Goal: Information Seeking & Learning: Learn about a topic

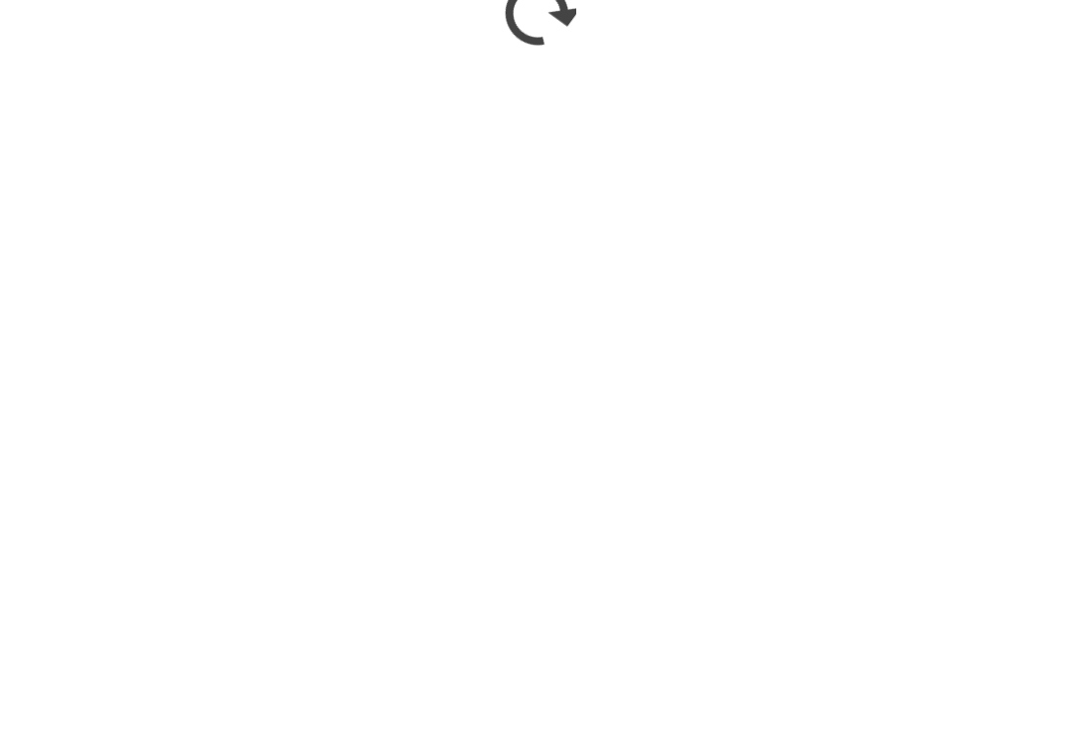
scroll to position [1320, 0]
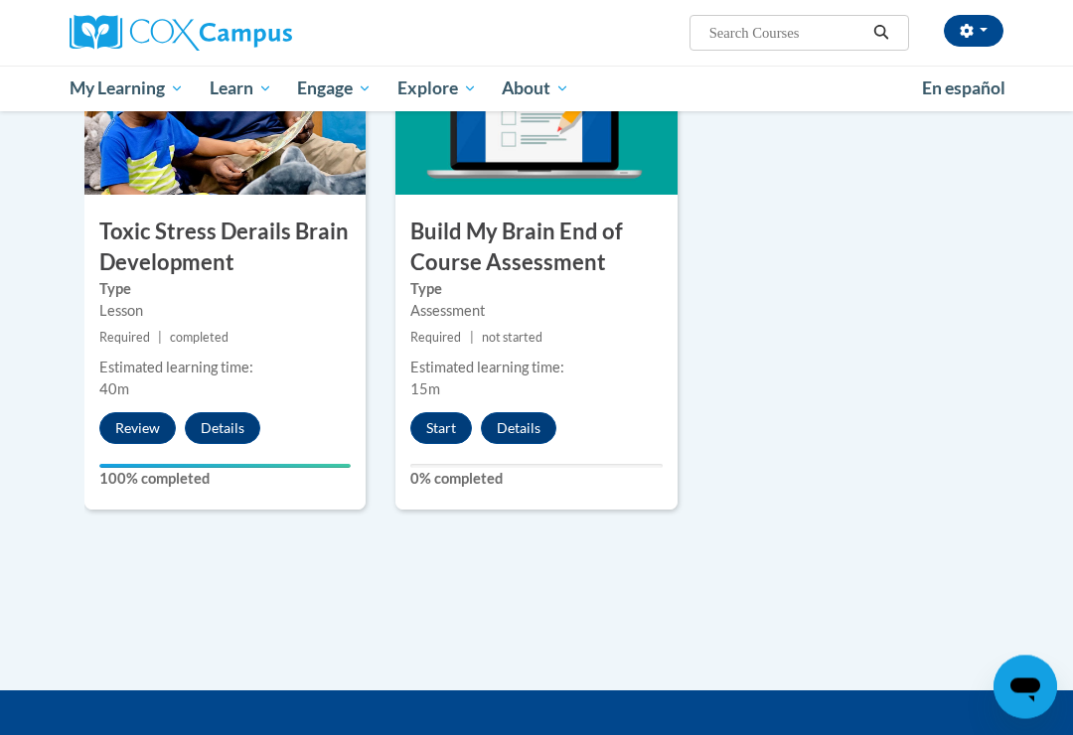
scroll to position [1071, 0]
click at [443, 413] on button "Start" at bounding box center [441, 428] width 62 height 32
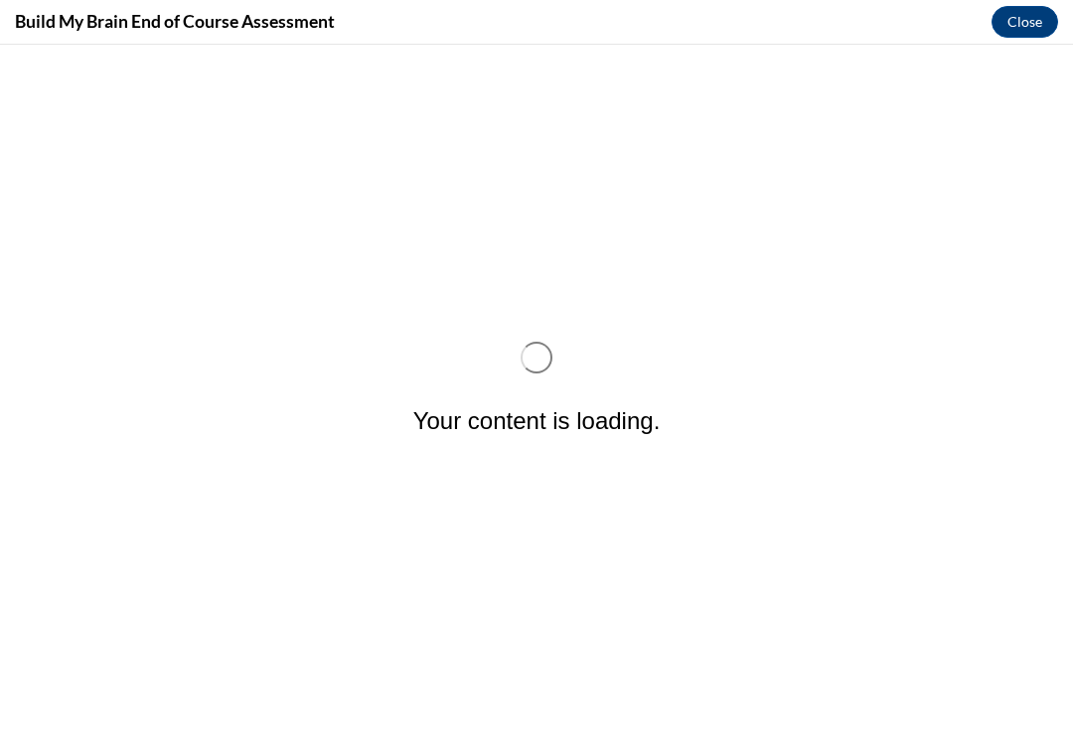
scroll to position [0, 0]
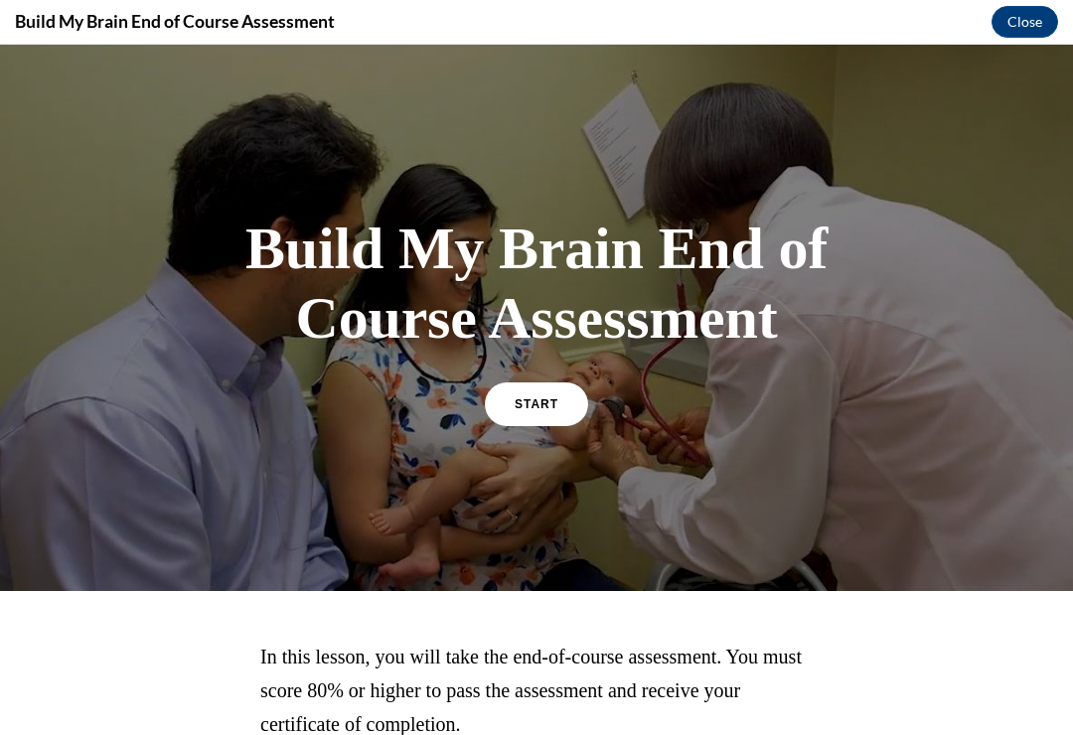
click at [548, 397] on span "START" at bounding box center [536, 404] width 44 height 14
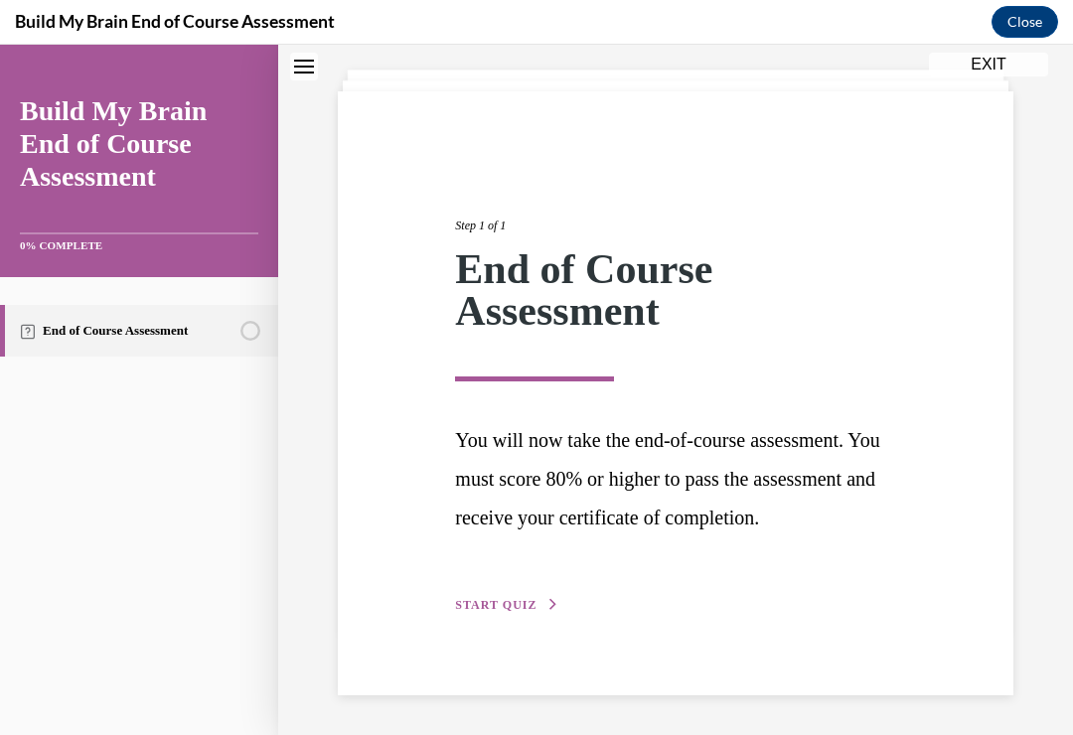
scroll to position [109, 0]
click at [547, 610] on icon "button" at bounding box center [553, 604] width 12 height 11
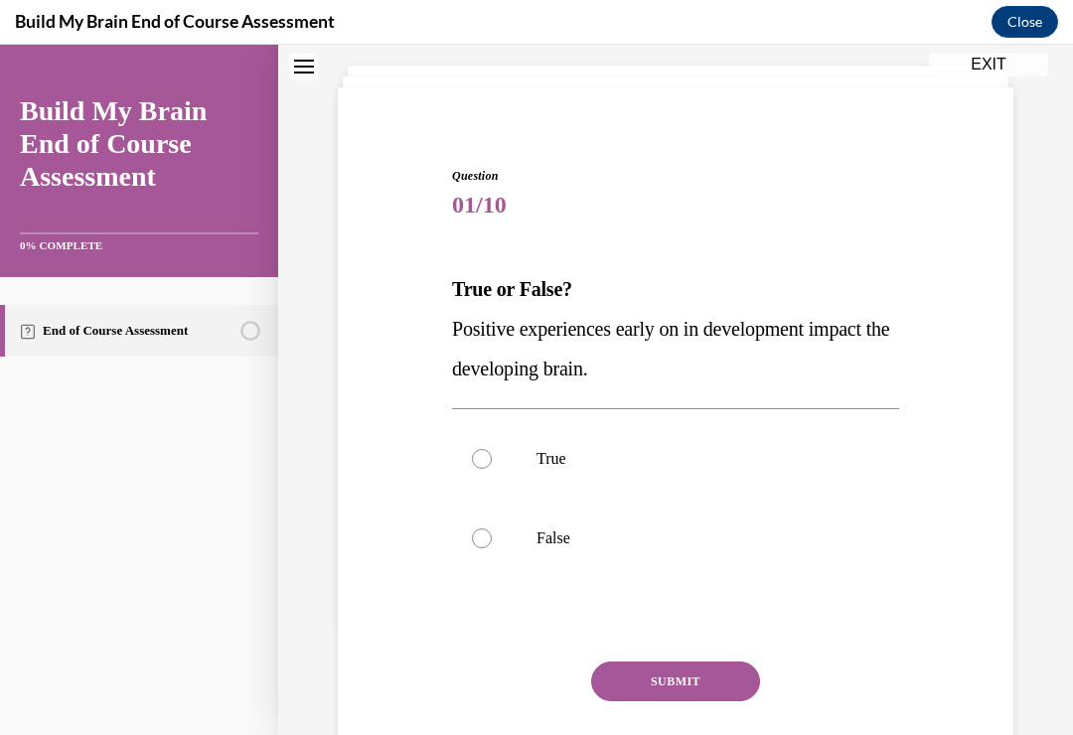
click at [488, 452] on div at bounding box center [482, 459] width 20 height 20
click at [488, 452] on input "True" at bounding box center [482, 459] width 20 height 20
radio input "true"
click at [689, 684] on button "SUBMIT" at bounding box center [675, 681] width 169 height 40
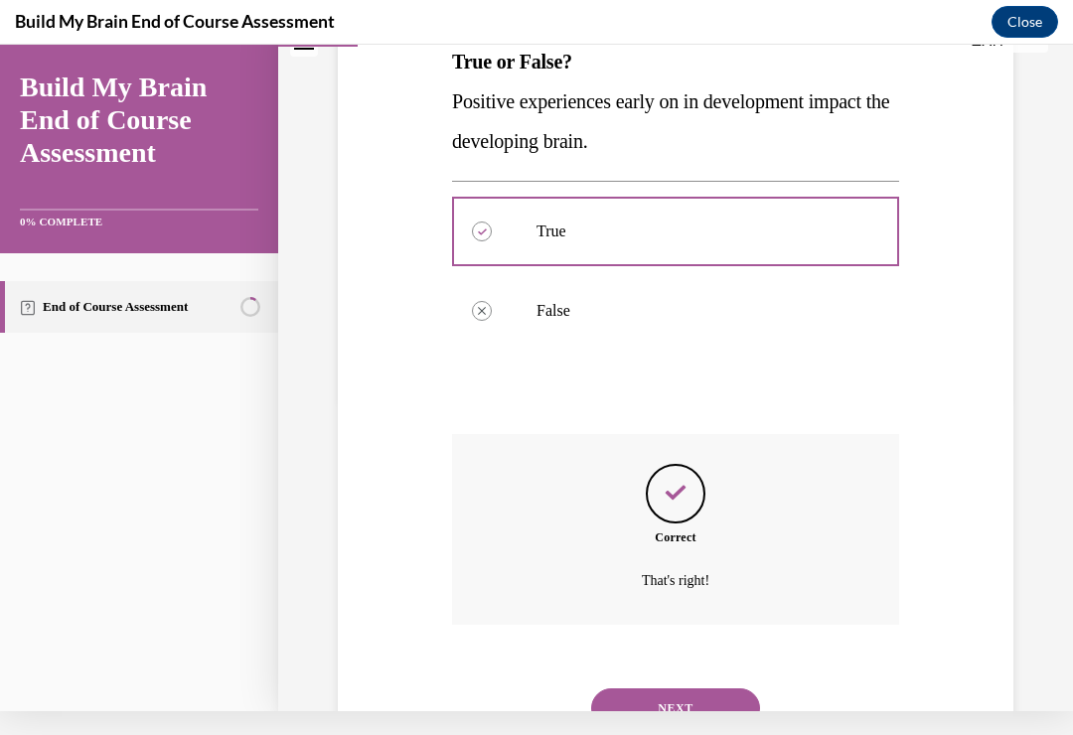
scroll to position [344, 0]
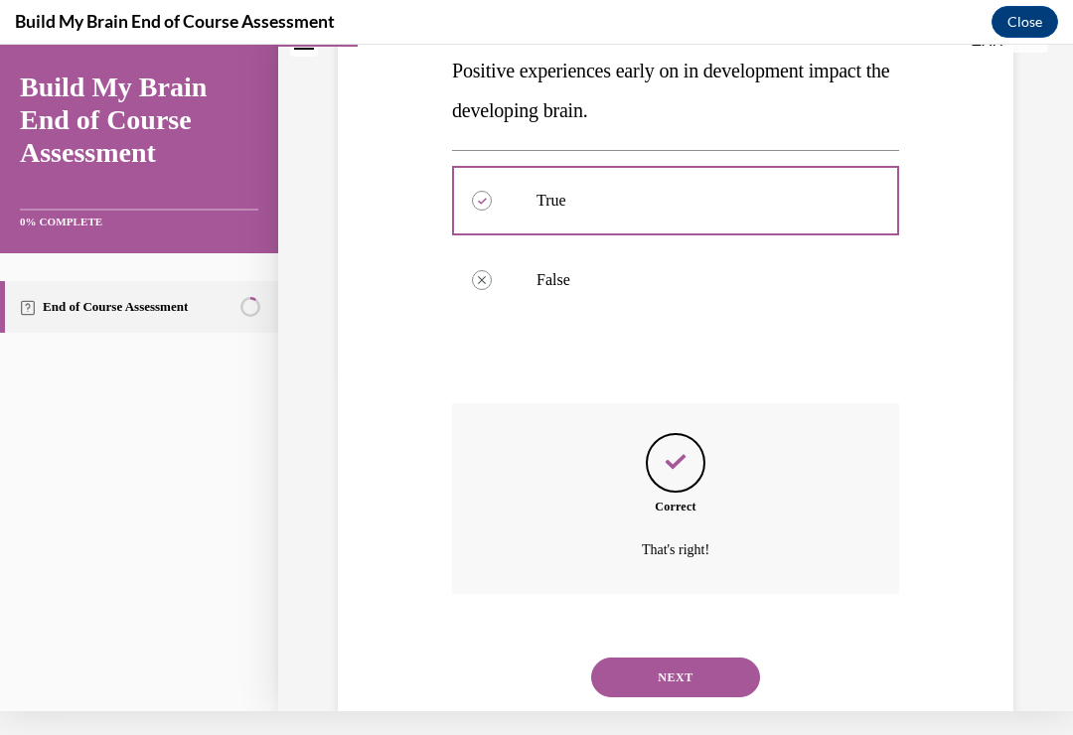
click at [710, 657] on button "NEXT" at bounding box center [675, 677] width 169 height 40
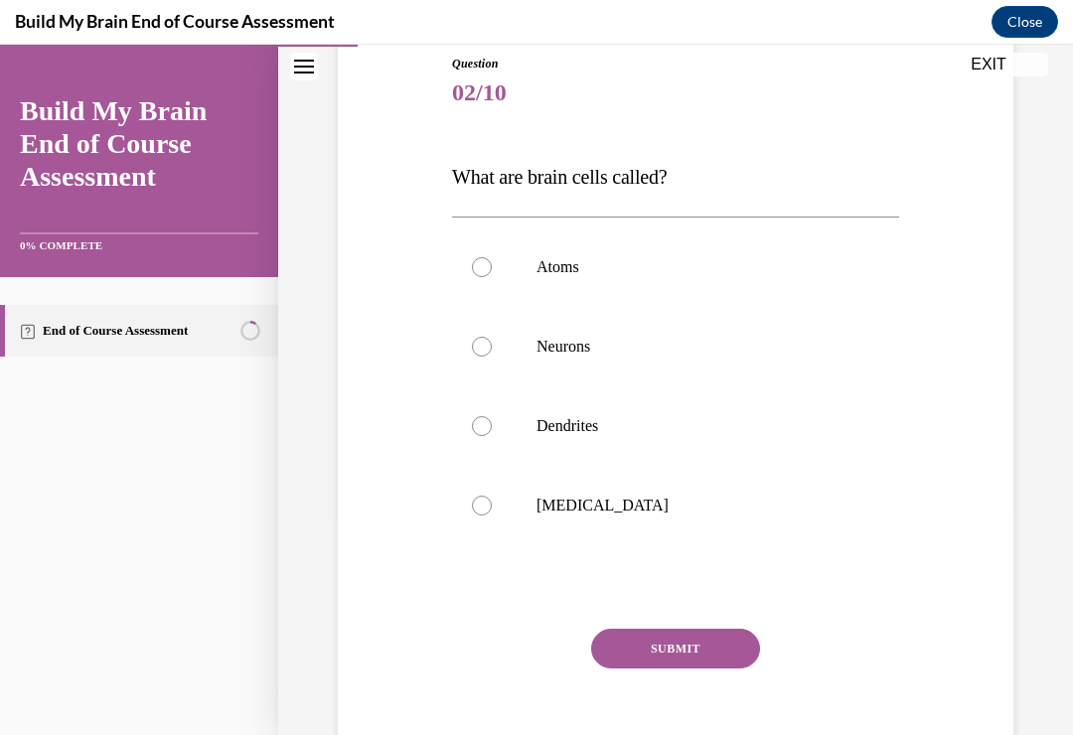
click at [485, 346] on div at bounding box center [482, 347] width 20 height 20
click at [485, 346] on input "Neurons" at bounding box center [482, 347] width 20 height 20
radio input "true"
click at [723, 638] on button "SUBMIT" at bounding box center [675, 649] width 169 height 40
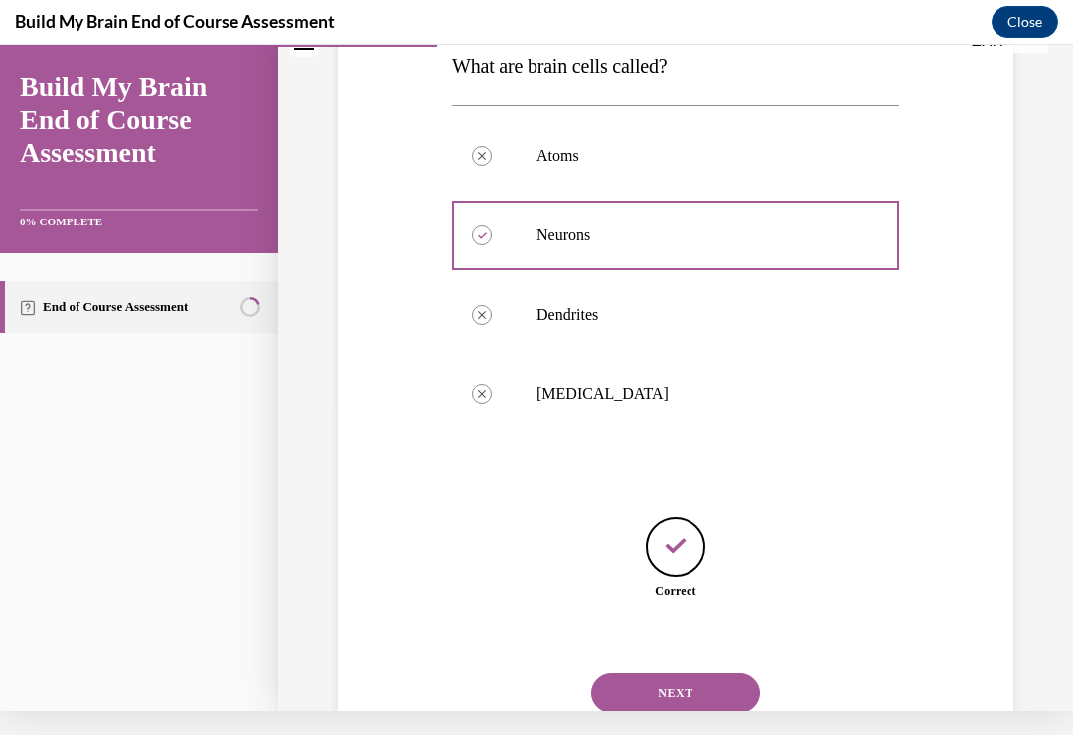
scroll to position [326, 0]
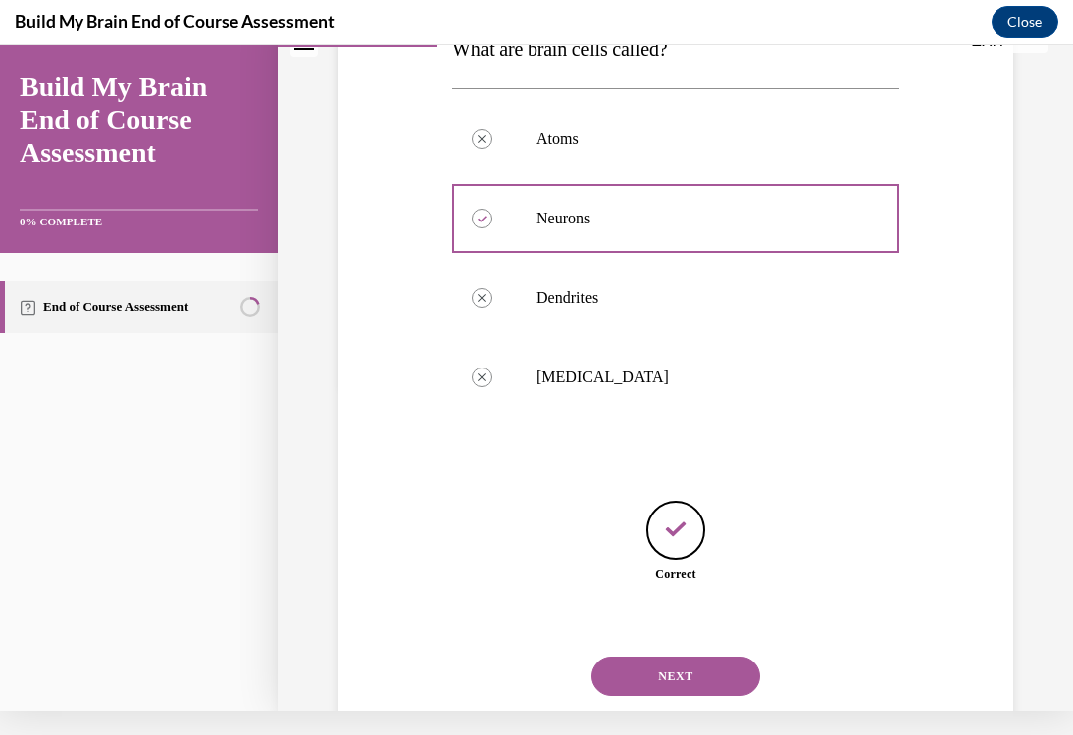
click at [688, 656] on button "NEXT" at bounding box center [675, 676] width 169 height 40
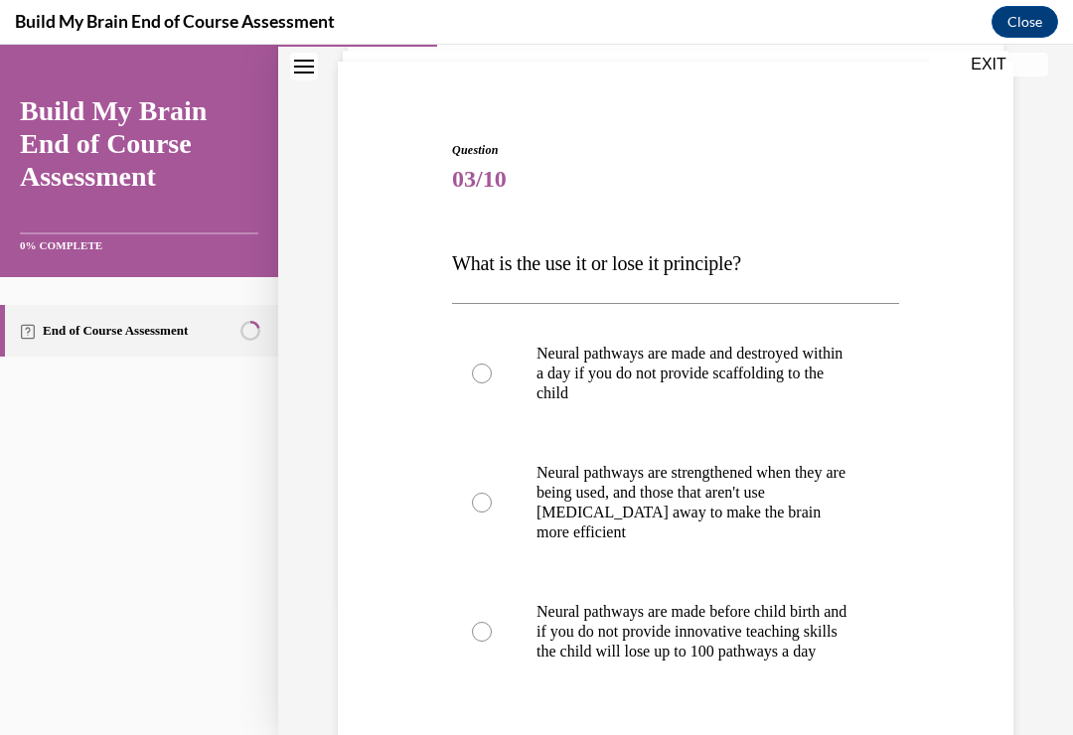
scroll to position [99, 0]
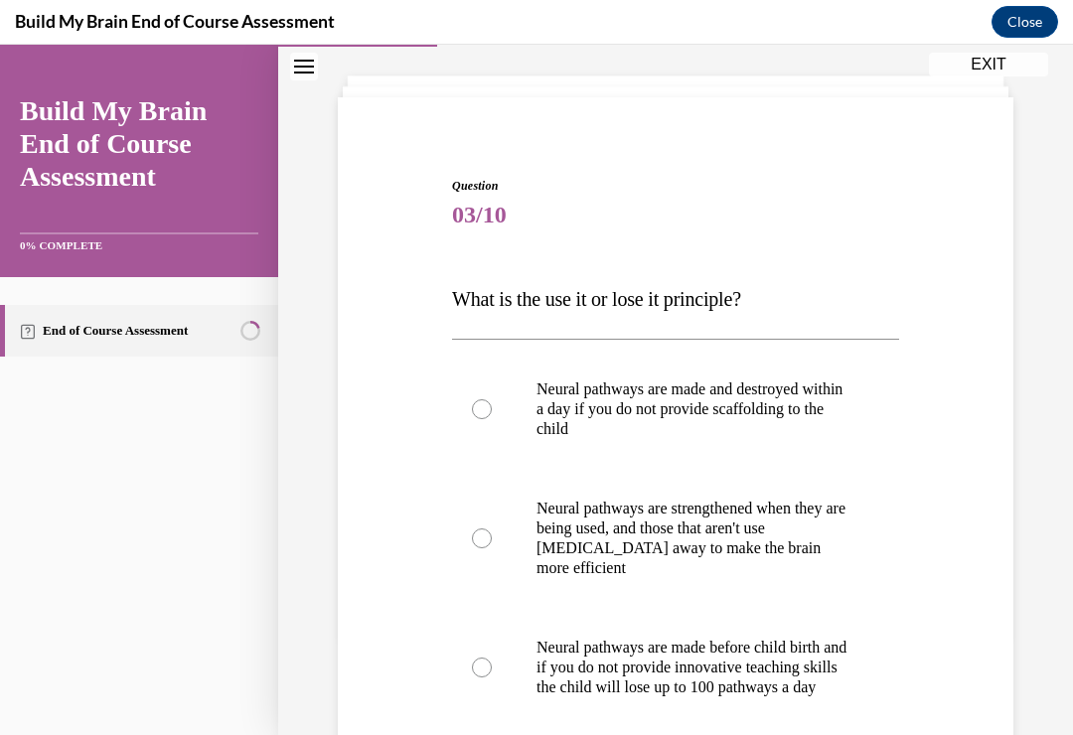
click at [488, 533] on div at bounding box center [482, 538] width 20 height 20
click at [488, 533] on input "Neural pathways are strengthened when they are being used, and those that aren'…" at bounding box center [482, 538] width 20 height 20
radio input "true"
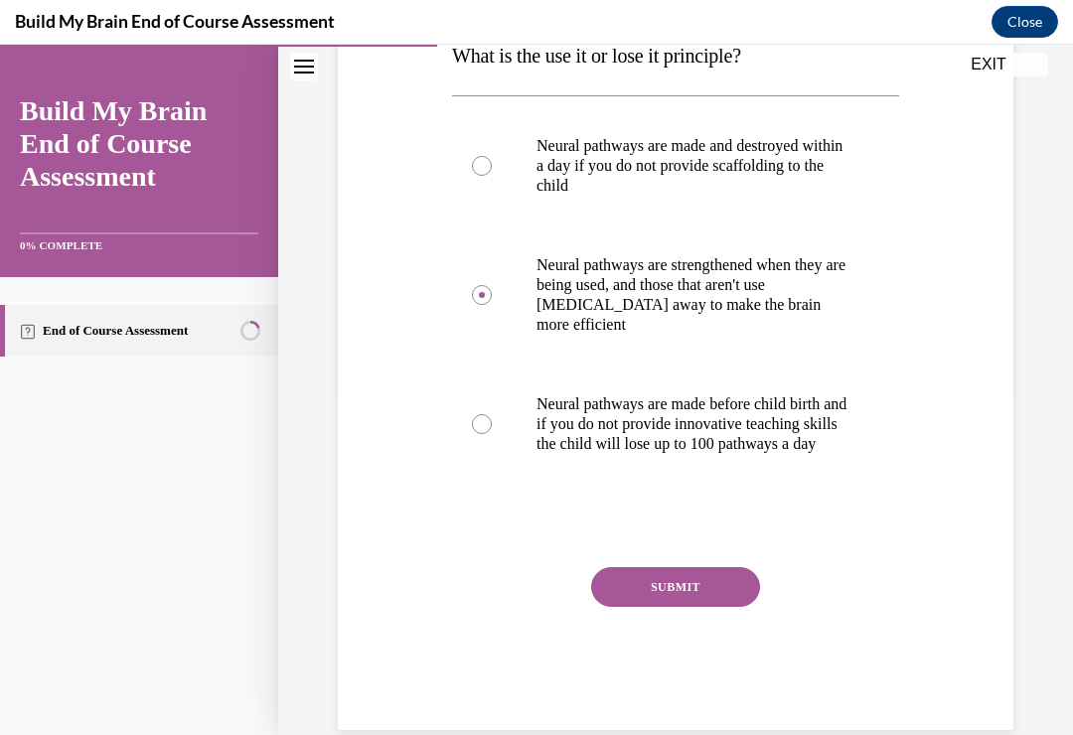
click at [696, 604] on button "SUBMIT" at bounding box center [675, 587] width 169 height 40
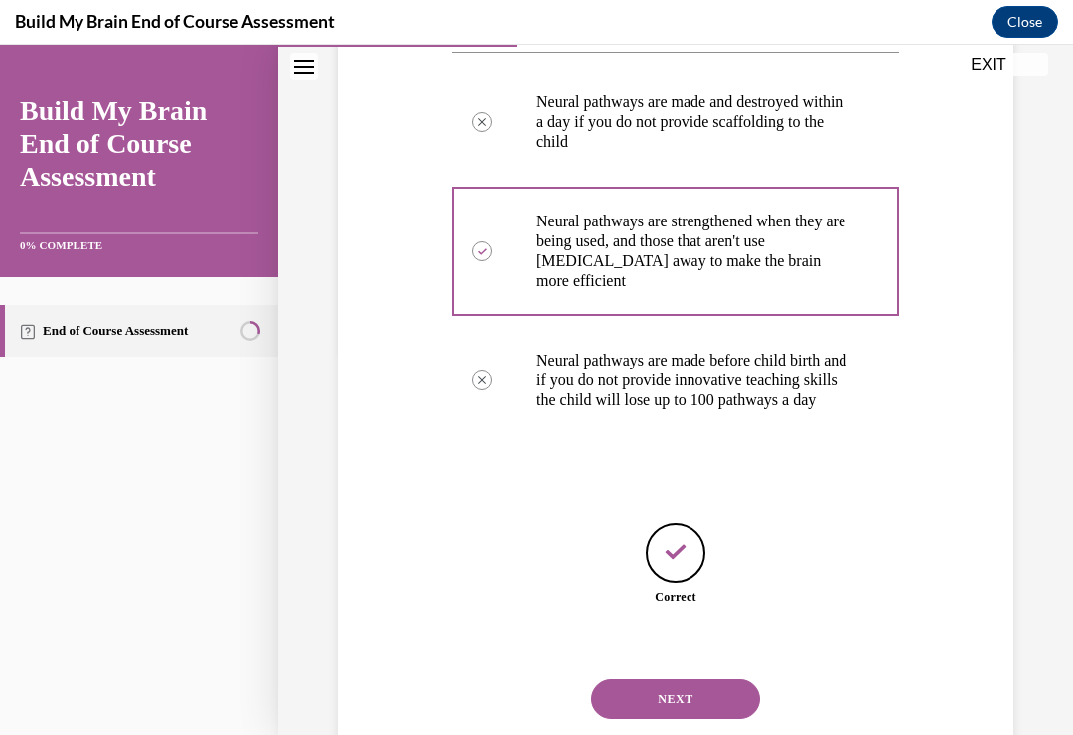
scroll to position [405, 0]
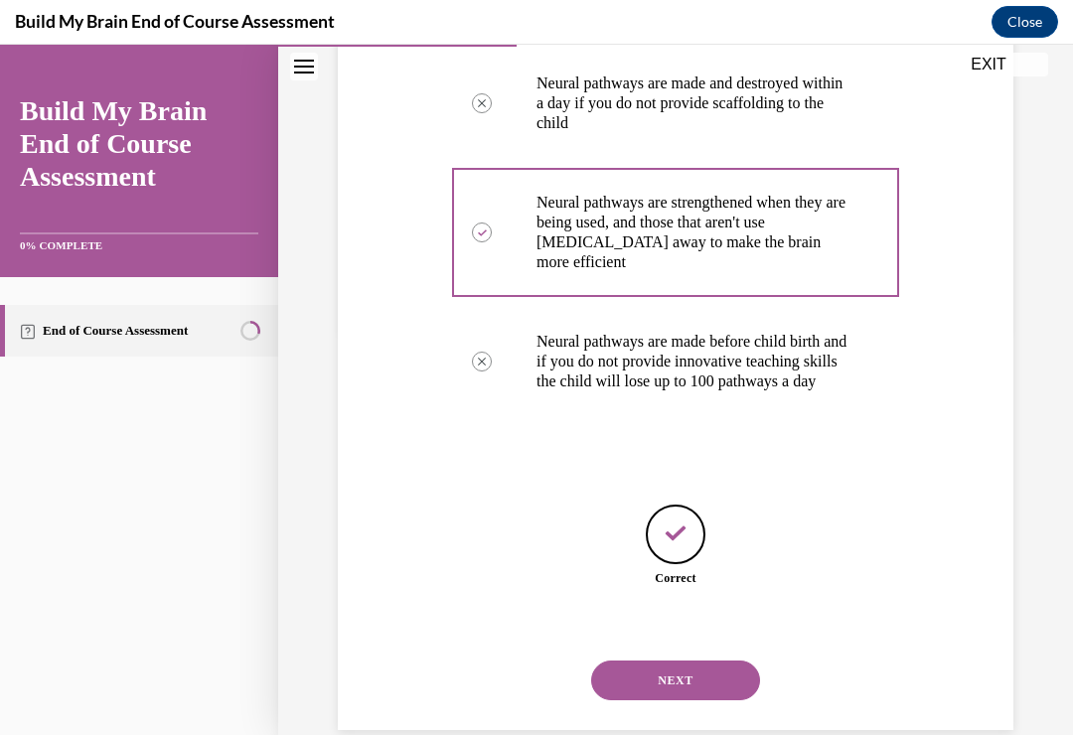
click at [688, 669] on button "NEXT" at bounding box center [675, 680] width 169 height 40
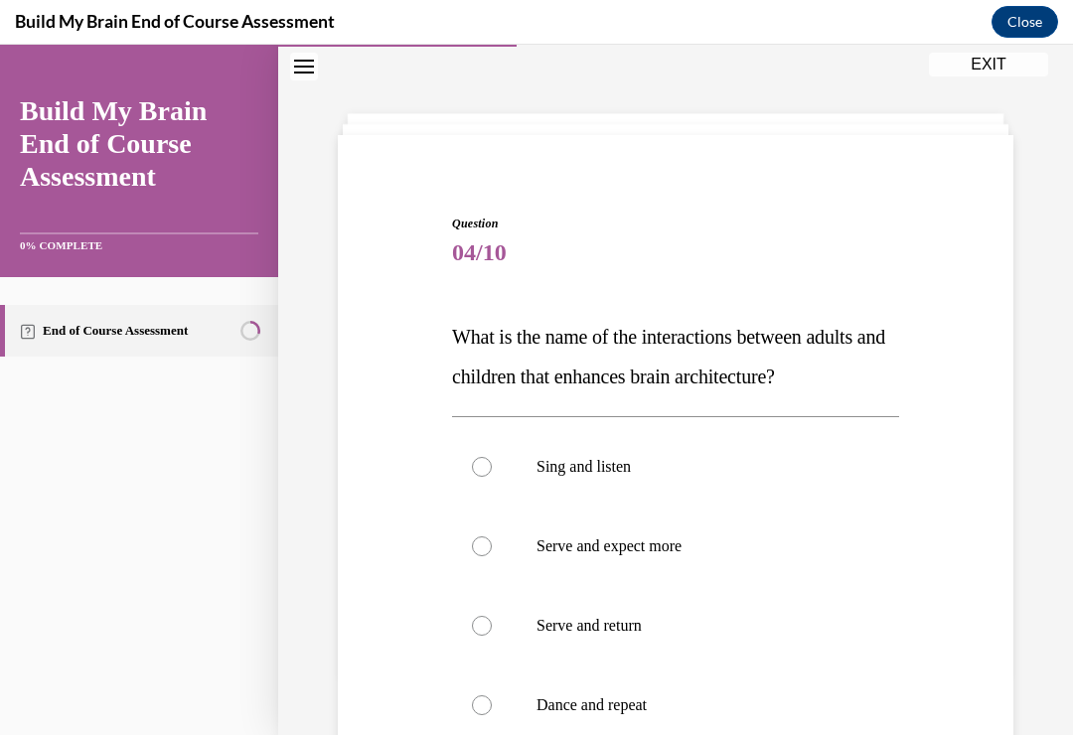
scroll to position [76, 0]
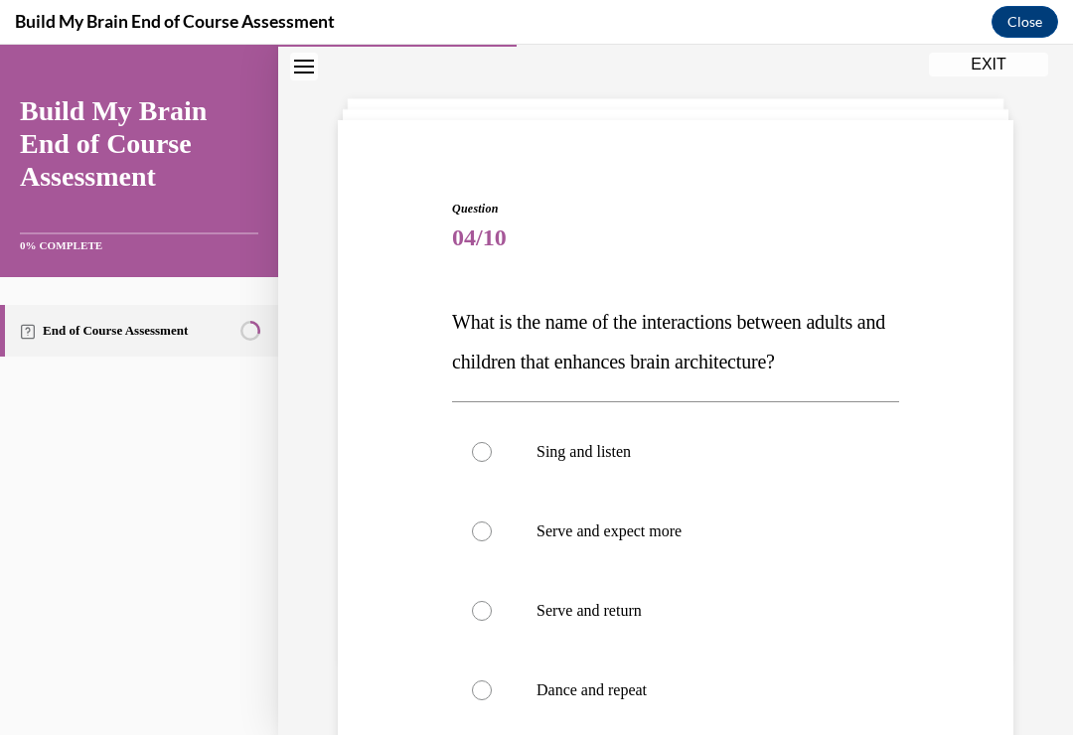
click at [496, 606] on label "Serve and return" at bounding box center [675, 610] width 447 height 79
click at [492, 606] on input "Serve and return" at bounding box center [482, 611] width 20 height 20
radio input "true"
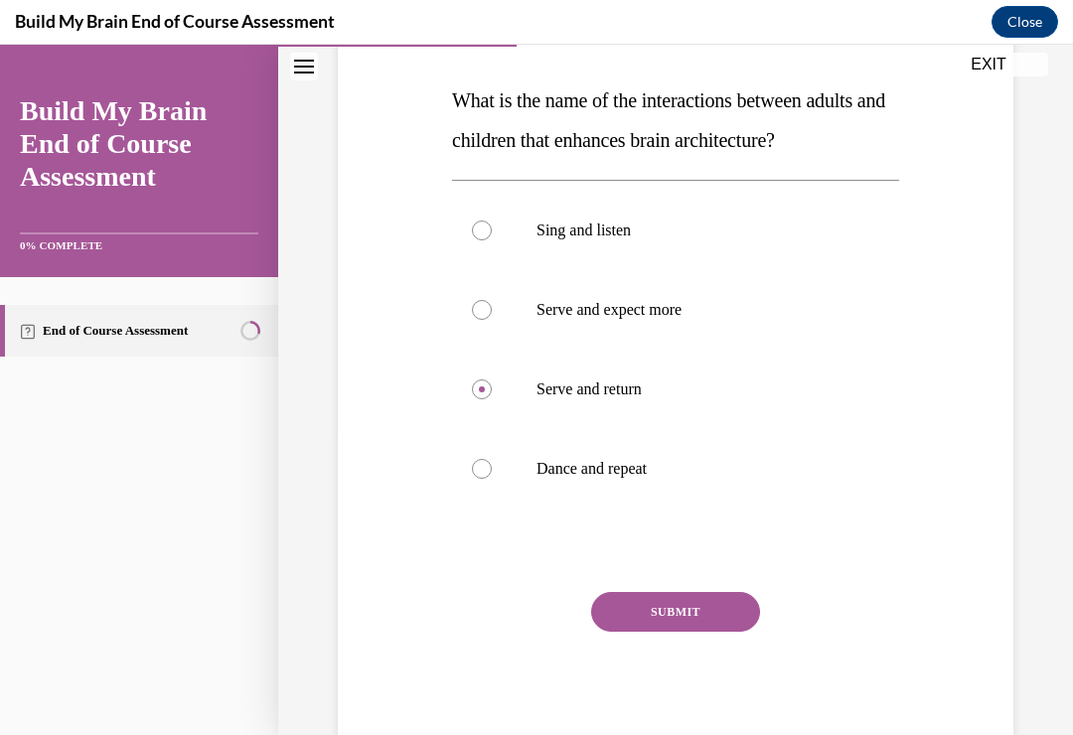
click at [697, 607] on button "SUBMIT" at bounding box center [675, 612] width 169 height 40
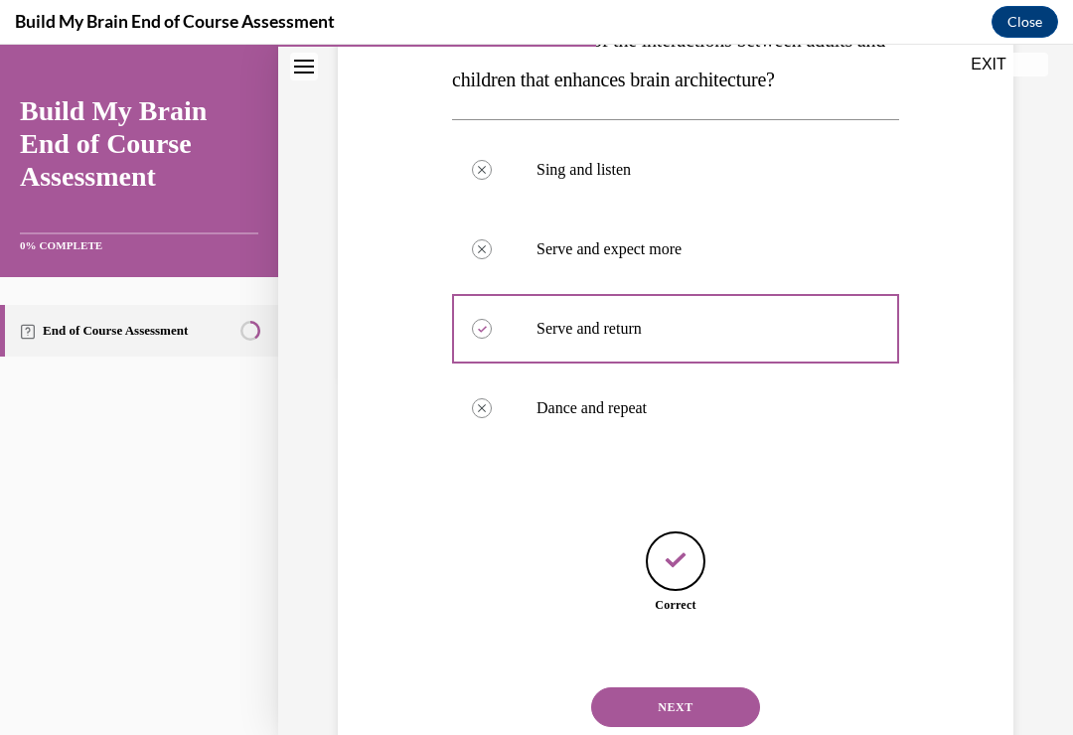
scroll to position [365, 0]
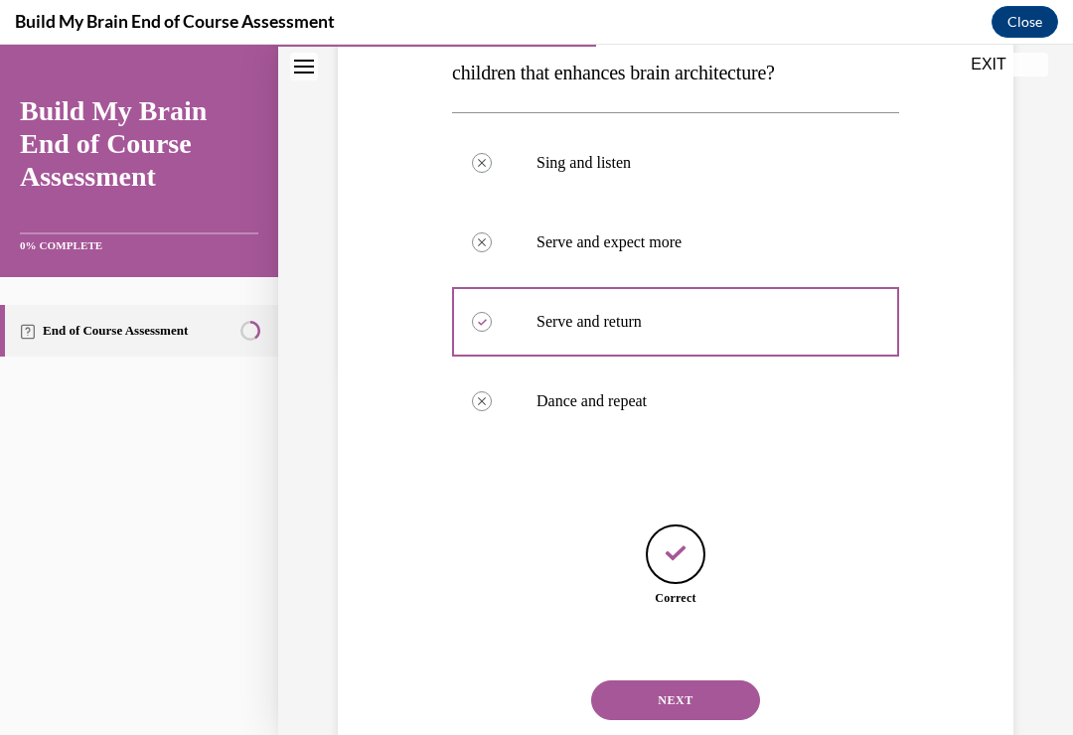
click at [693, 680] on button "NEXT" at bounding box center [675, 700] width 169 height 40
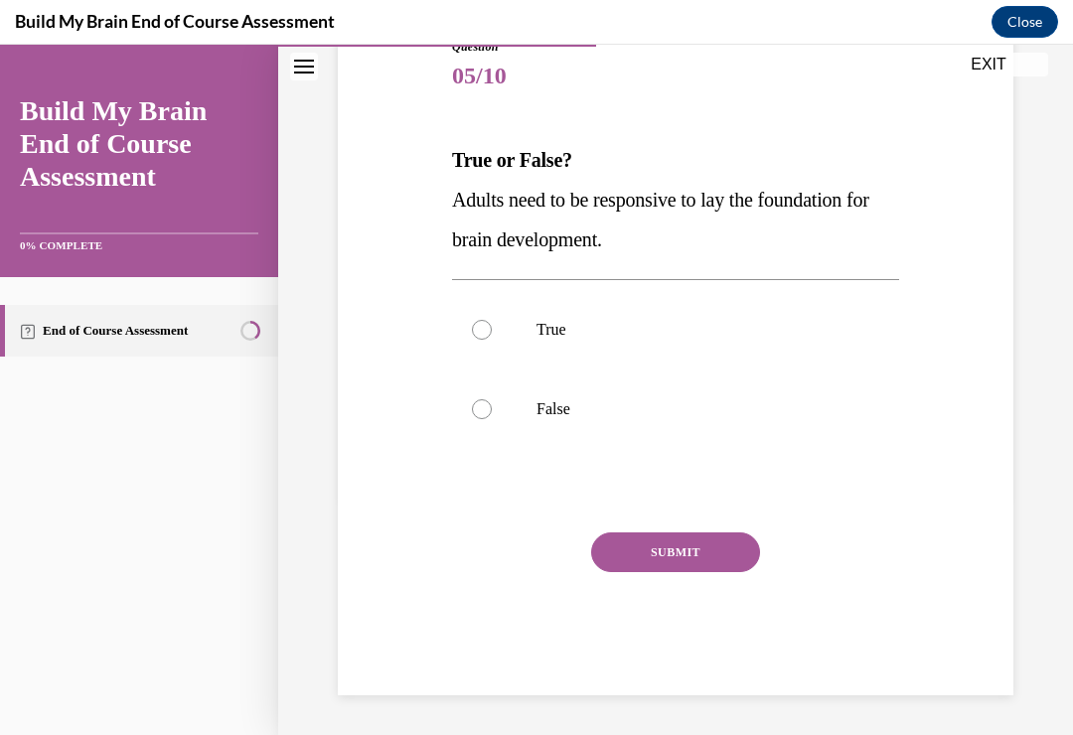
scroll to position [184, 0]
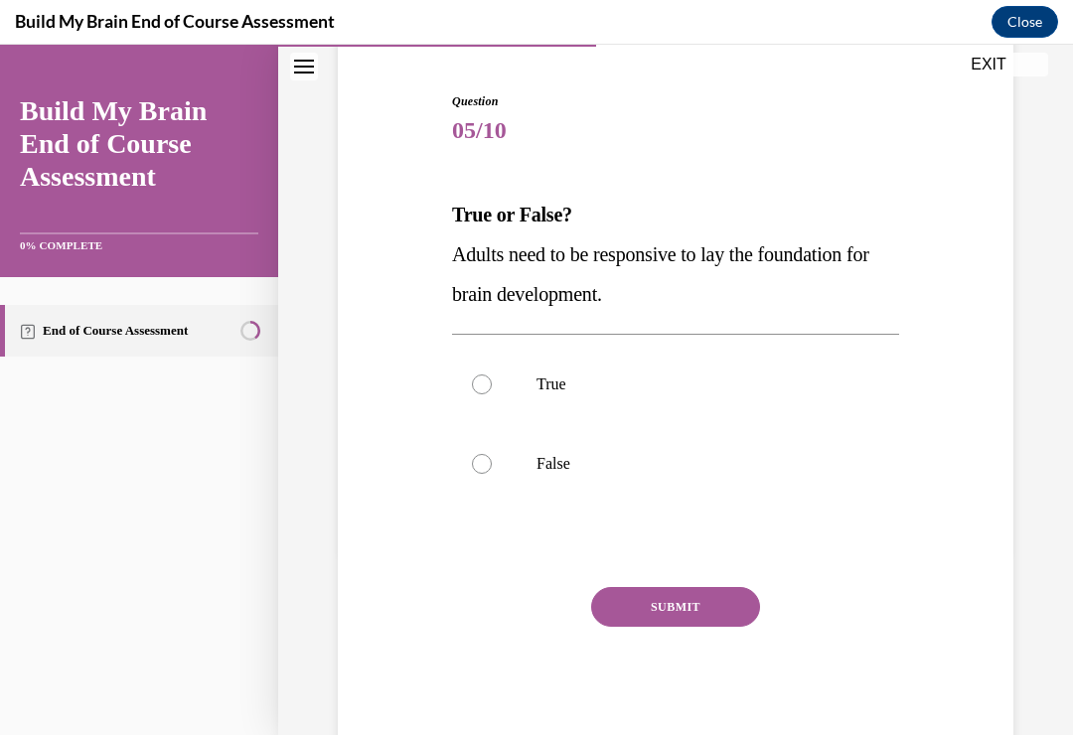
click at [477, 373] on label "True" at bounding box center [675, 384] width 447 height 79
click at [477, 374] on input "True" at bounding box center [482, 384] width 20 height 20
radio input "true"
click at [650, 600] on button "SUBMIT" at bounding box center [675, 607] width 169 height 40
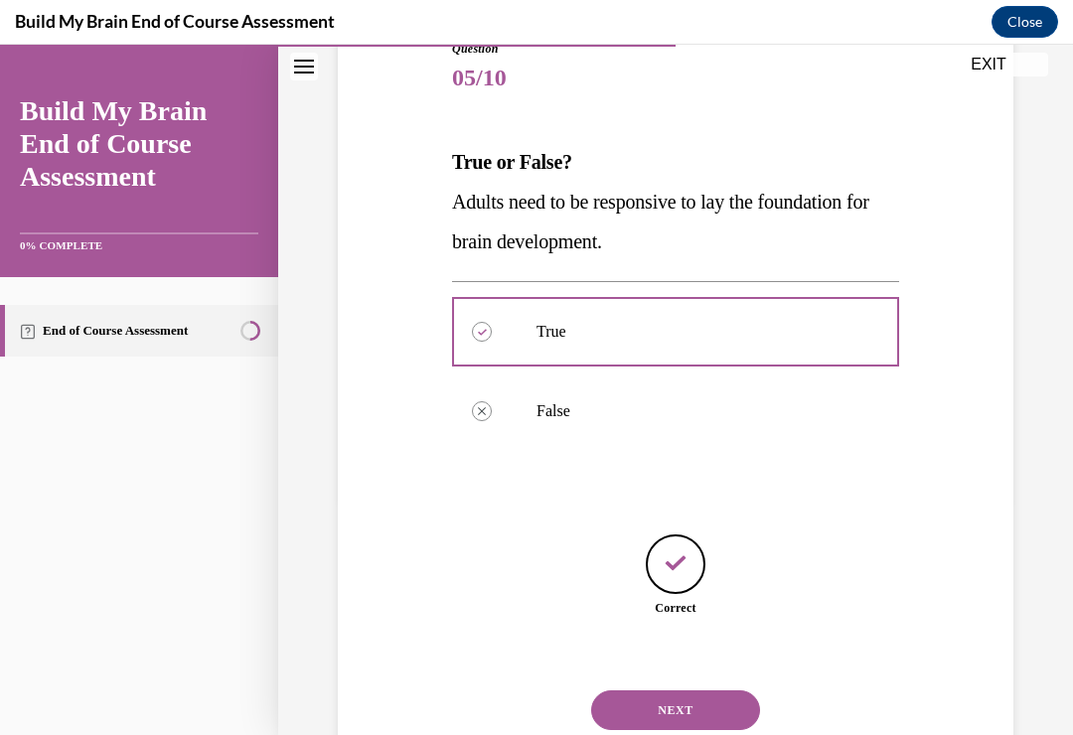
scroll to position [246, 0]
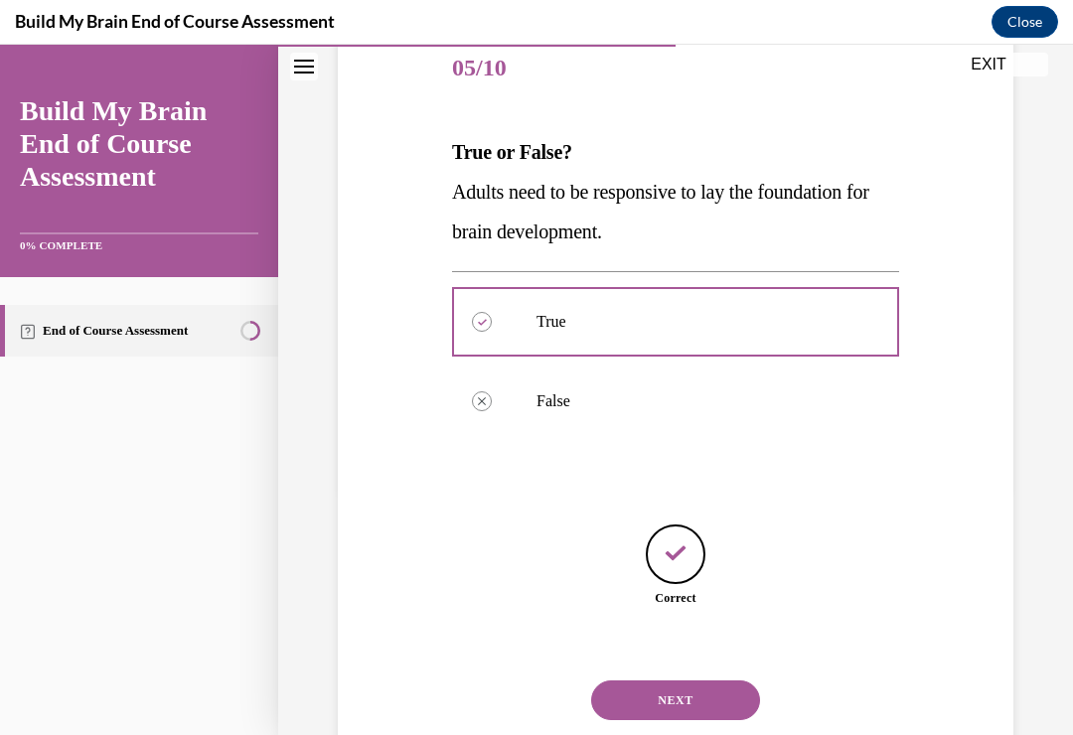
click at [649, 680] on button "NEXT" at bounding box center [675, 700] width 169 height 40
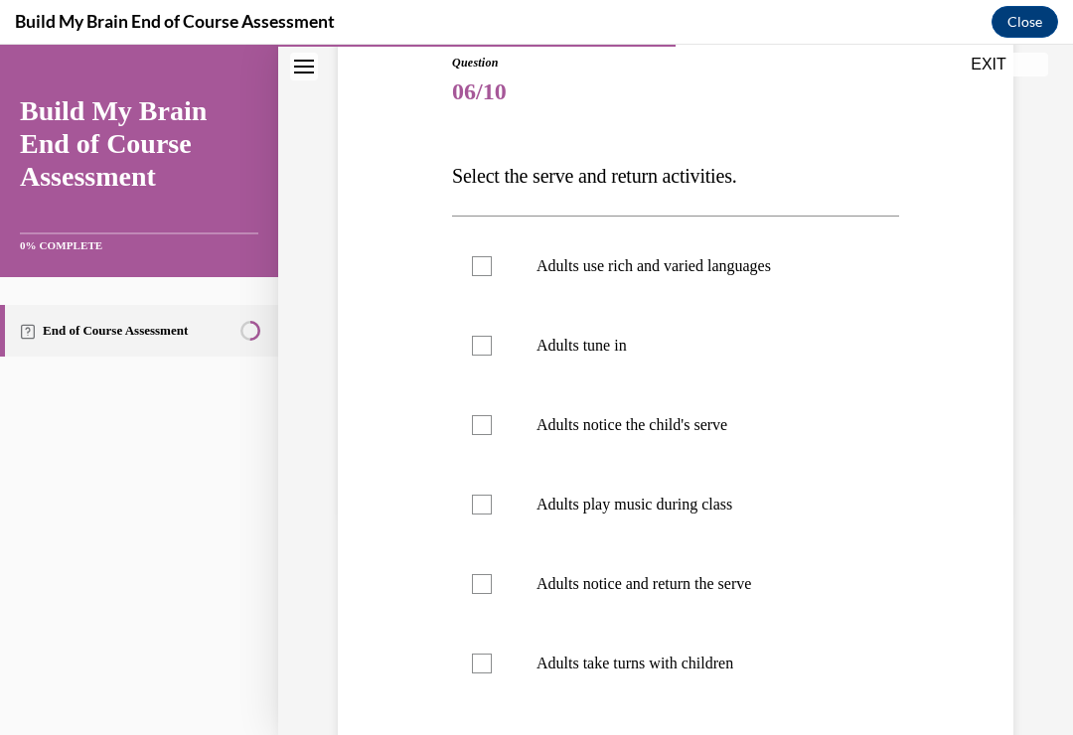
click at [485, 266] on div at bounding box center [482, 266] width 20 height 20
click at [485, 266] on input "Adults use rich and varied languages" at bounding box center [482, 266] width 20 height 20
checkbox input "true"
click at [481, 349] on div at bounding box center [482, 346] width 20 height 20
click at [481, 349] on input "Adults tune in" at bounding box center [482, 346] width 20 height 20
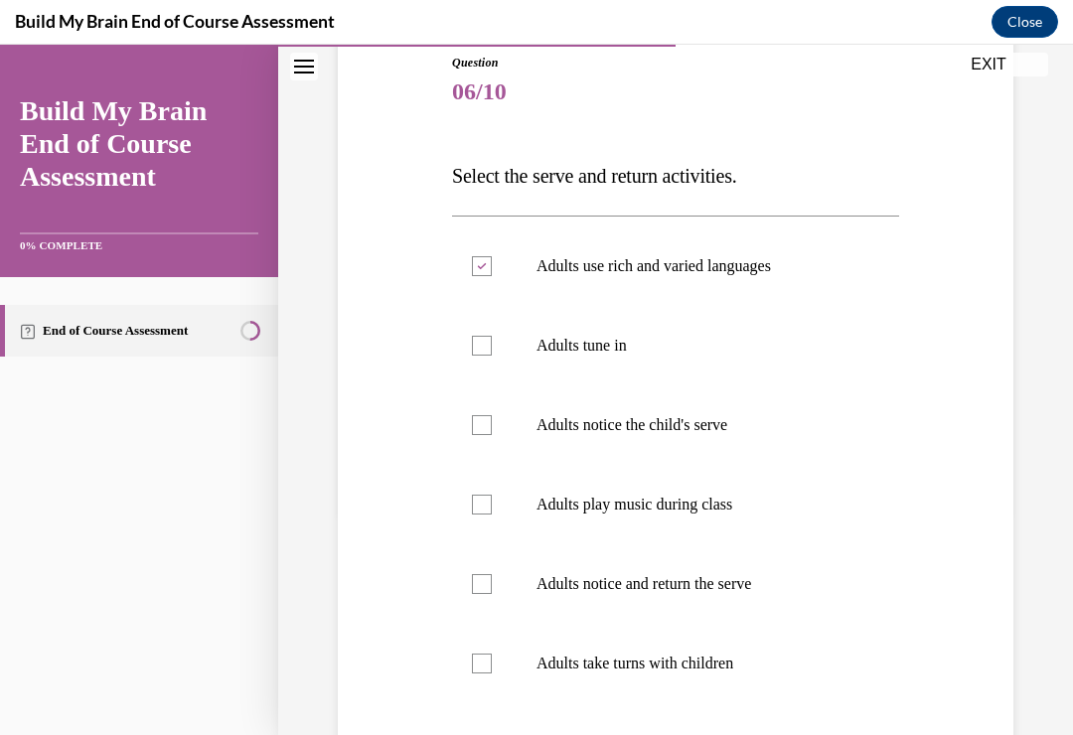
checkbox input "true"
click at [483, 424] on div at bounding box center [482, 425] width 20 height 20
click at [483, 424] on input "Adults notice the child's serve" at bounding box center [482, 425] width 20 height 20
checkbox input "true"
click at [481, 500] on div at bounding box center [482, 505] width 20 height 20
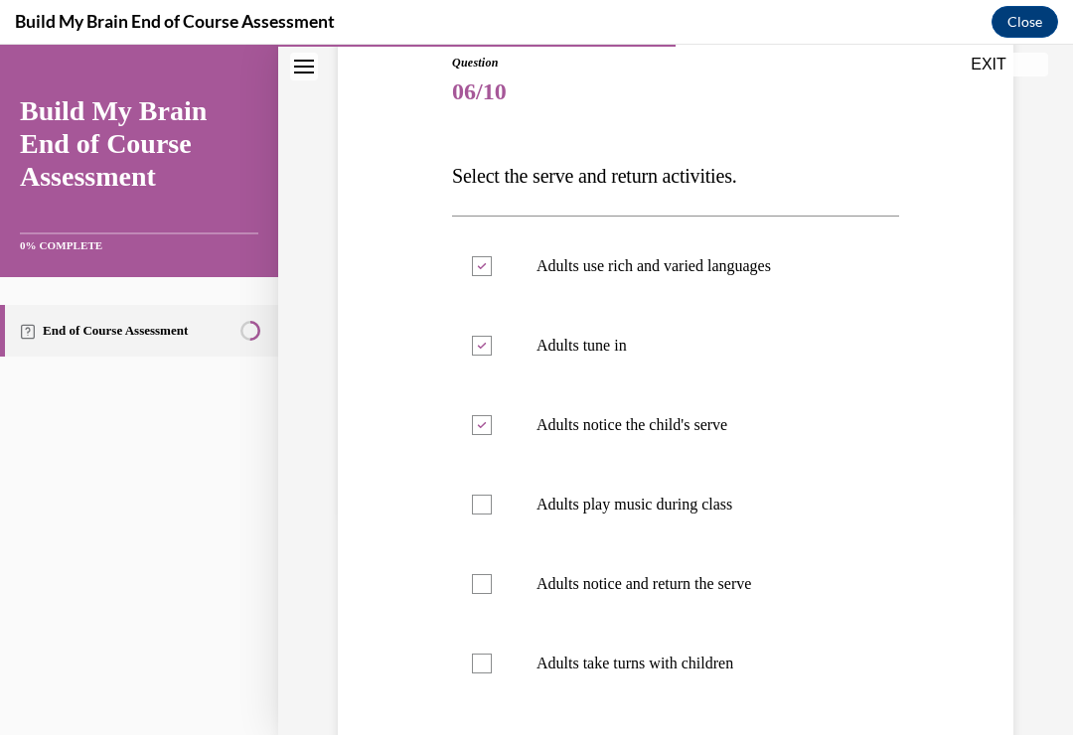
click at [481, 500] on input "Adults play music during class" at bounding box center [482, 505] width 20 height 20
checkbox input "true"
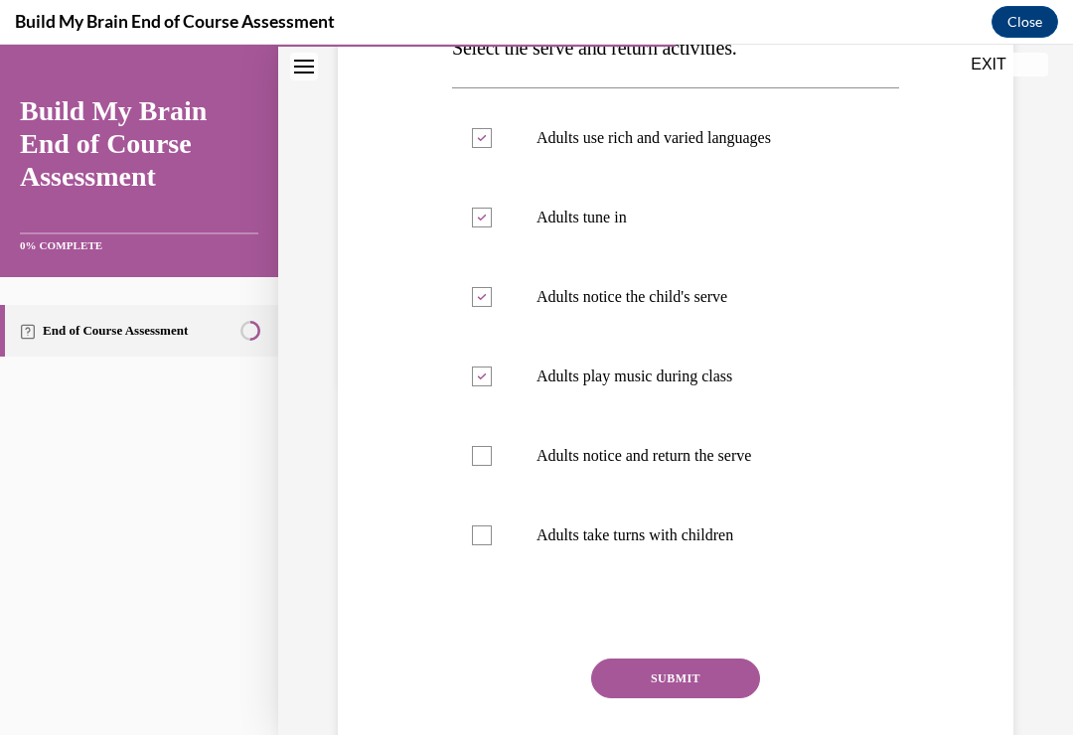
scroll to position [353, 0]
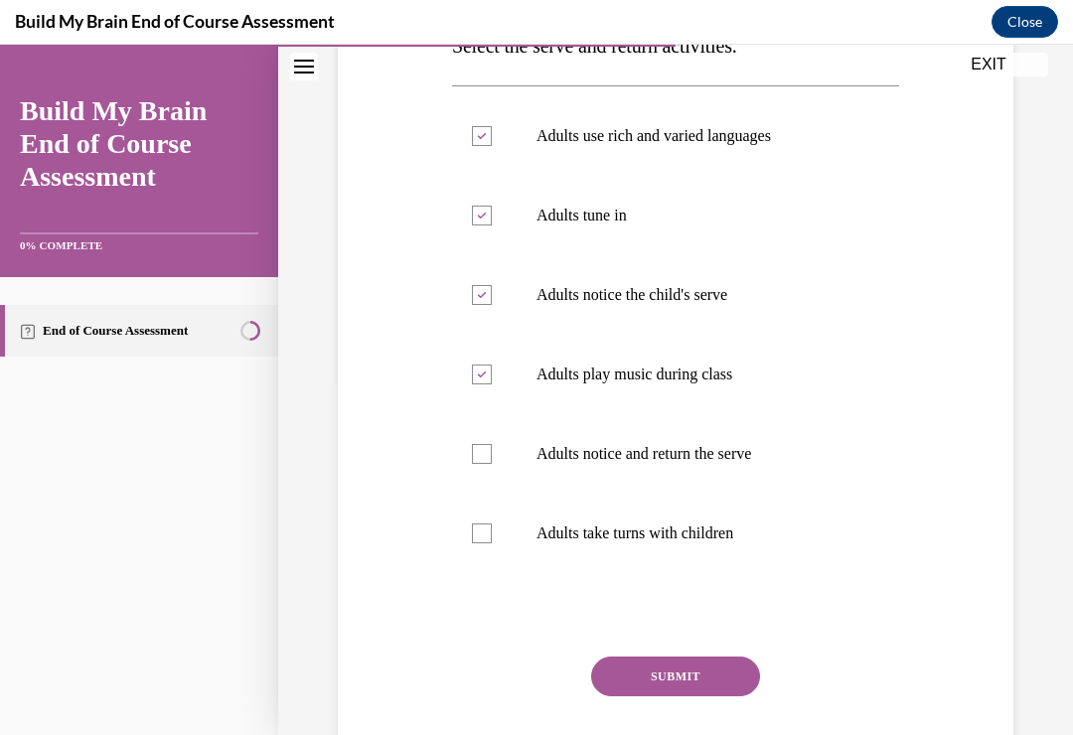
click at [489, 449] on div at bounding box center [482, 454] width 20 height 20
click at [489, 449] on input "Adults notice and return the serve" at bounding box center [482, 454] width 20 height 20
checkbox input "true"
click at [492, 532] on label "Adults take turns with children" at bounding box center [675, 533] width 447 height 79
click at [492, 532] on input "Adults take turns with children" at bounding box center [482, 533] width 20 height 20
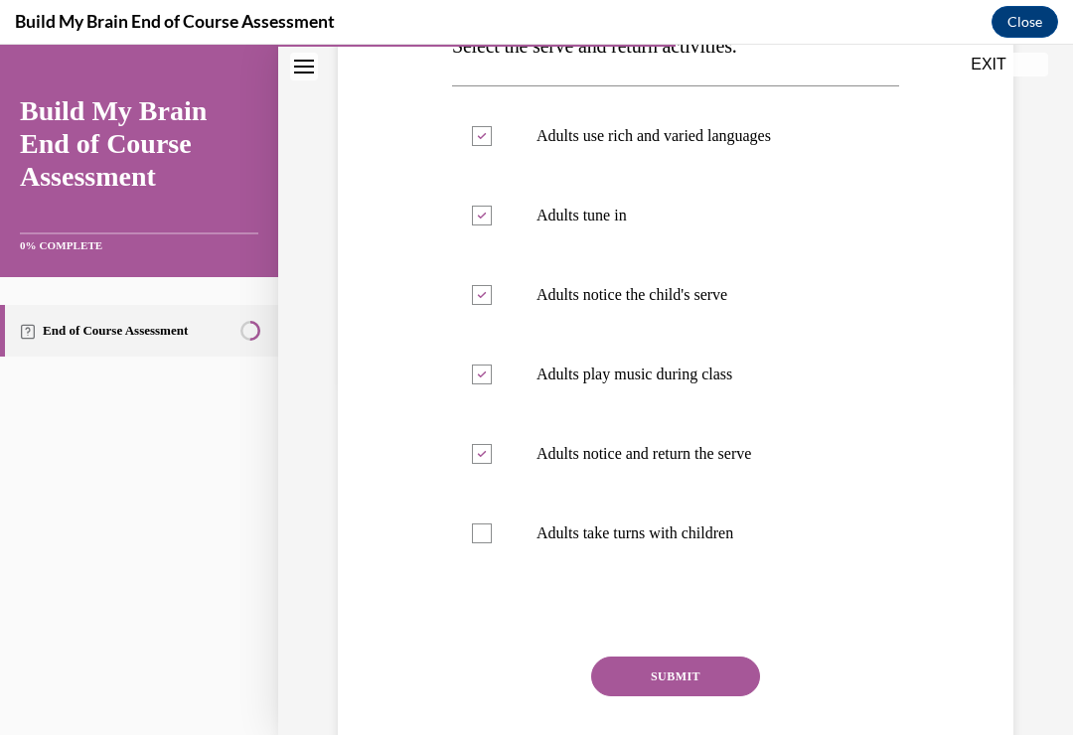
checkbox input "true"
click at [703, 671] on button "SUBMIT" at bounding box center [675, 676] width 169 height 40
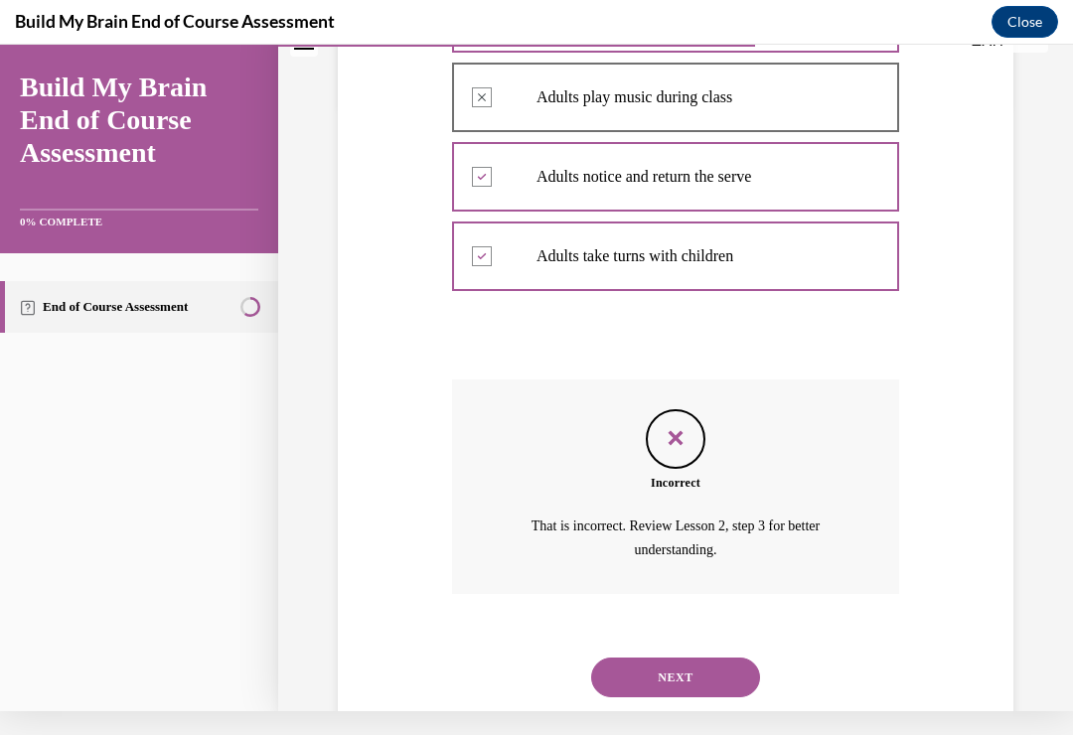
scroll to position [605, 0]
click at [706, 658] on button "NEXT" at bounding box center [675, 678] width 169 height 40
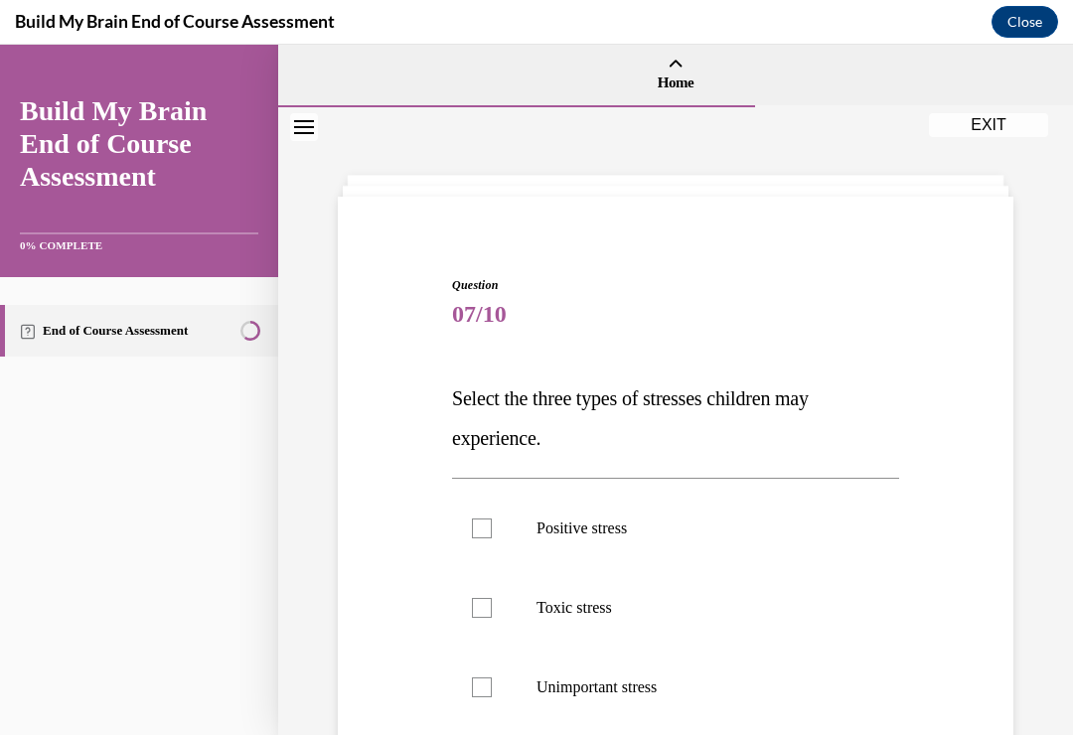
scroll to position [88, 0]
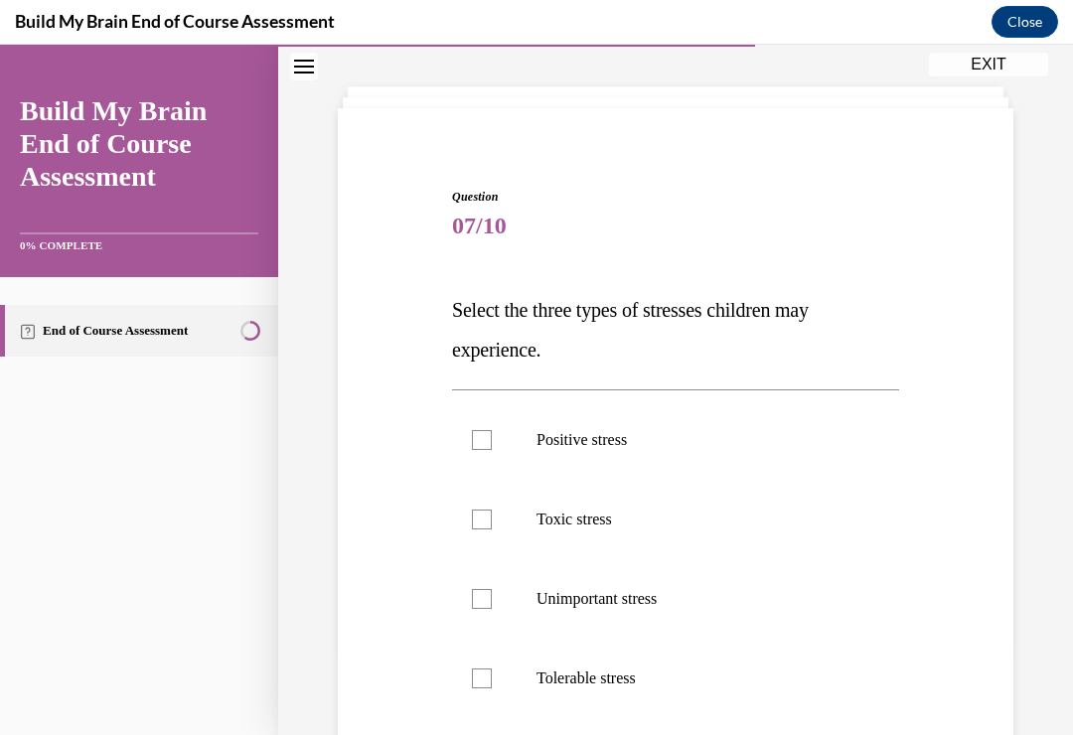
click at [492, 438] on label "Positive stress" at bounding box center [675, 439] width 447 height 79
click at [492, 438] on input "Positive stress" at bounding box center [482, 440] width 20 height 20
checkbox input "true"
click at [483, 521] on div at bounding box center [482, 519] width 20 height 20
click at [483, 521] on input "Toxic stress" at bounding box center [482, 519] width 20 height 20
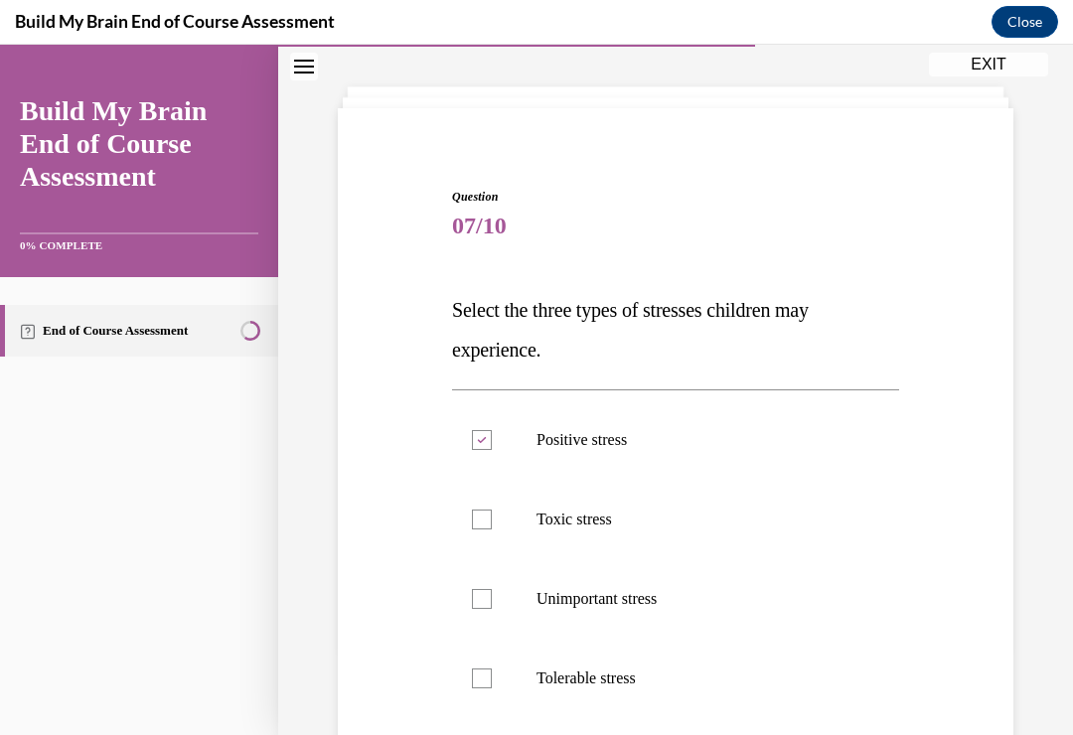
checkbox input "true"
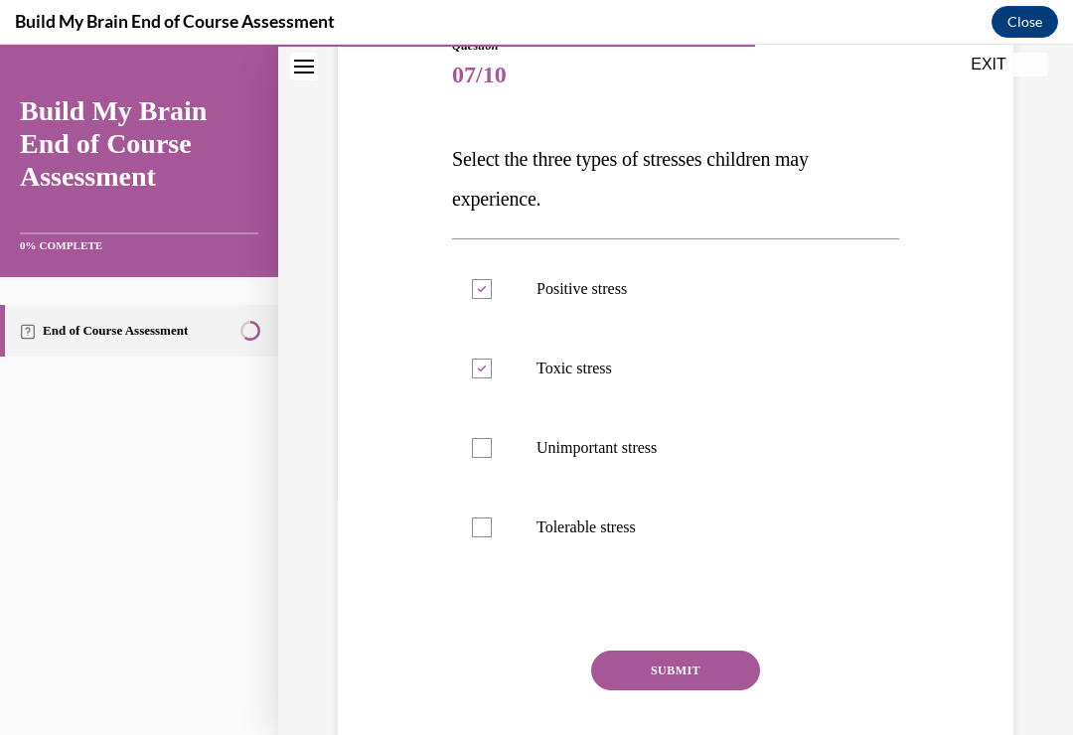
scroll to position [247, 0]
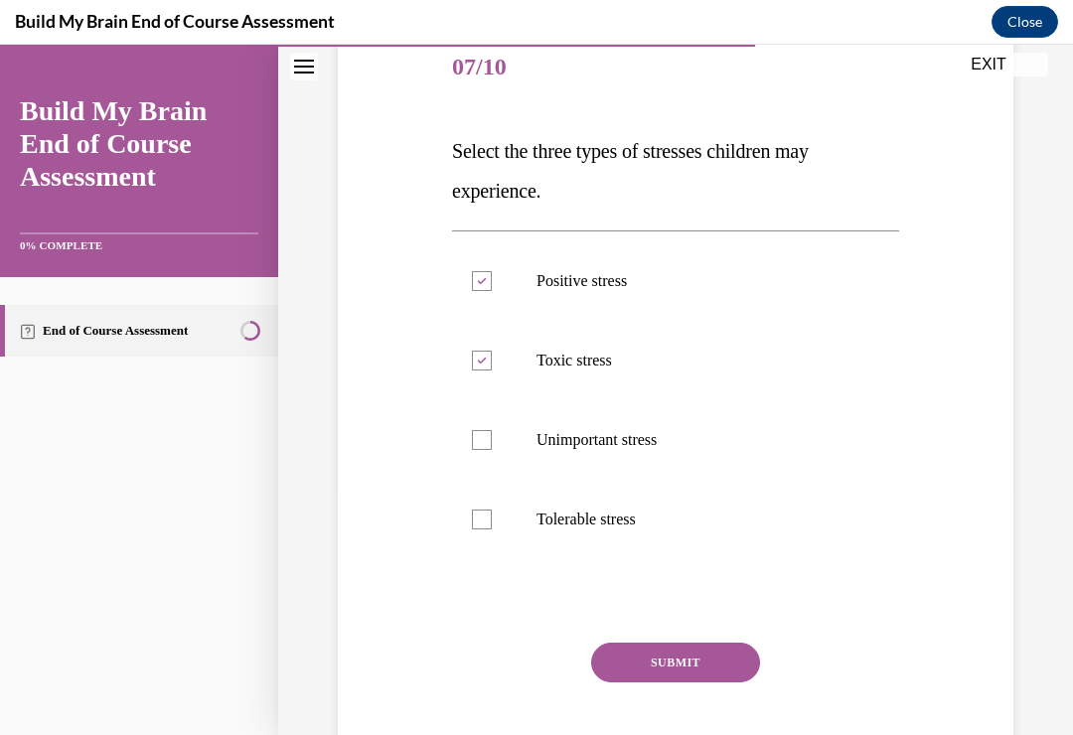
click at [487, 518] on div at bounding box center [482, 519] width 20 height 20
click at [487, 518] on input "Tolerable stress" at bounding box center [482, 519] width 20 height 20
checkbox input "true"
click at [694, 662] on button "SUBMIT" at bounding box center [675, 663] width 169 height 40
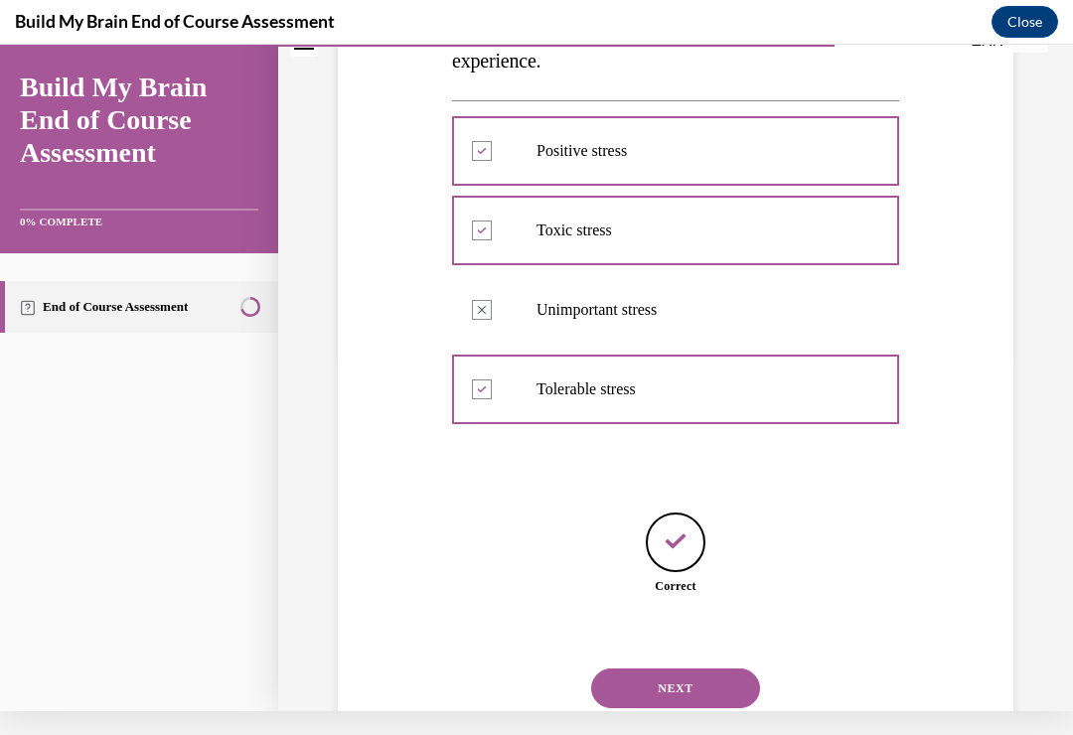
scroll to position [365, 0]
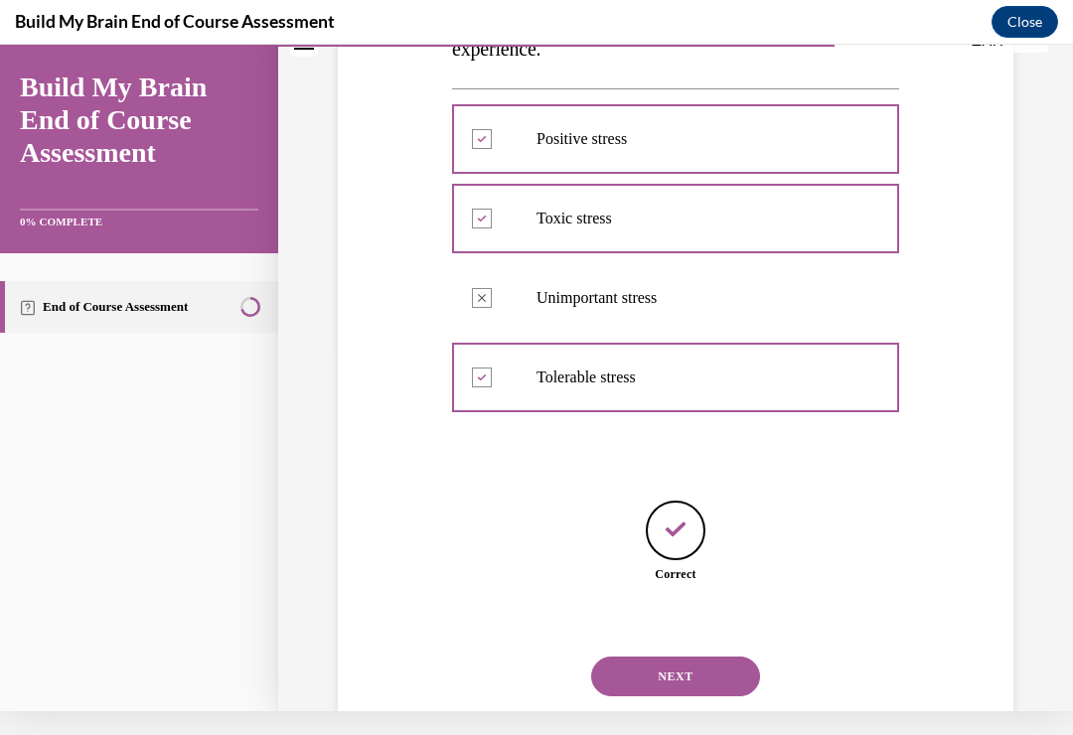
click at [718, 656] on button "NEXT" at bounding box center [675, 676] width 169 height 40
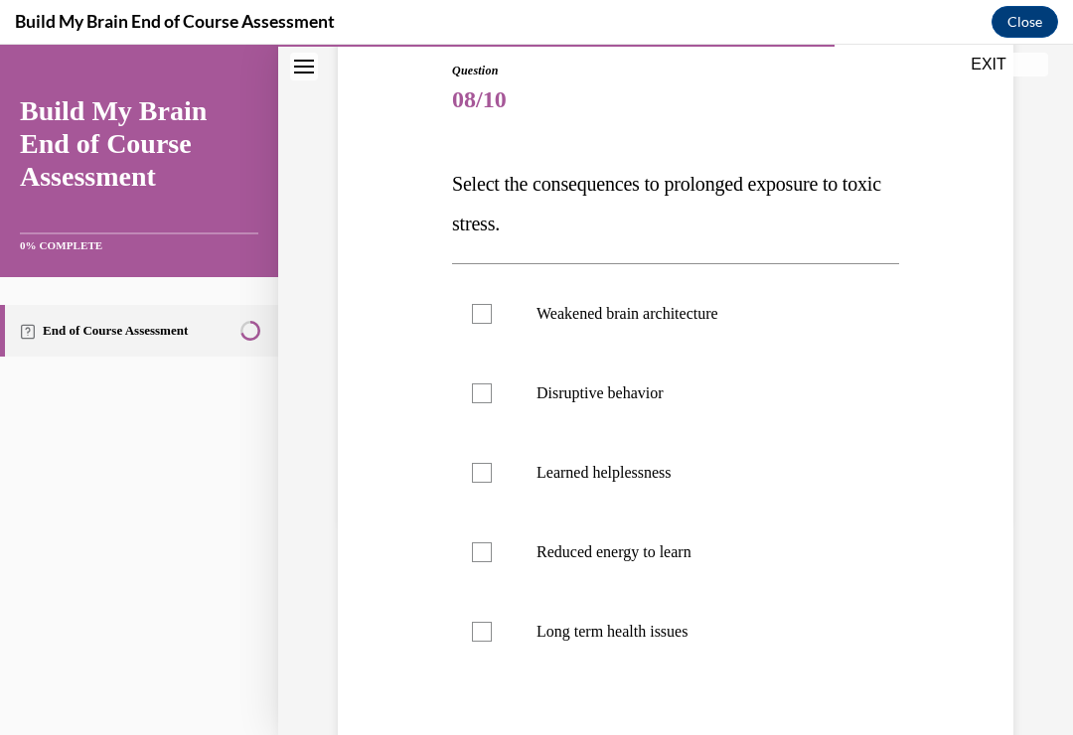
scroll to position [233, 0]
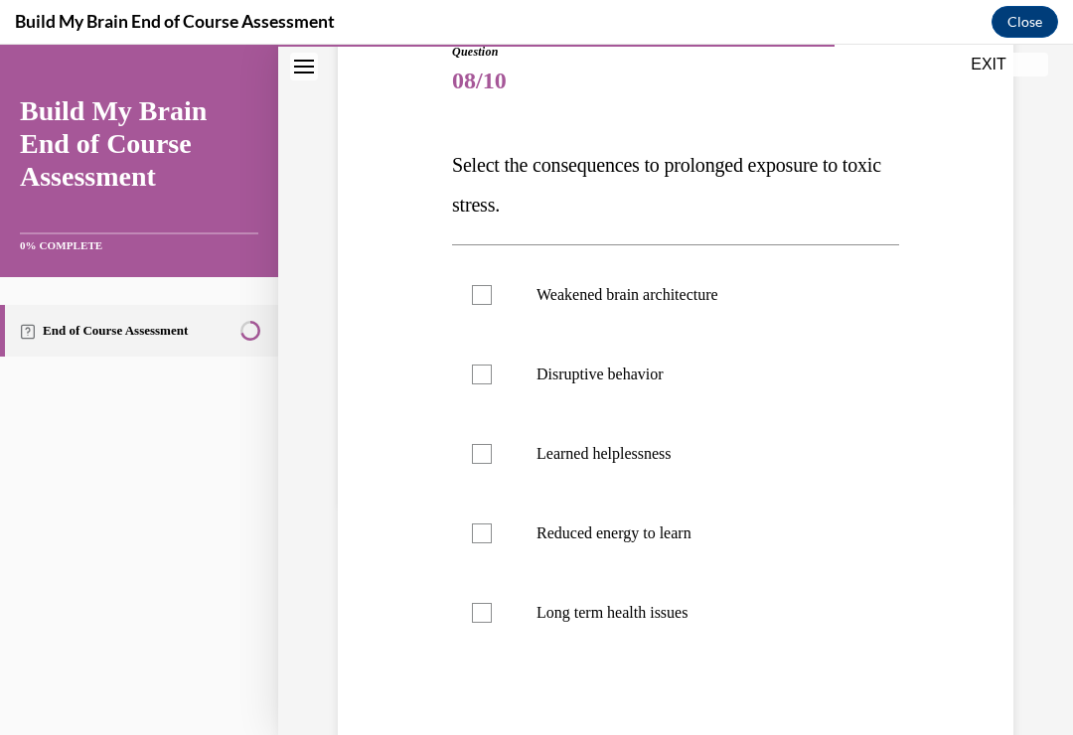
click at [491, 367] on div at bounding box center [482, 374] width 20 height 20
click at [491, 367] on input "Disruptive behavior" at bounding box center [482, 374] width 20 height 20
checkbox input "true"
click at [481, 535] on div at bounding box center [482, 533] width 20 height 20
click at [481, 535] on input "Reduced energy to learn" at bounding box center [482, 533] width 20 height 20
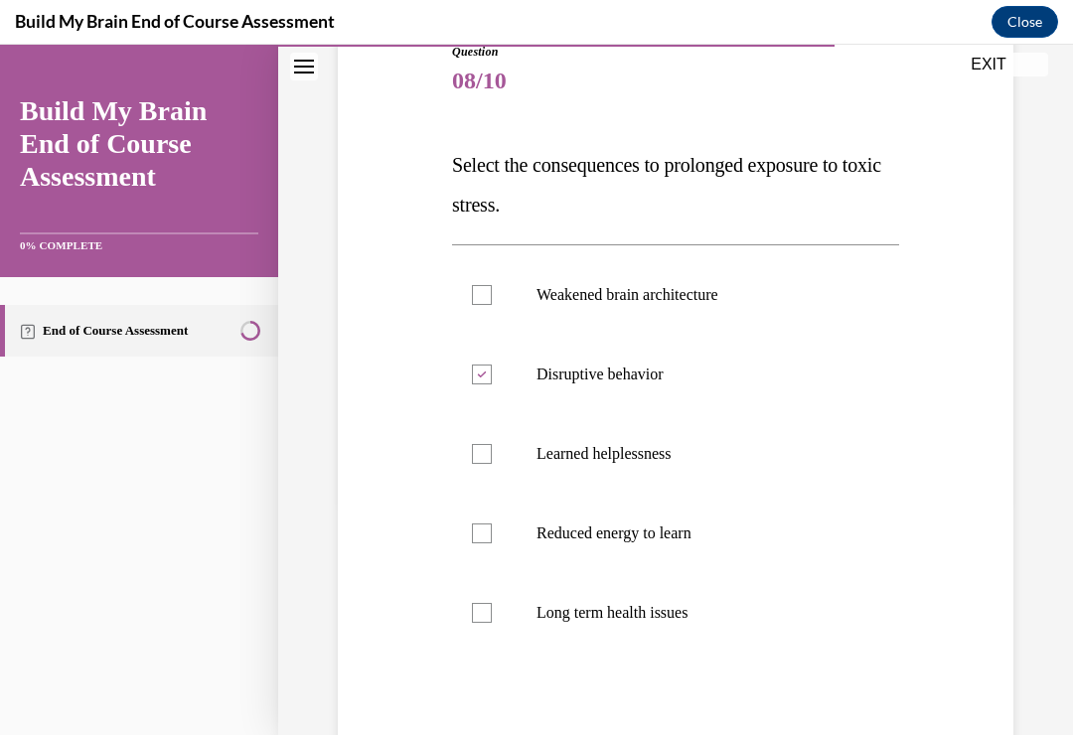
checkbox input "true"
click at [492, 614] on label "Long term health issues" at bounding box center [675, 612] width 447 height 79
click at [492, 614] on input "Long term health issues" at bounding box center [482, 613] width 20 height 20
checkbox input "true"
click at [475, 297] on div at bounding box center [482, 295] width 20 height 20
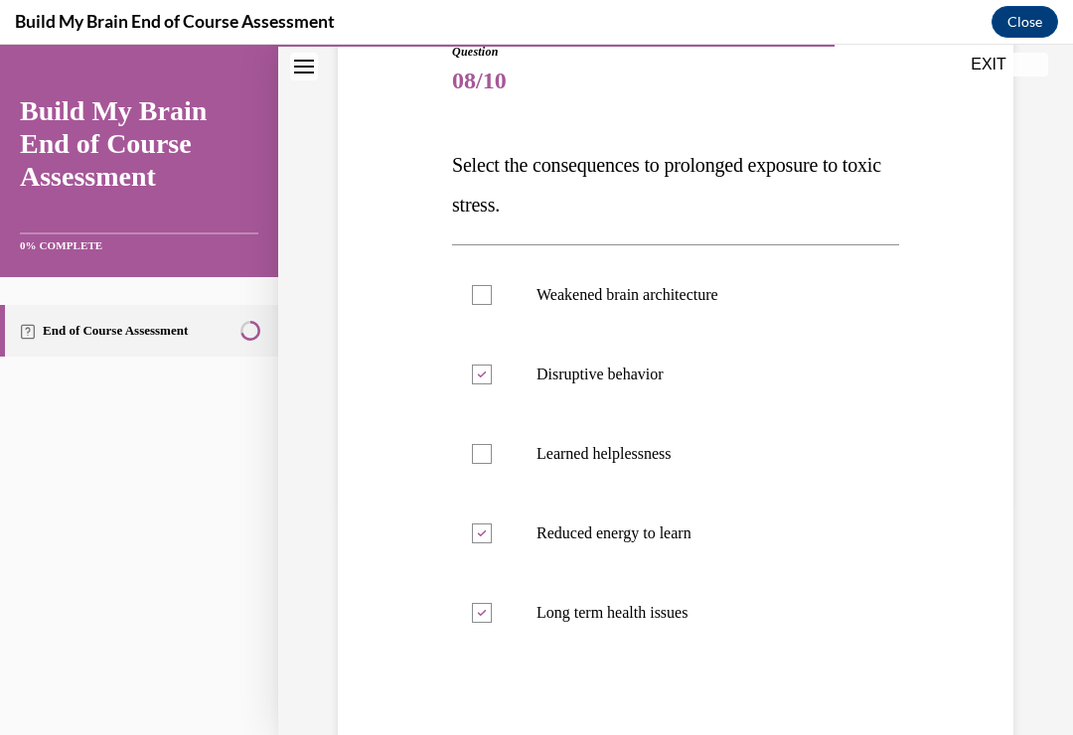
click at [475, 297] on input "Weakened brain architecture" at bounding box center [482, 295] width 20 height 20
checkbox input "true"
click at [483, 447] on div at bounding box center [482, 454] width 20 height 20
click at [483, 447] on input "Learned helplessness" at bounding box center [482, 454] width 20 height 20
checkbox input "true"
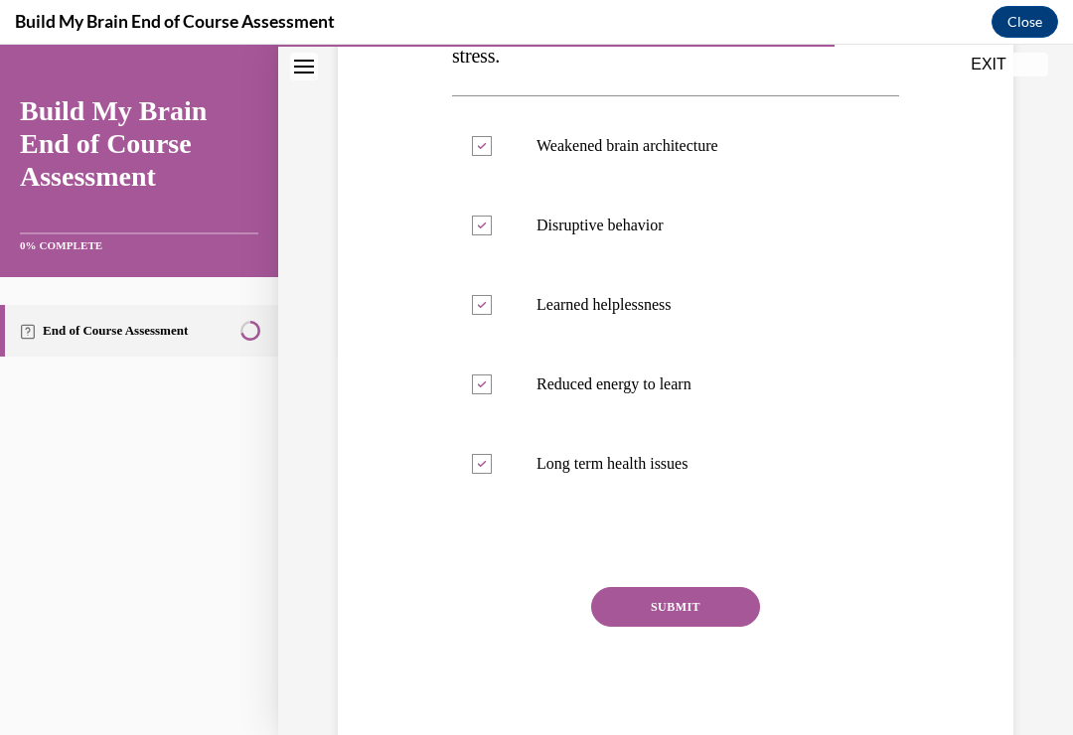
click at [685, 601] on button "SUBMIT" at bounding box center [675, 607] width 169 height 40
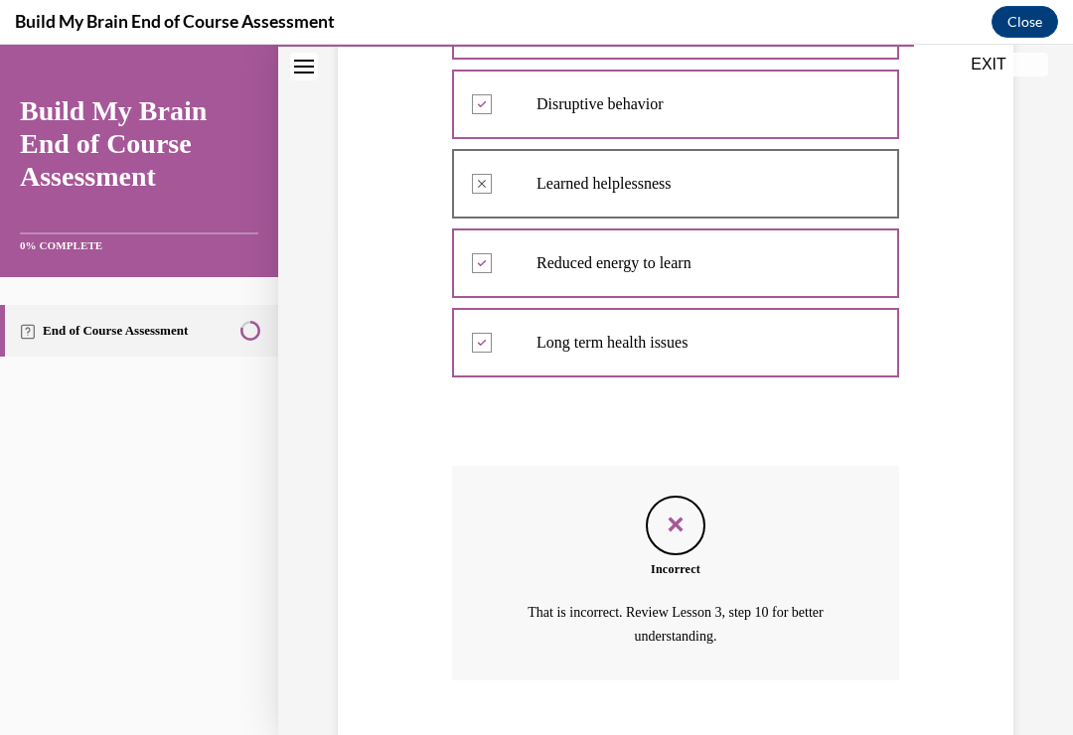
scroll to position [505, 0]
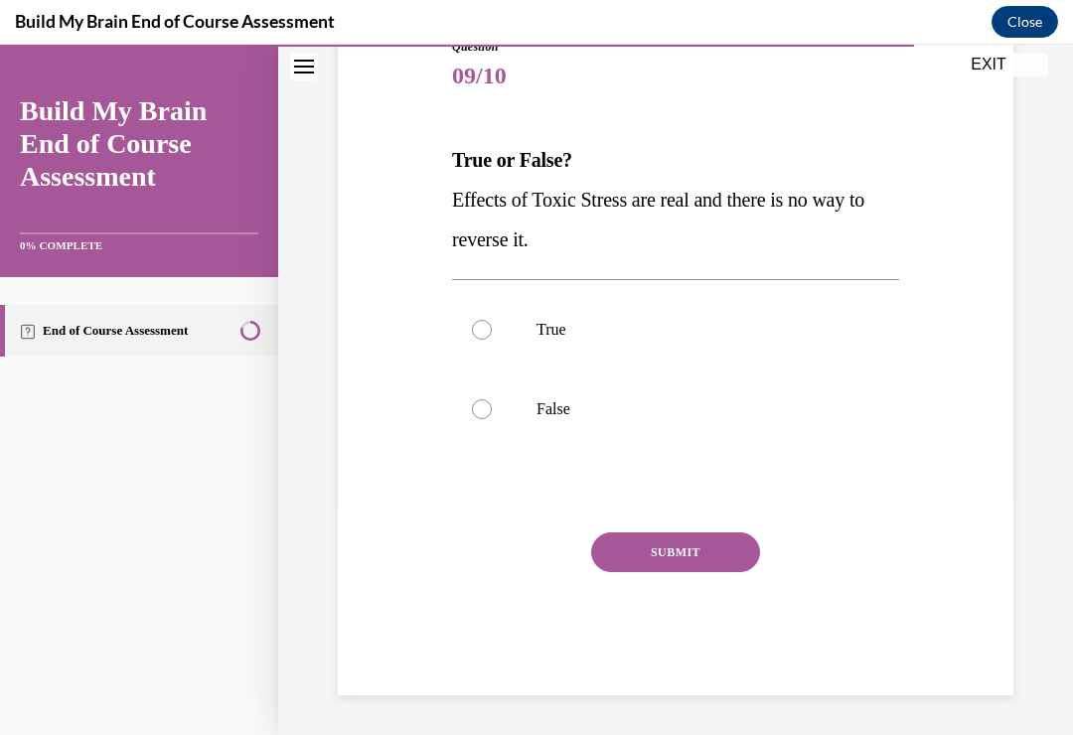
scroll to position [184, 0]
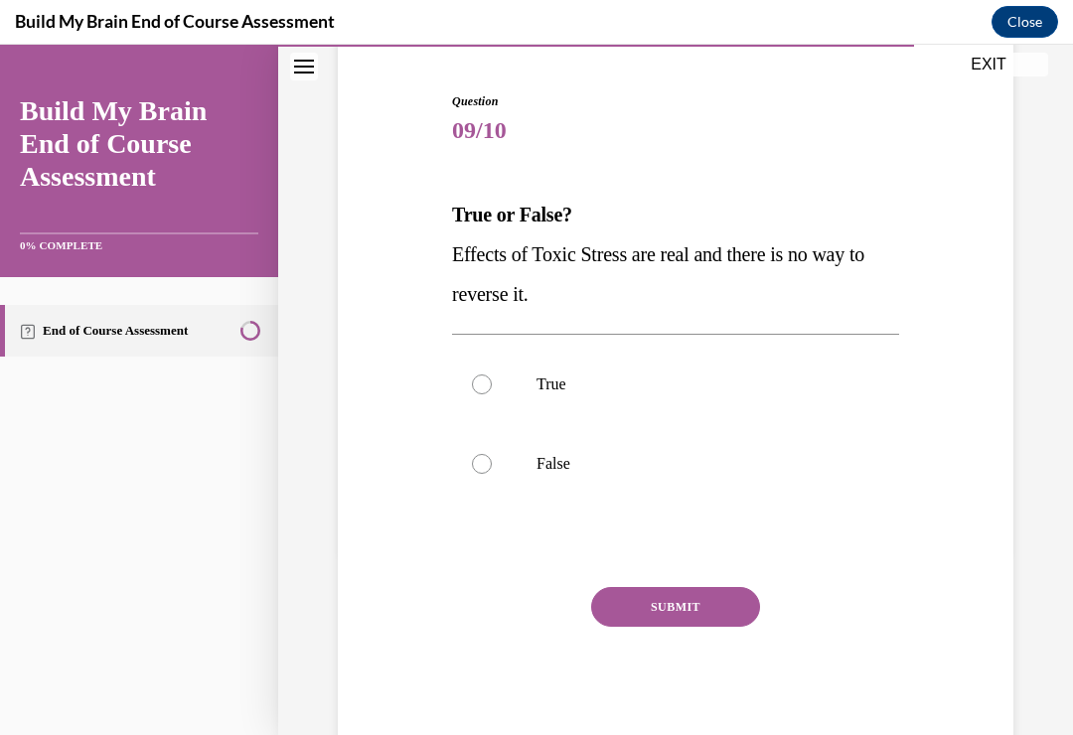
click at [480, 462] on div at bounding box center [482, 464] width 20 height 20
click at [480, 462] on input "False" at bounding box center [482, 464] width 20 height 20
radio input "true"
click at [691, 599] on button "SUBMIT" at bounding box center [675, 607] width 169 height 40
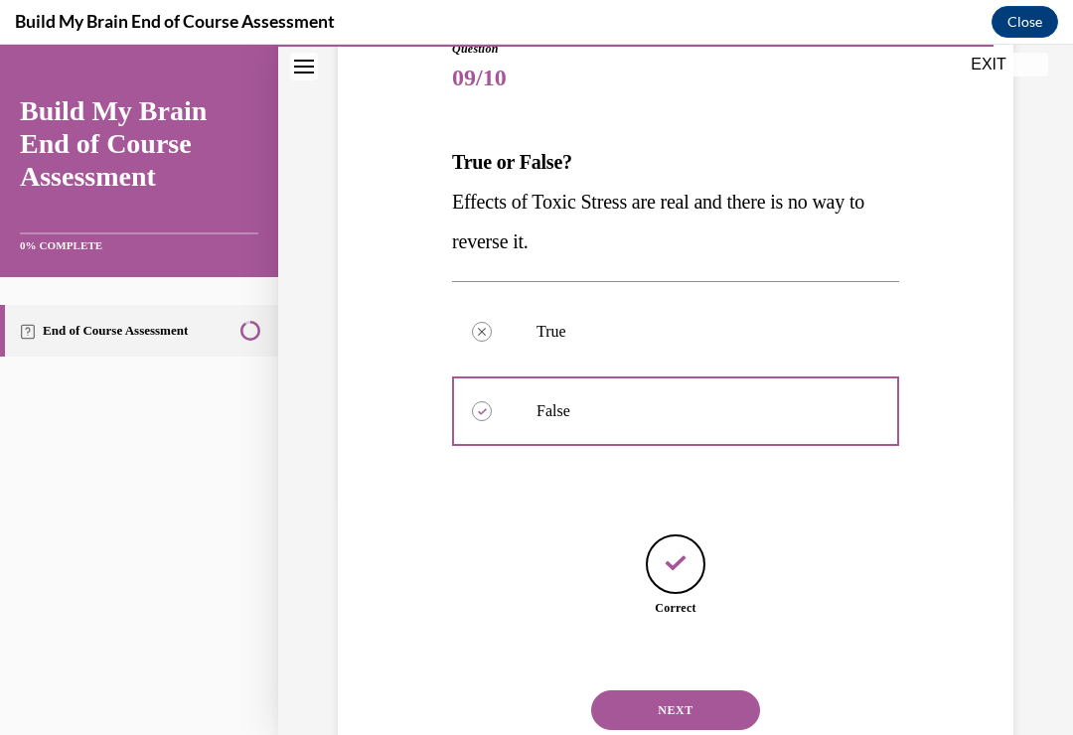
scroll to position [246, 0]
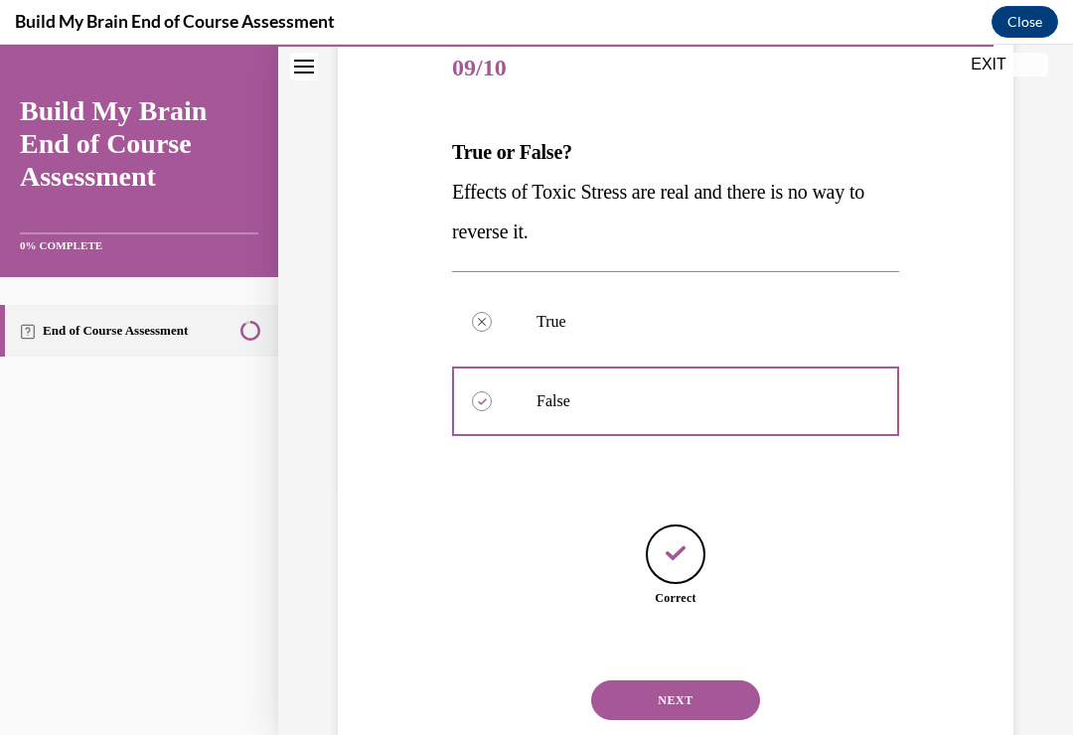
click at [685, 680] on button "NEXT" at bounding box center [675, 700] width 169 height 40
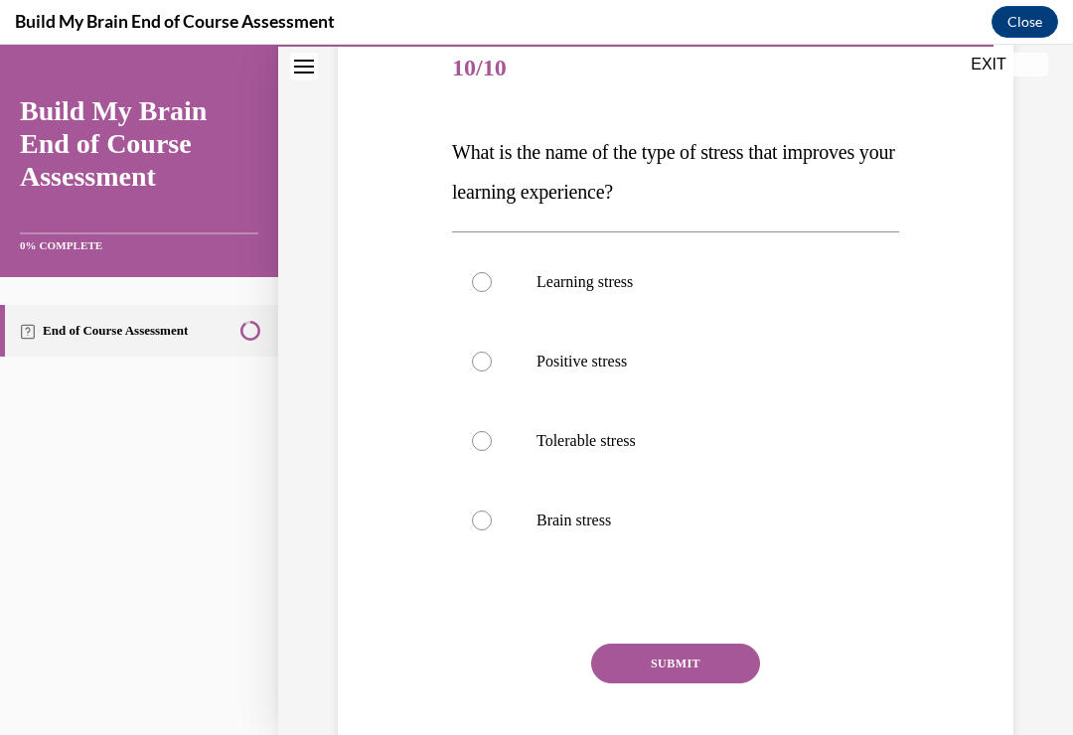
scroll to position [221, 0]
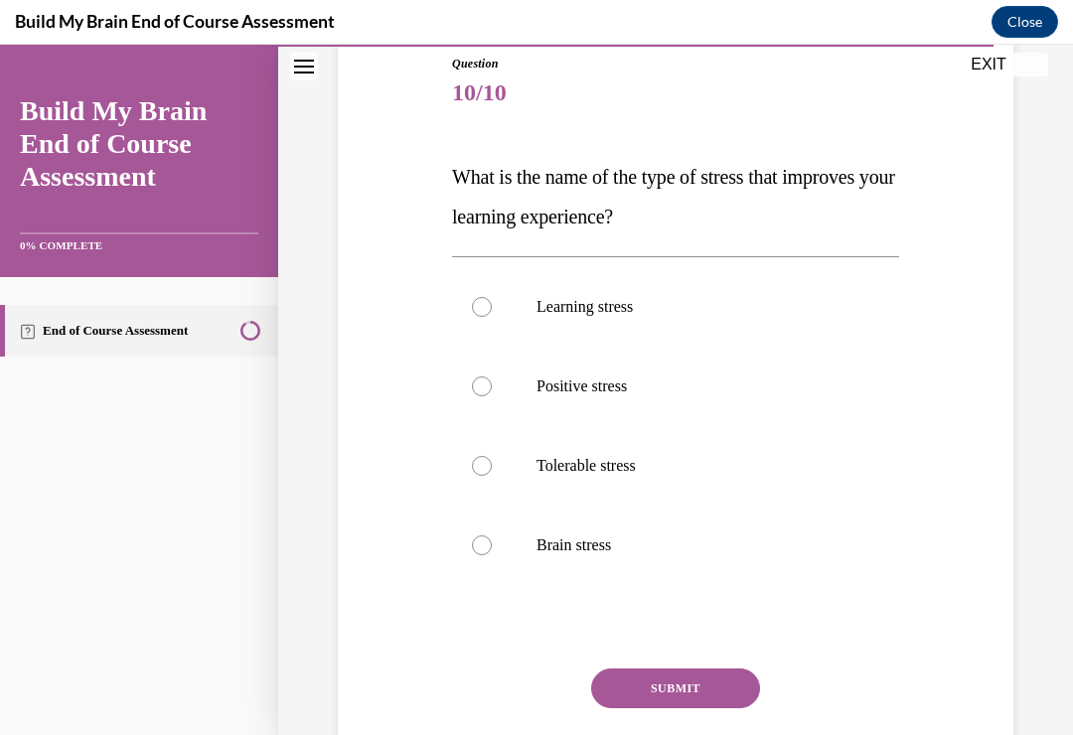
click at [491, 380] on label "Positive stress" at bounding box center [675, 386] width 447 height 79
click at [491, 380] on input "Positive stress" at bounding box center [482, 386] width 20 height 20
radio input "true"
click at [678, 681] on button "SUBMIT" at bounding box center [675, 688] width 169 height 40
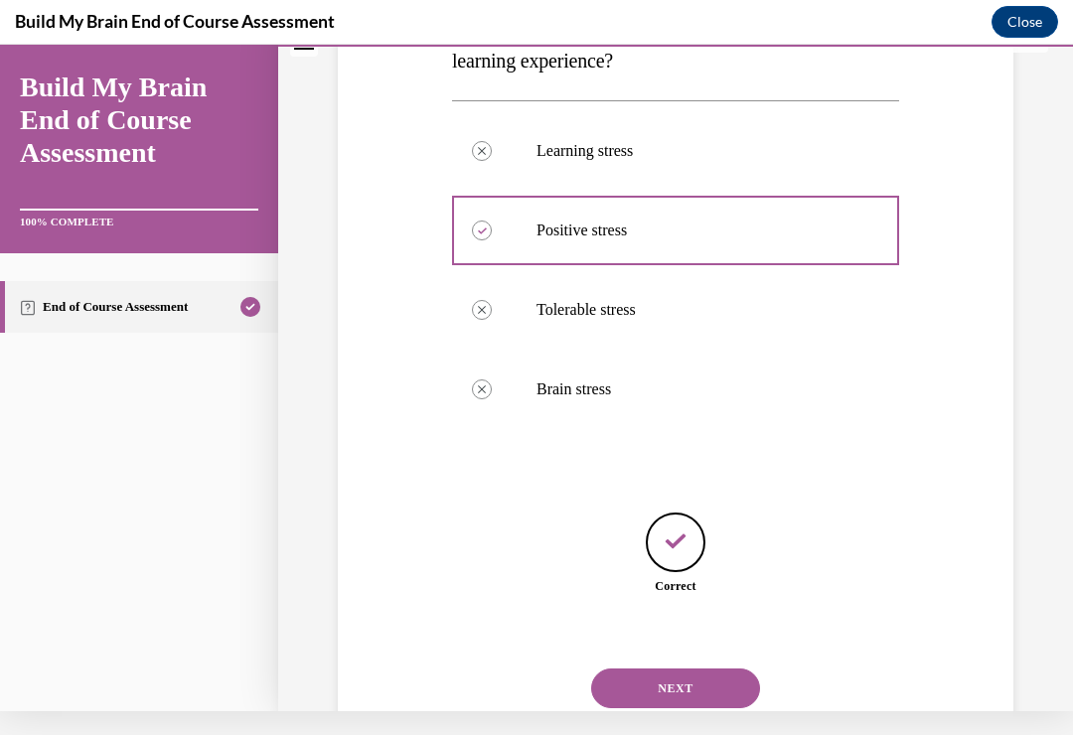
scroll to position [365, 0]
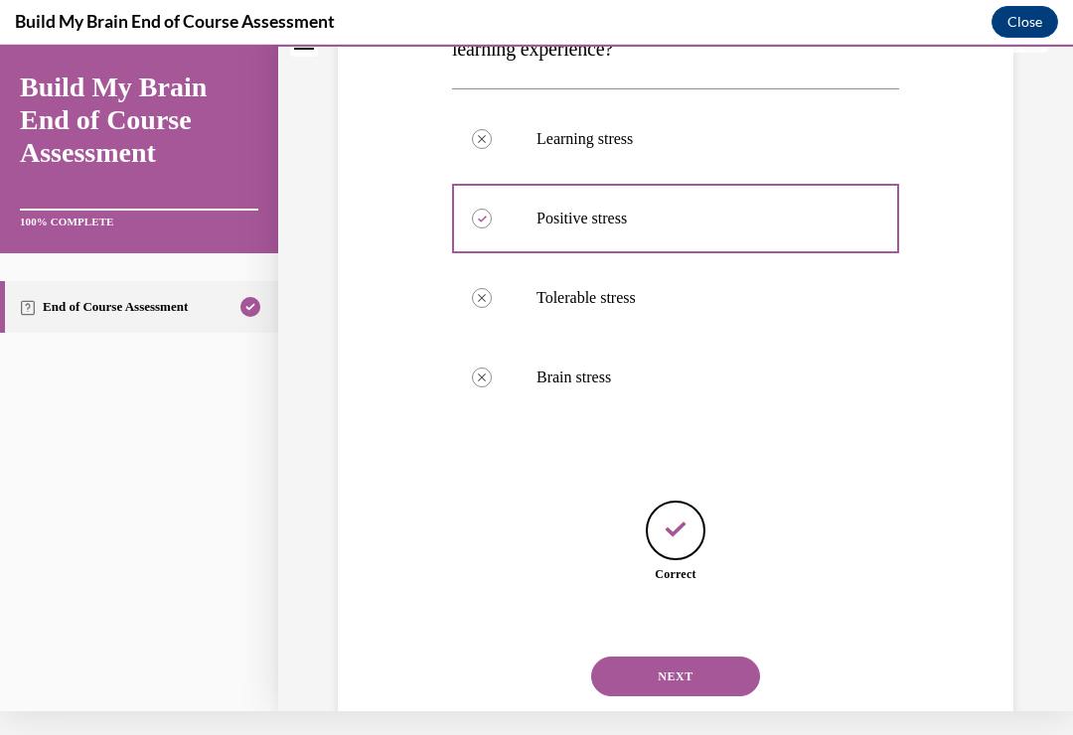
click at [687, 656] on button "NEXT" at bounding box center [675, 676] width 169 height 40
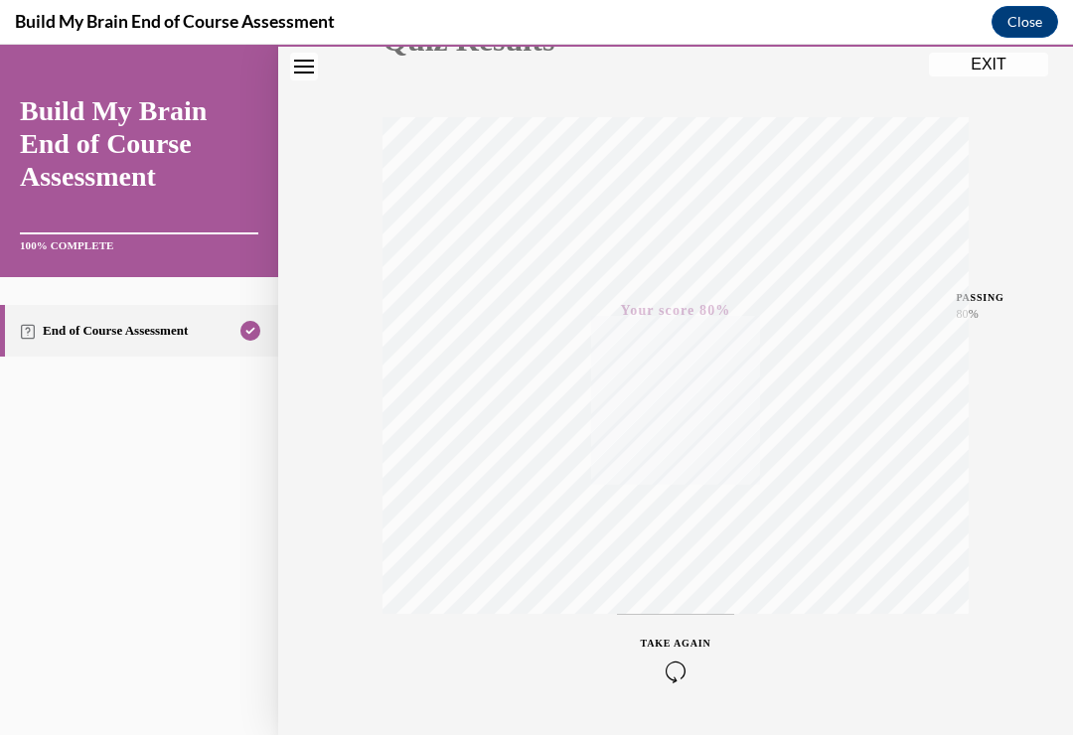
scroll to position [297, 0]
click at [676, 619] on span "TAKE AGAIN" at bounding box center [676, 616] width 71 height 11
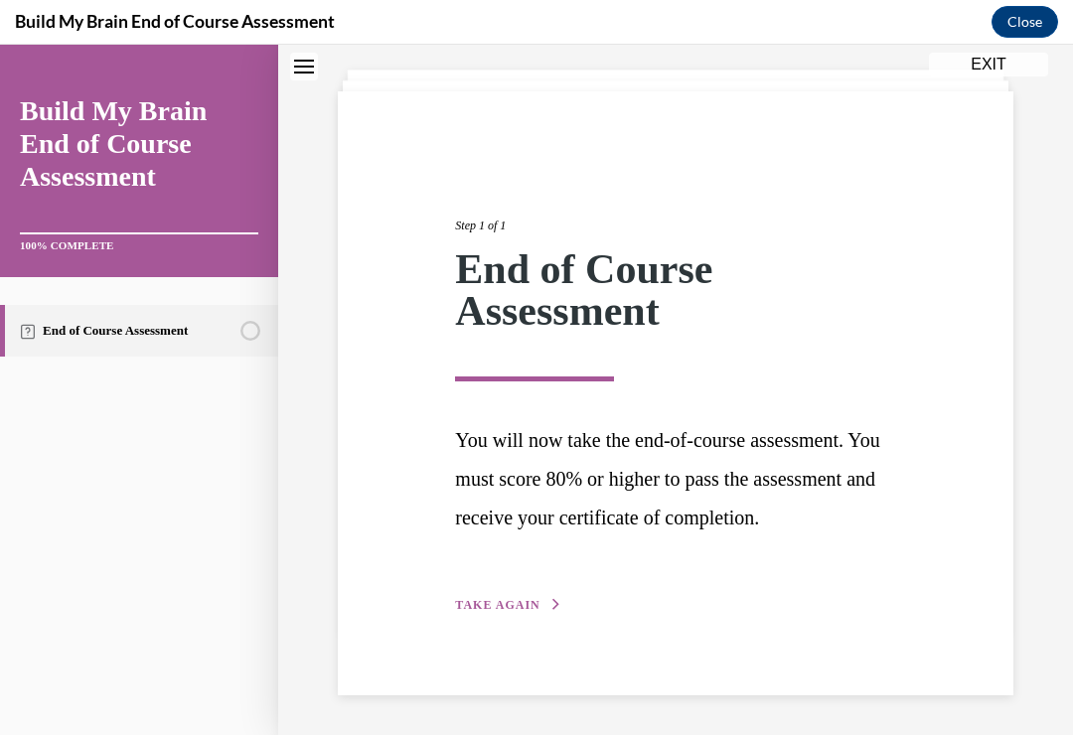
scroll to position [109, 0]
click at [550, 610] on icon "button" at bounding box center [556, 604] width 12 height 11
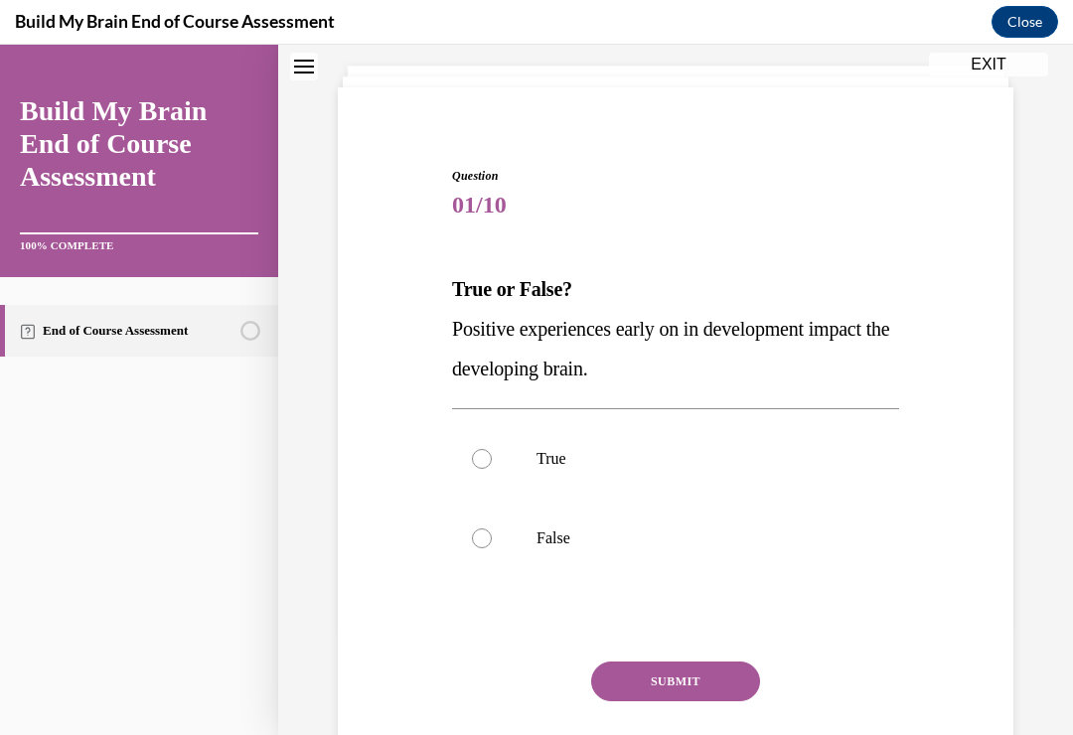
click at [487, 455] on div at bounding box center [482, 459] width 20 height 20
click at [487, 455] on input "True" at bounding box center [482, 459] width 20 height 20
radio input "true"
click at [684, 674] on button "SUBMIT" at bounding box center [675, 681] width 169 height 40
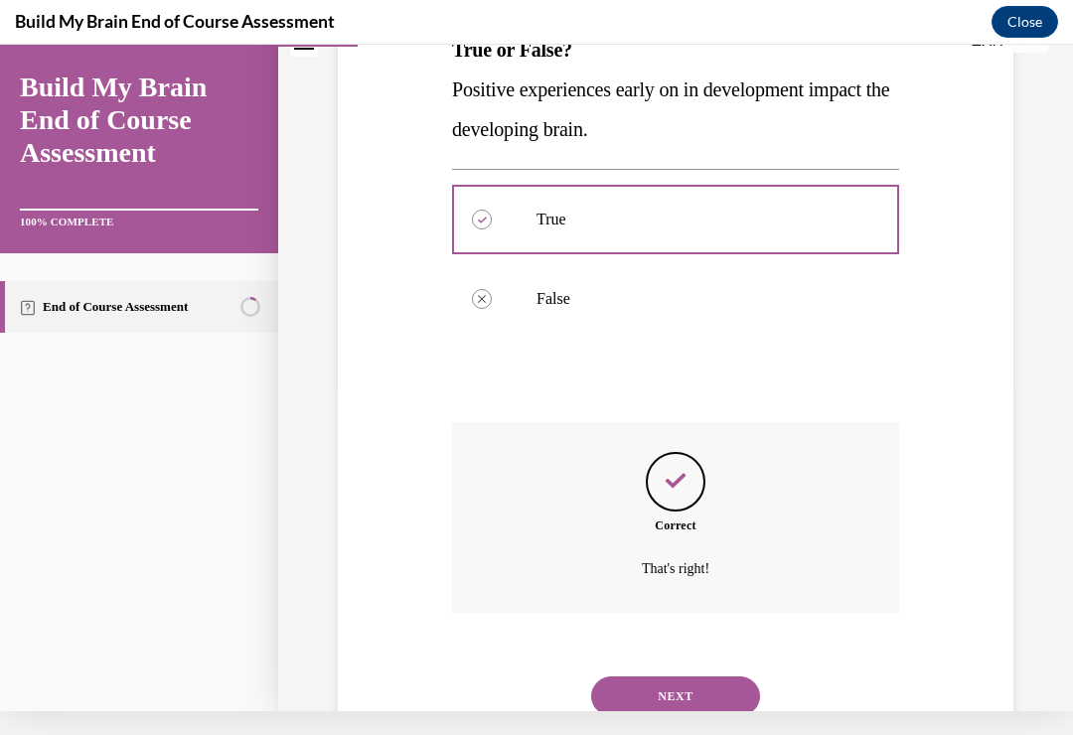
scroll to position [344, 0]
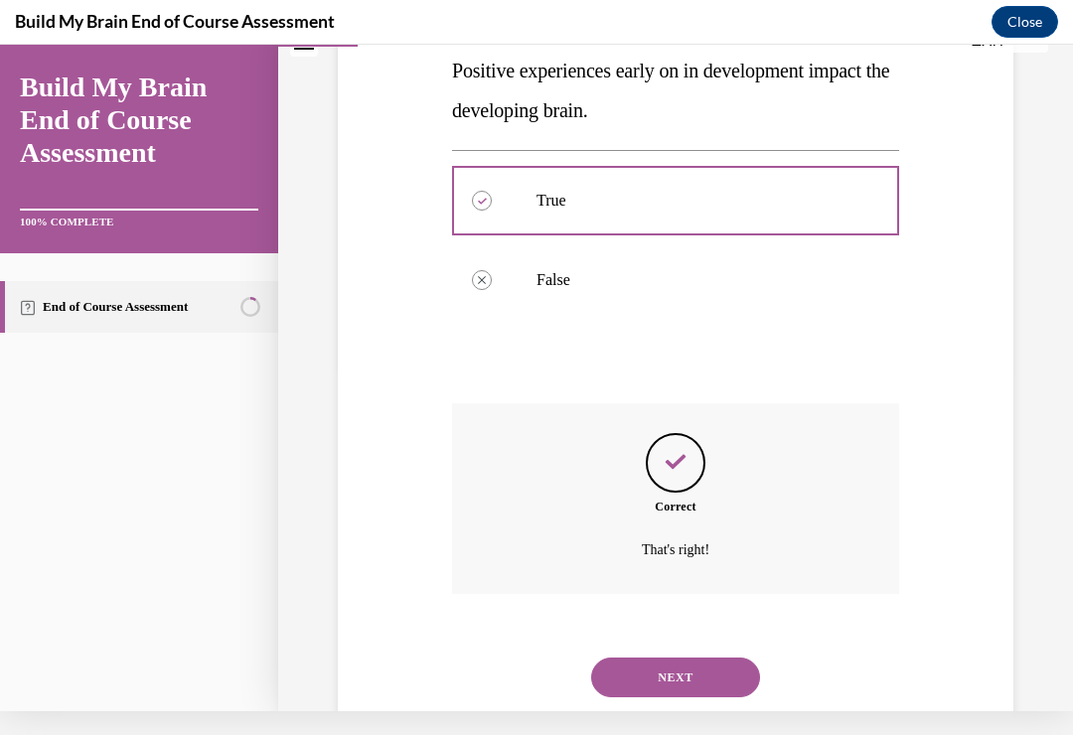
click at [684, 657] on button "NEXT" at bounding box center [675, 677] width 169 height 40
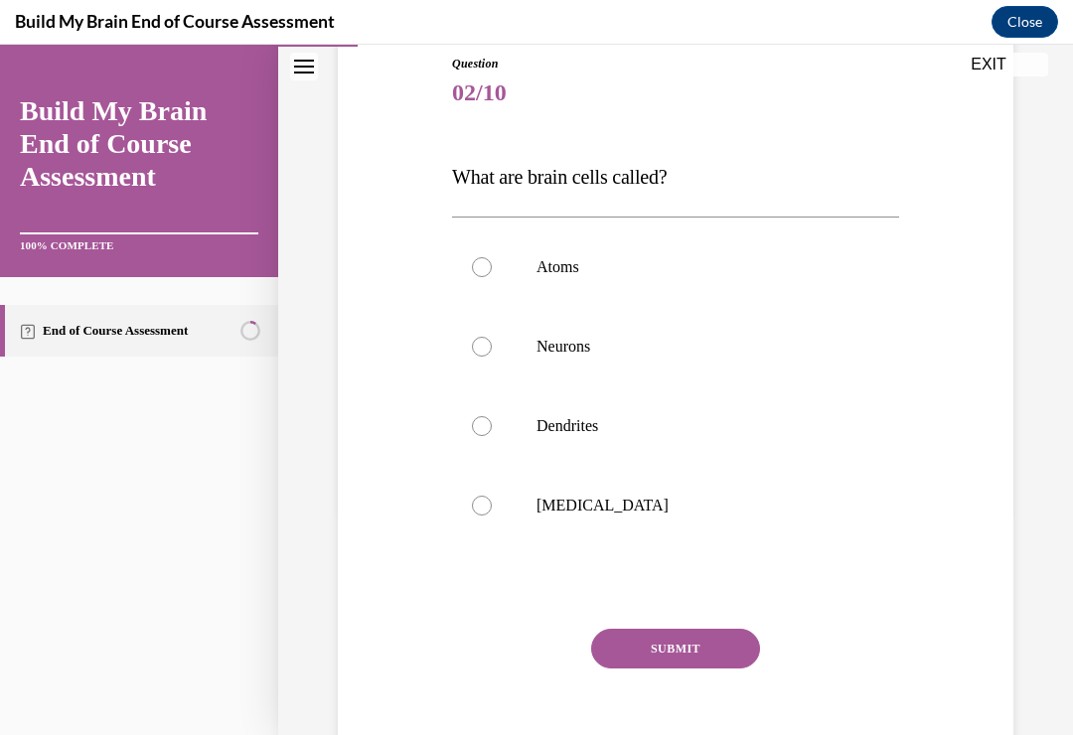
click at [478, 347] on div at bounding box center [482, 347] width 20 height 20
click at [478, 347] on input "Neurons" at bounding box center [482, 347] width 20 height 20
radio input "true"
click at [673, 644] on button "SUBMIT" at bounding box center [675, 649] width 169 height 40
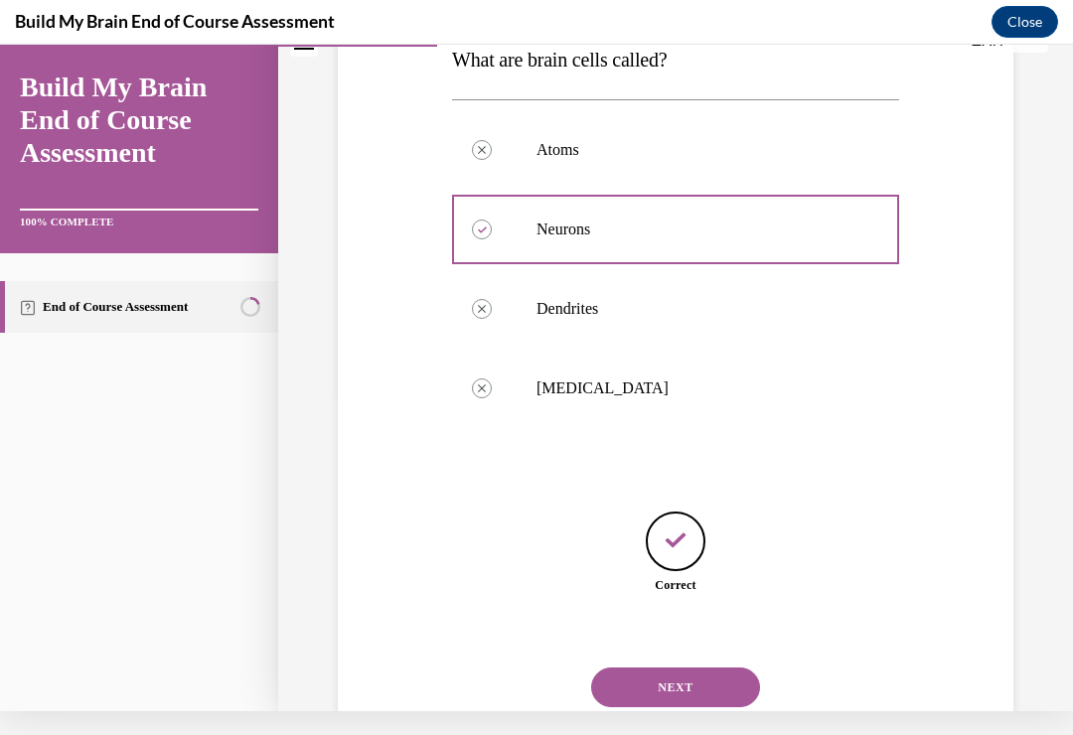
scroll to position [326, 0]
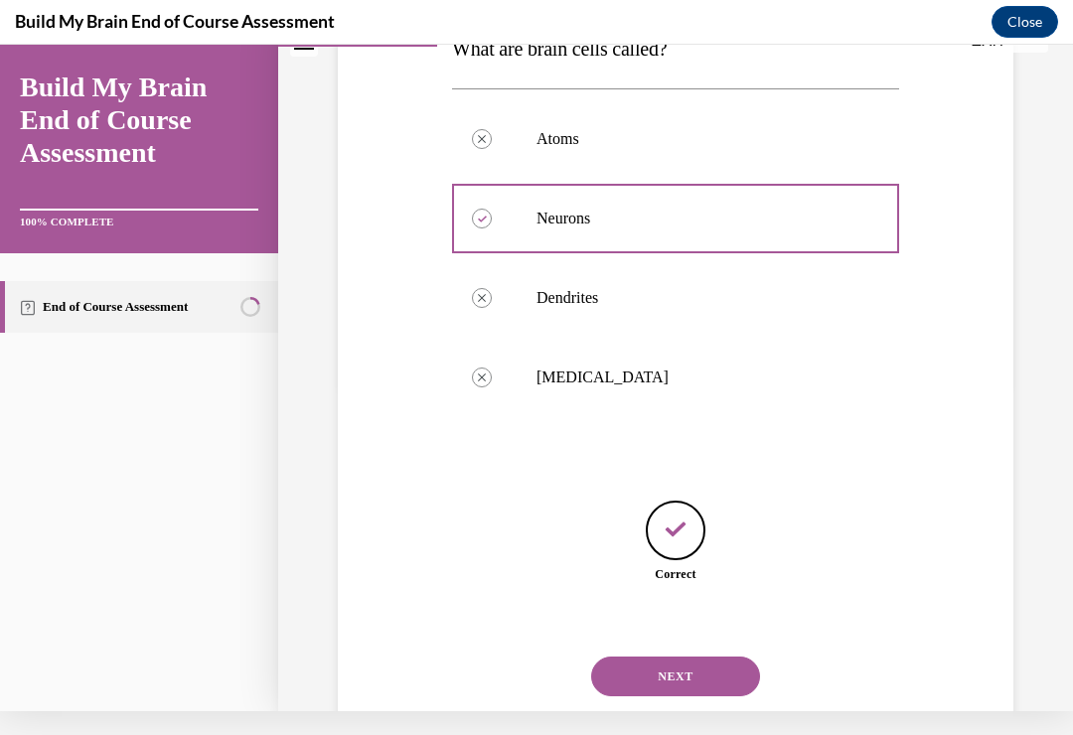
click at [685, 656] on button "NEXT" at bounding box center [675, 676] width 169 height 40
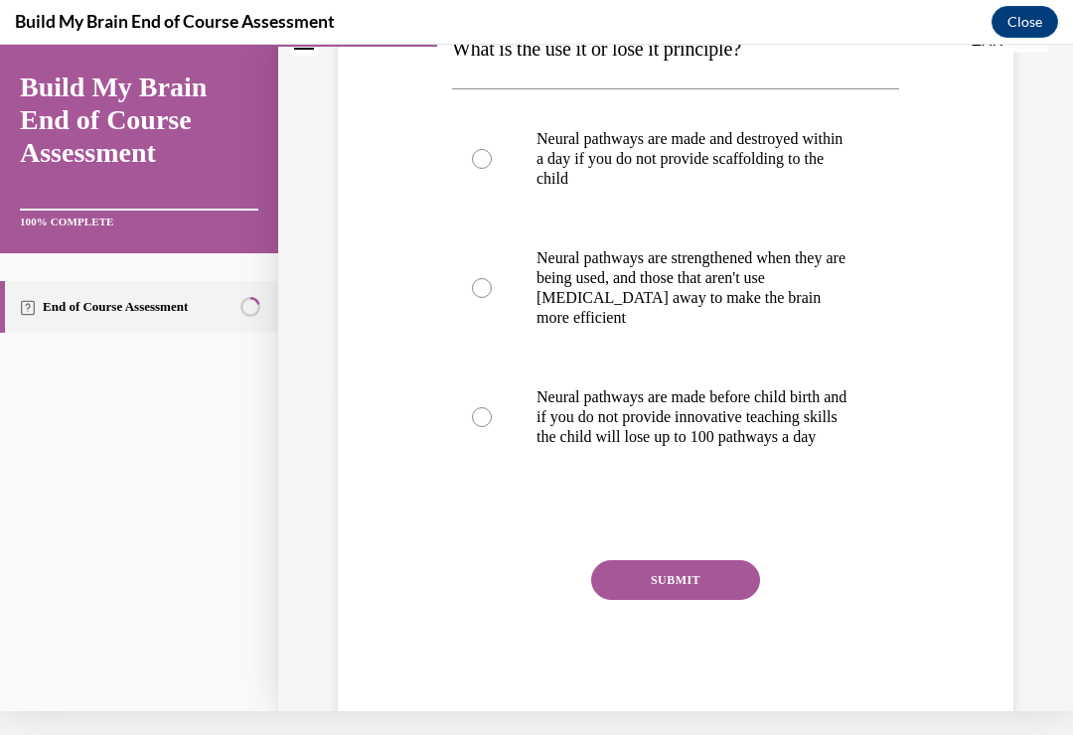
scroll to position [0, 0]
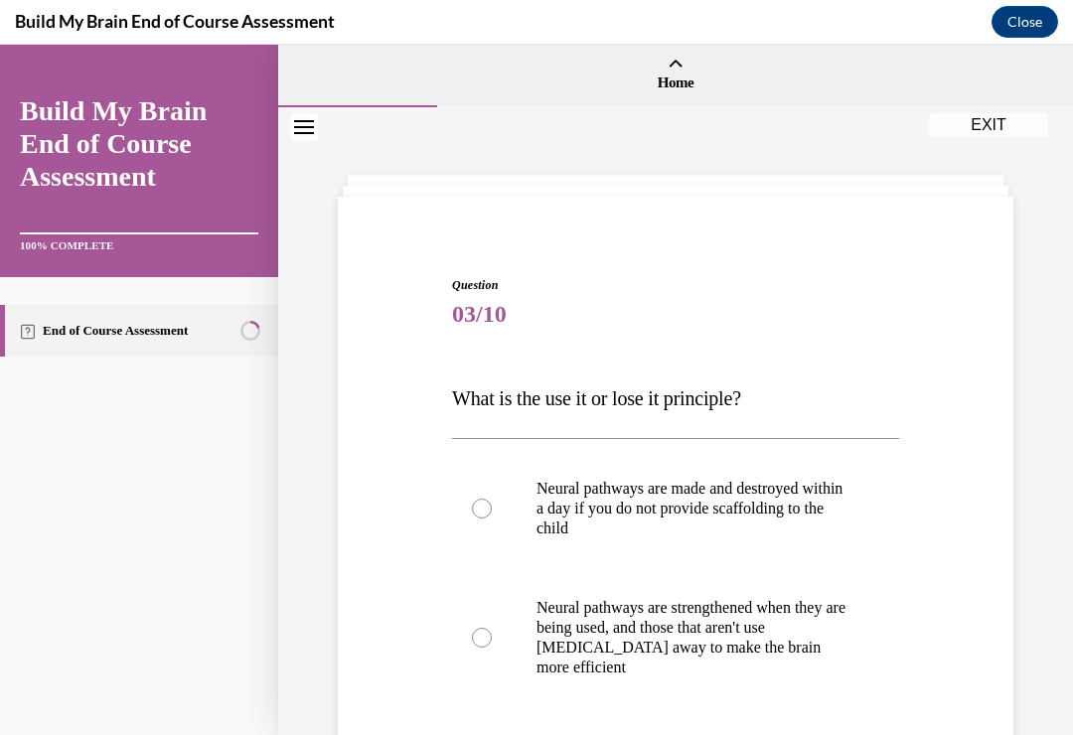
click at [493, 631] on label "Neural pathways are strengthened when they are being used, and those that aren'…" at bounding box center [675, 637] width 447 height 139
click at [492, 631] on input "Neural pathways are strengthened when they are being used, and those that aren'…" at bounding box center [482, 638] width 20 height 20
radio input "true"
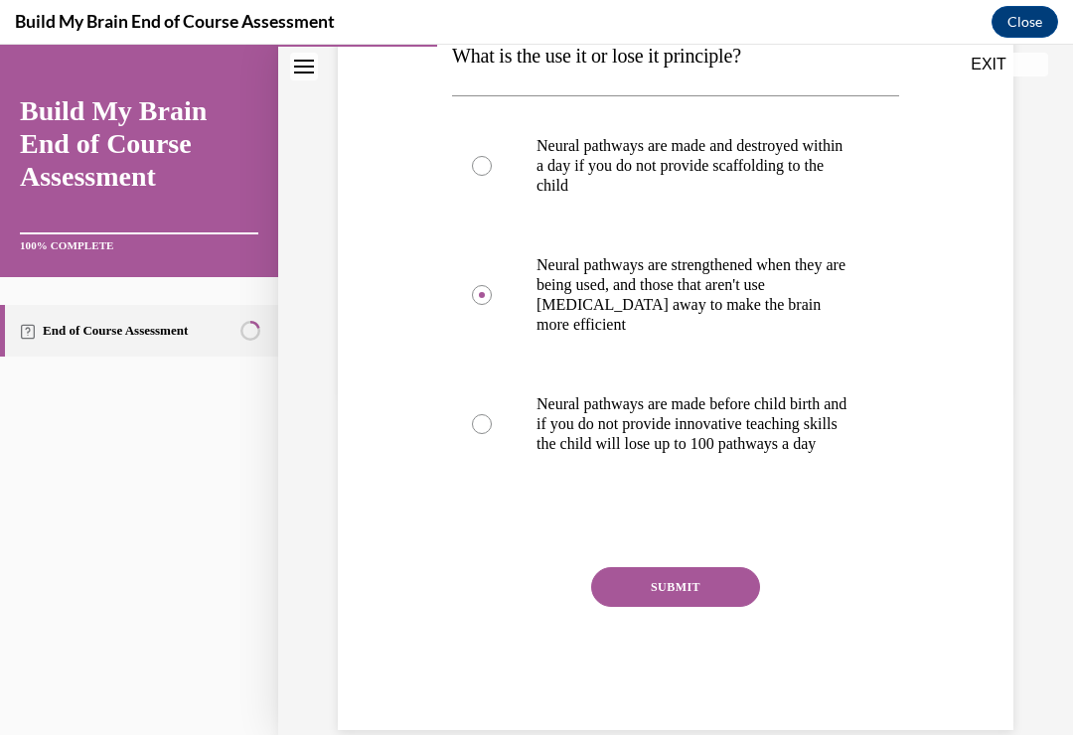
click at [687, 602] on button "SUBMIT" at bounding box center [675, 587] width 169 height 40
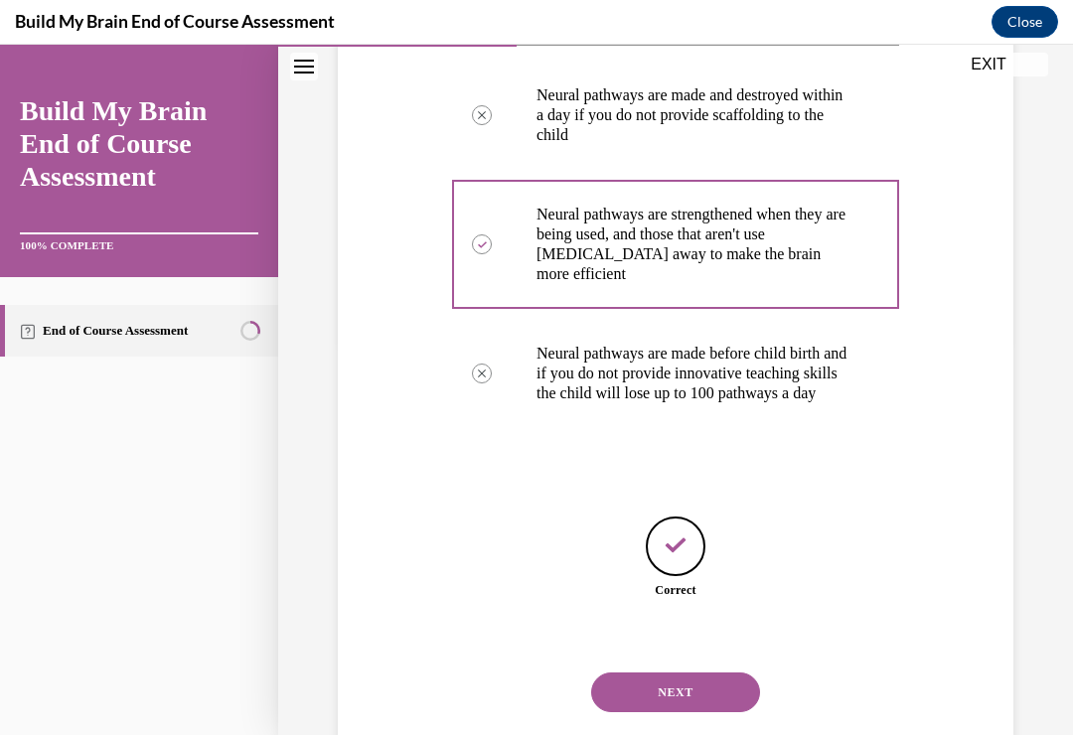
scroll to position [405, 0]
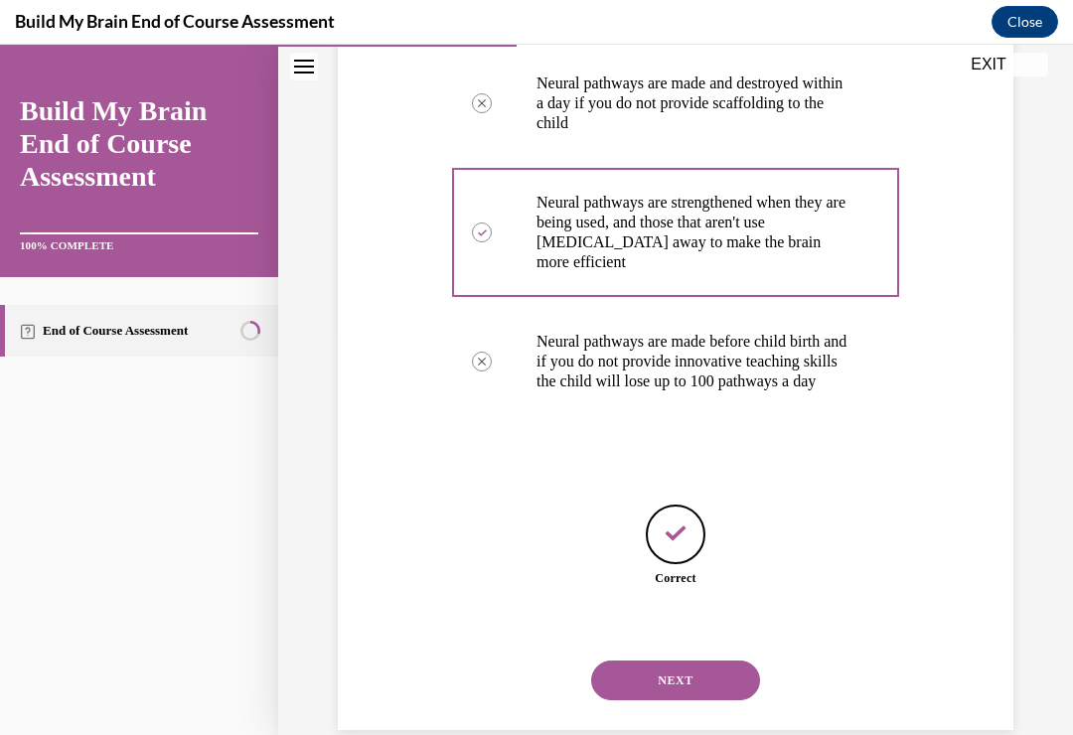
click at [687, 664] on button "NEXT" at bounding box center [675, 680] width 169 height 40
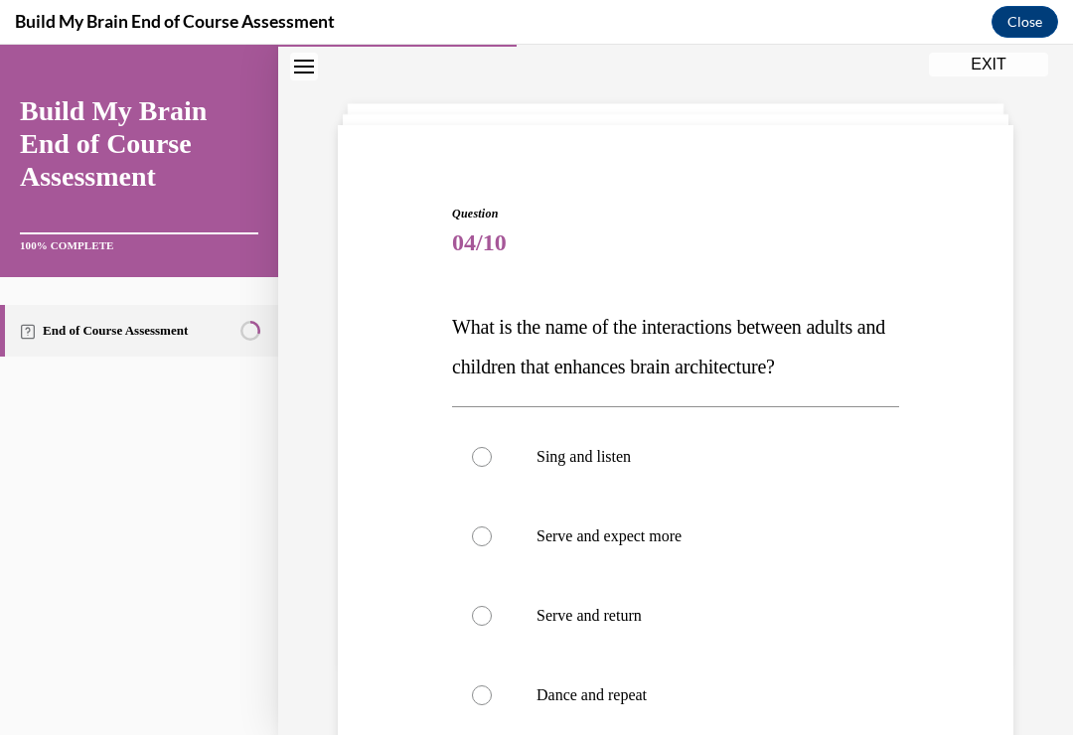
scroll to position [72, 0]
click at [493, 616] on label "Serve and return" at bounding box center [675, 615] width 447 height 79
click at [492, 616] on input "Serve and return" at bounding box center [482, 616] width 20 height 20
radio input "true"
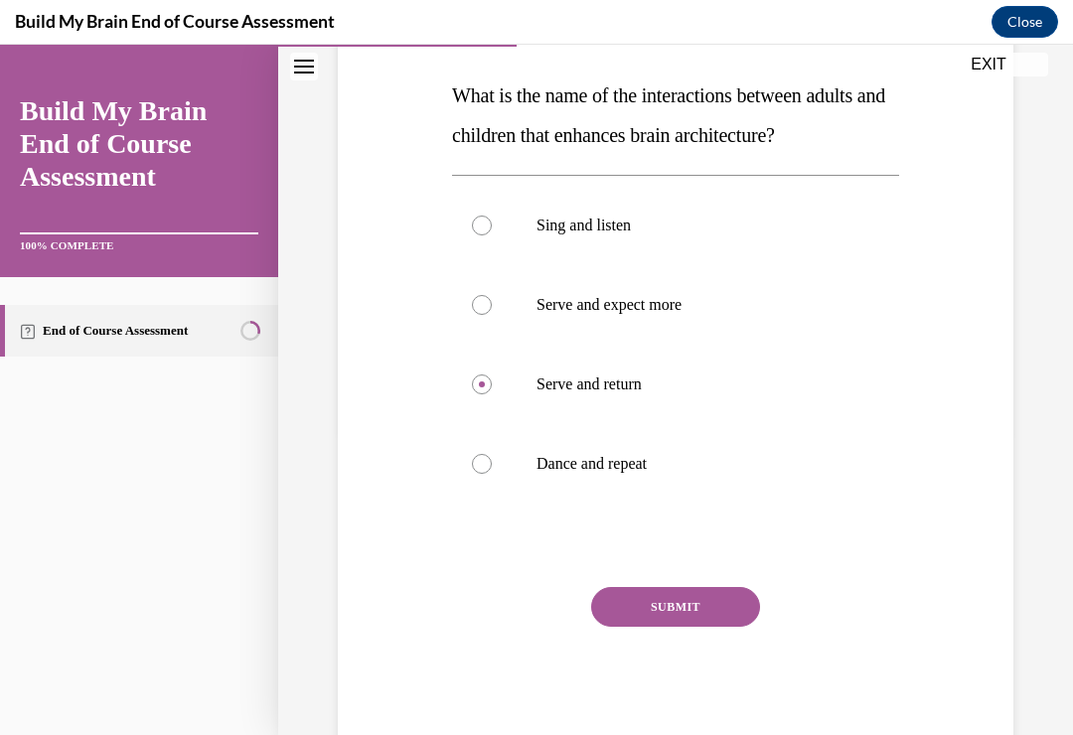
click at [696, 603] on button "SUBMIT" at bounding box center [675, 607] width 169 height 40
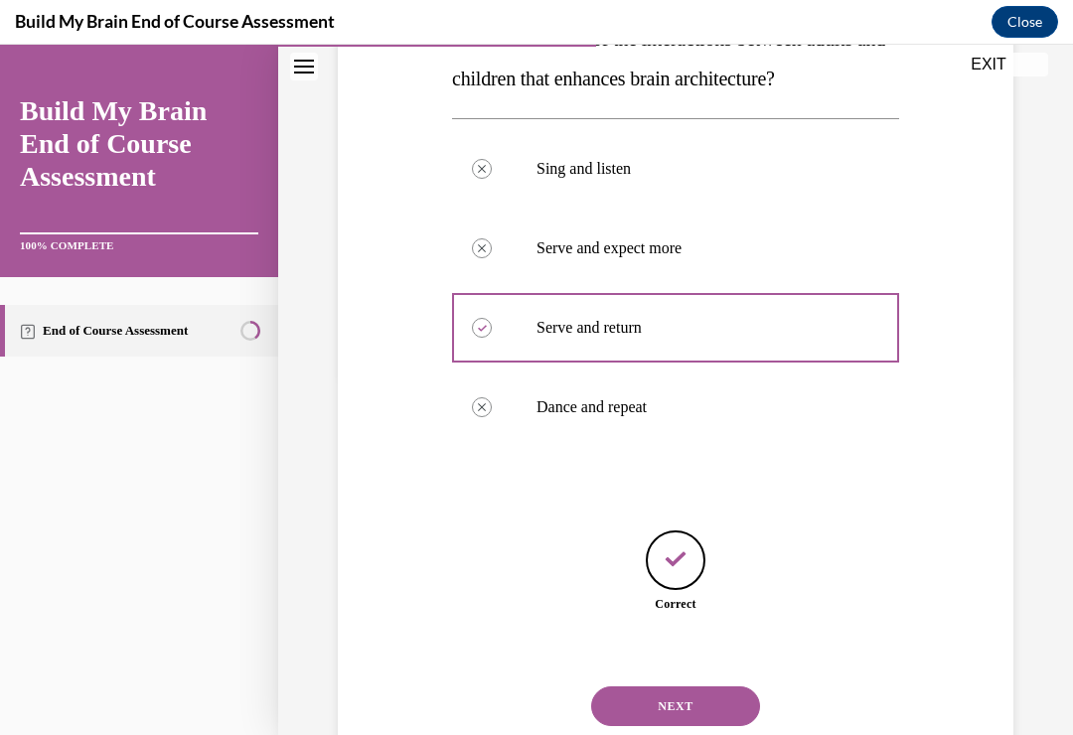
scroll to position [365, 0]
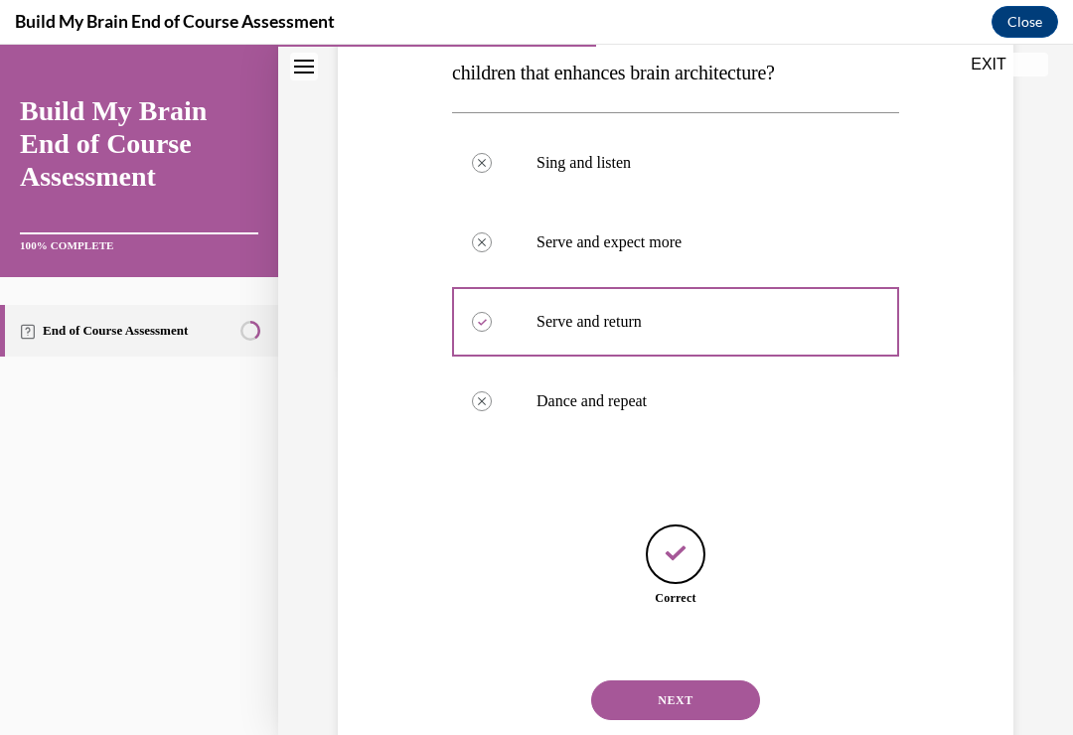
click at [693, 680] on button "NEXT" at bounding box center [675, 700] width 169 height 40
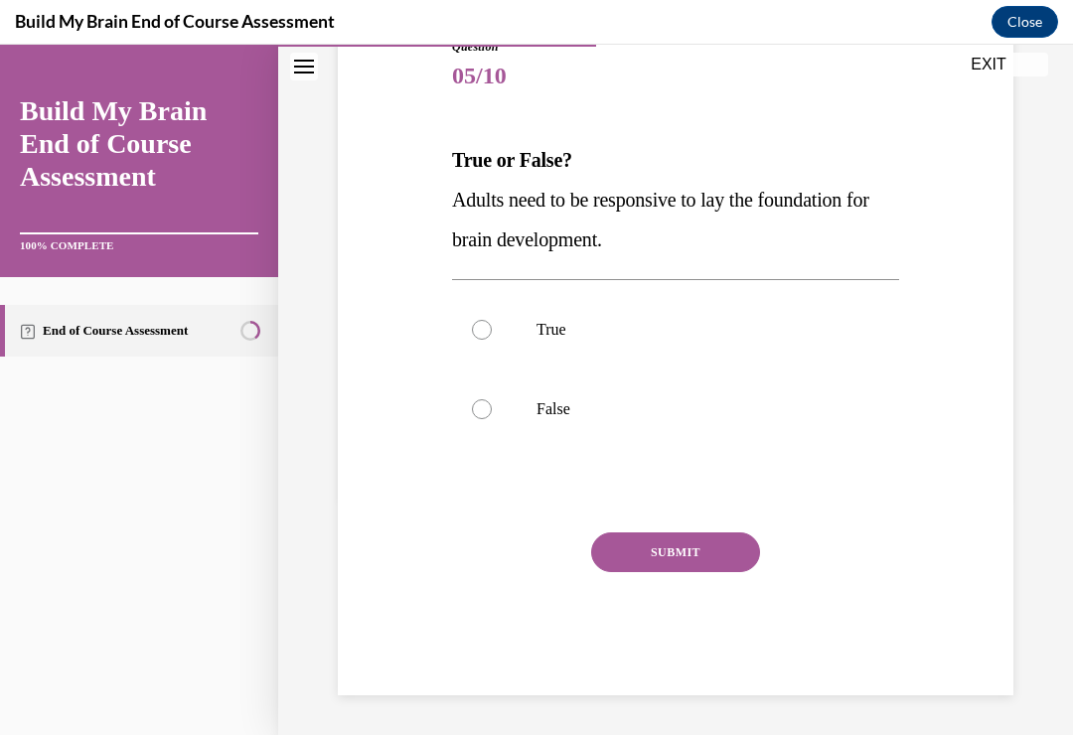
scroll to position [184, 0]
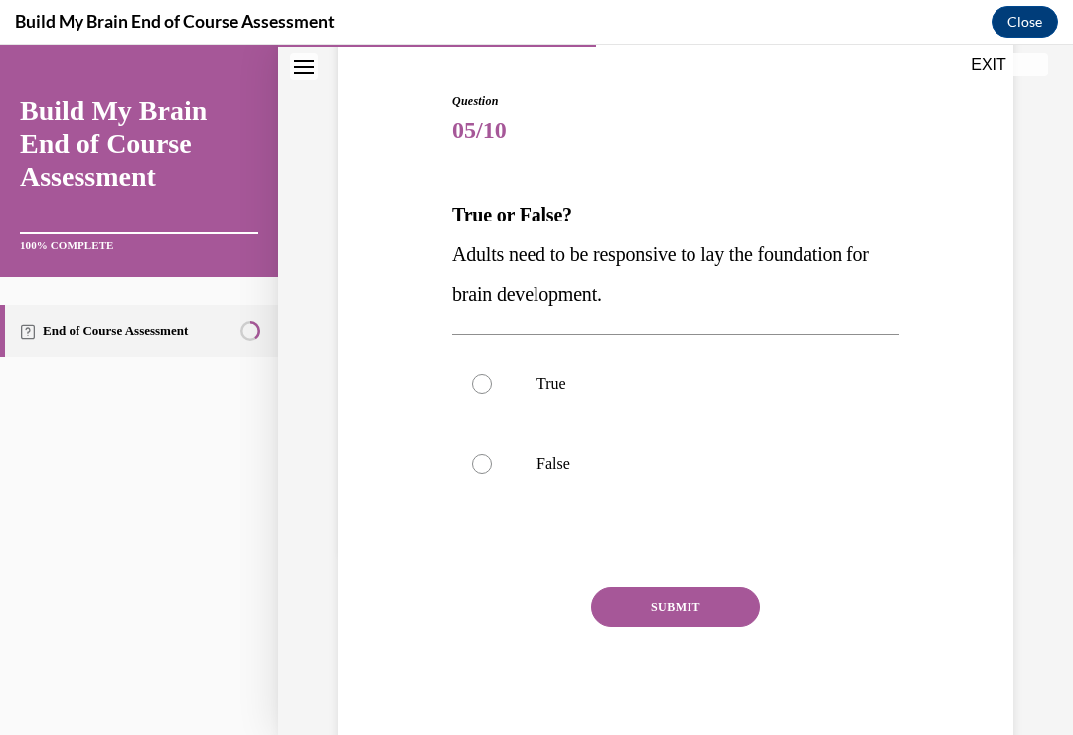
click at [484, 383] on div at bounding box center [482, 384] width 20 height 20
click at [484, 383] on input "True" at bounding box center [482, 384] width 20 height 20
radio input "true"
click at [698, 599] on button "SUBMIT" at bounding box center [675, 607] width 169 height 40
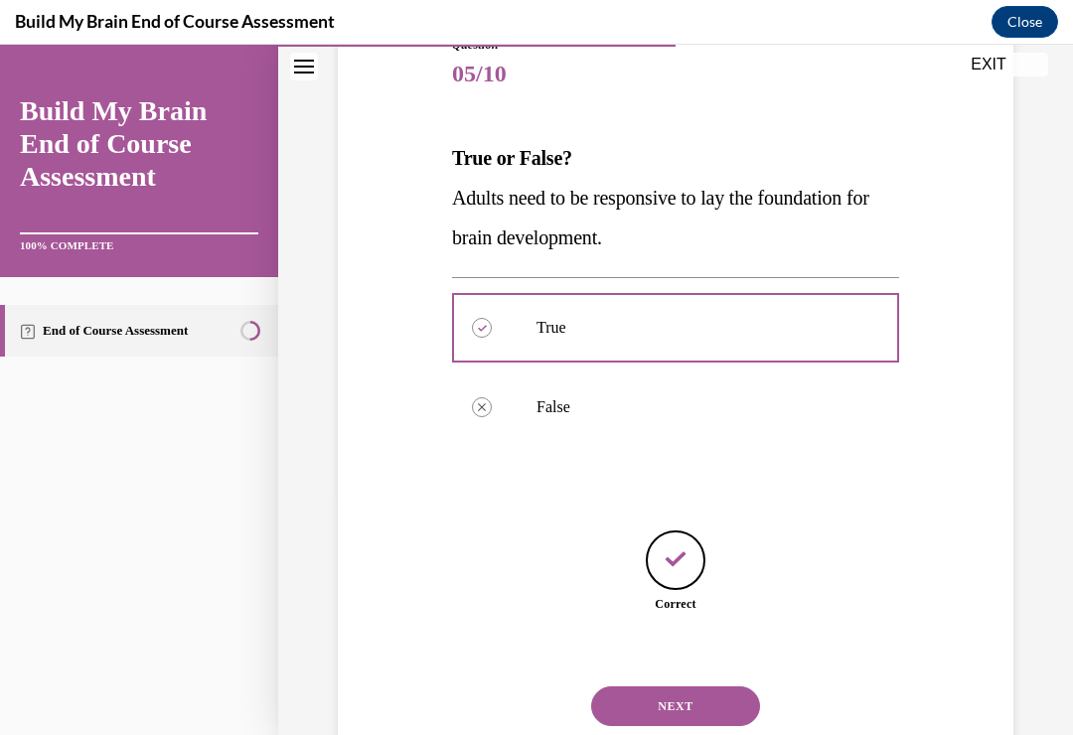
scroll to position [246, 0]
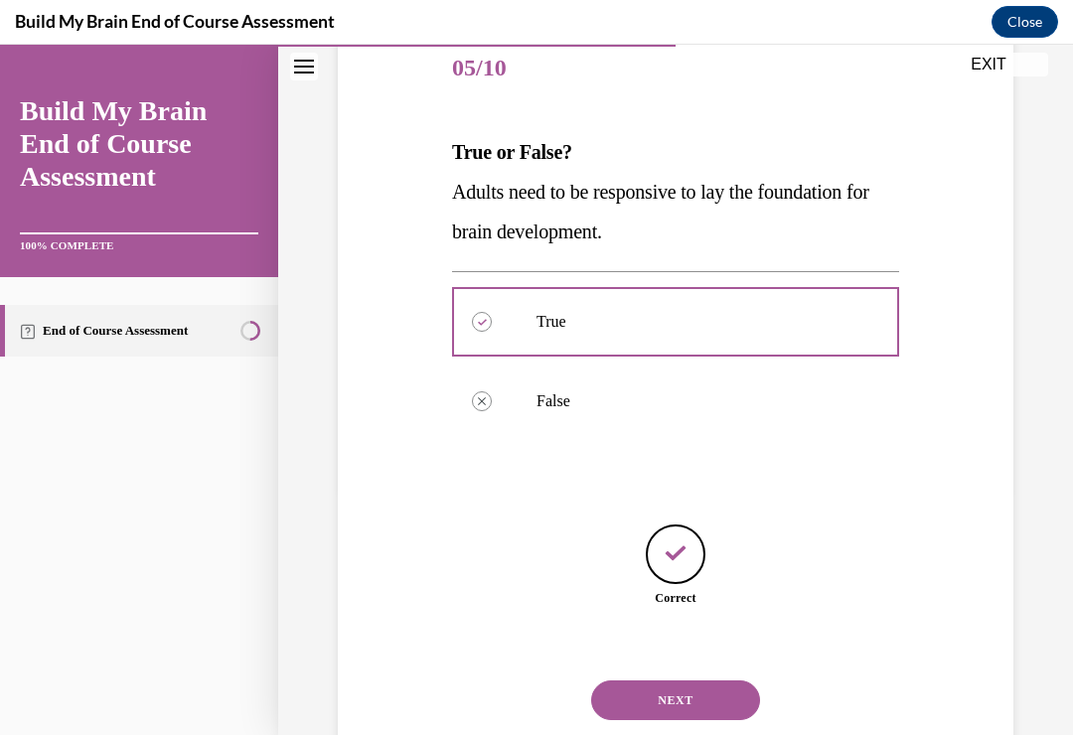
click at [701, 680] on button "NEXT" at bounding box center [675, 700] width 169 height 40
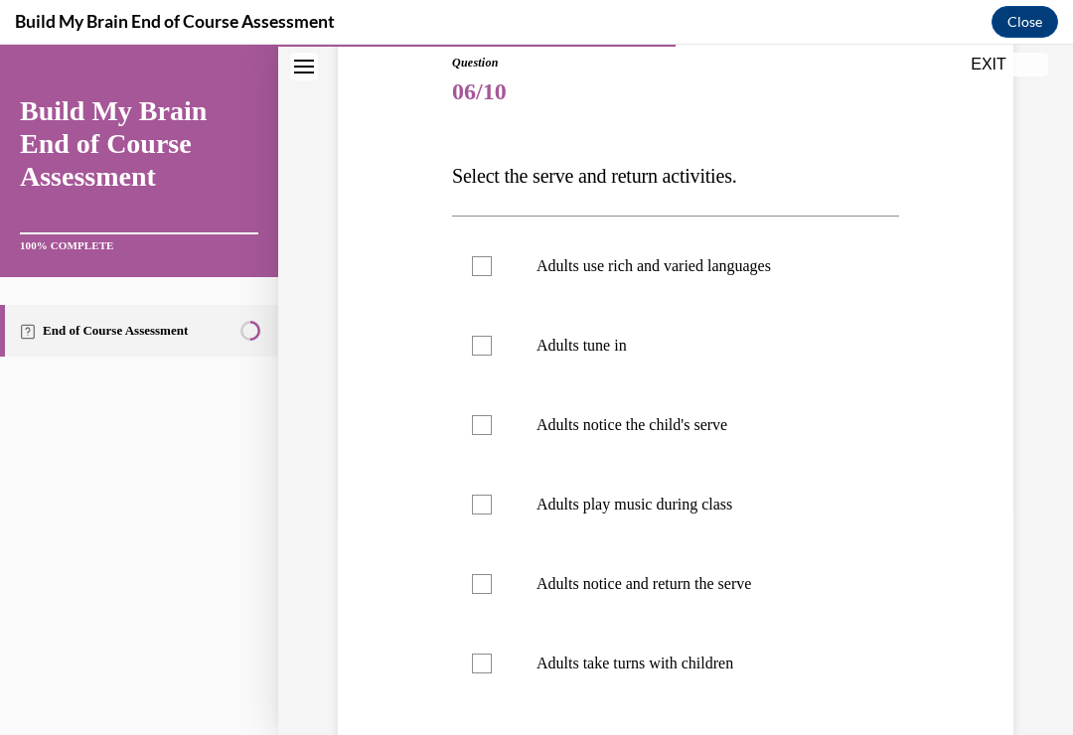
click at [482, 264] on div at bounding box center [482, 266] width 20 height 20
click at [482, 264] on input "Adults use rich and varied languages" at bounding box center [482, 266] width 20 height 20
checkbox input "true"
click at [481, 350] on div at bounding box center [482, 346] width 20 height 20
click at [481, 350] on input "Adults tune in" at bounding box center [482, 346] width 20 height 20
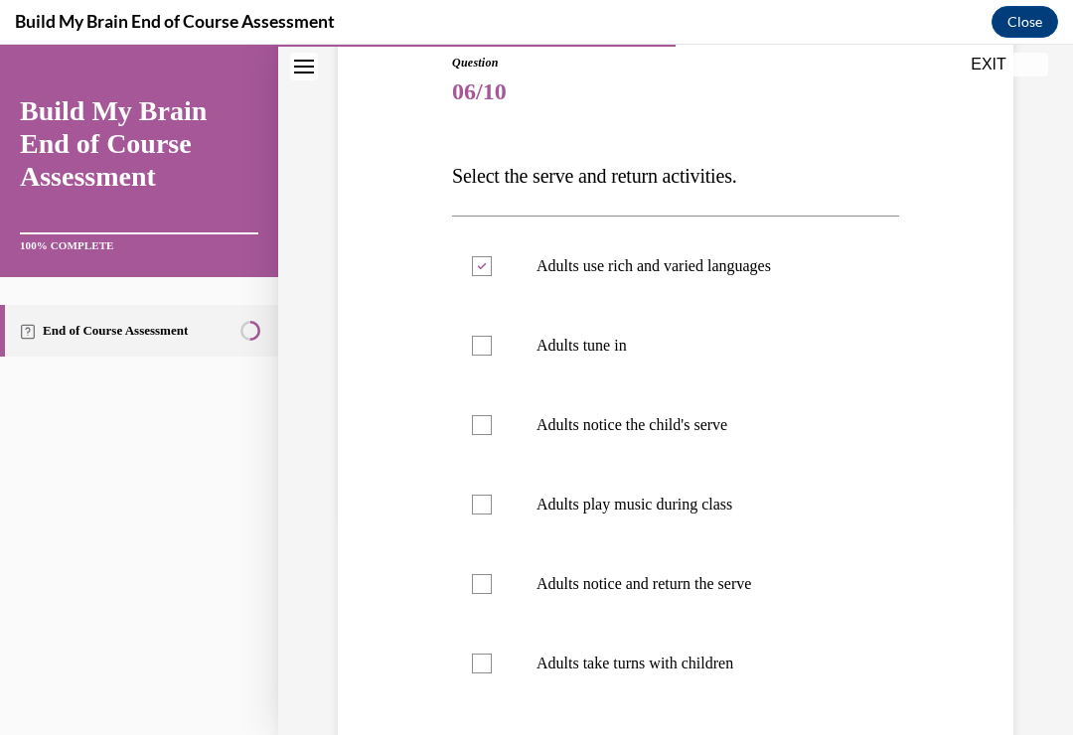
checkbox input "true"
click at [473, 422] on div at bounding box center [482, 425] width 20 height 20
click at [473, 422] on input "Adults notice the child's serve" at bounding box center [482, 425] width 20 height 20
checkbox input "true"
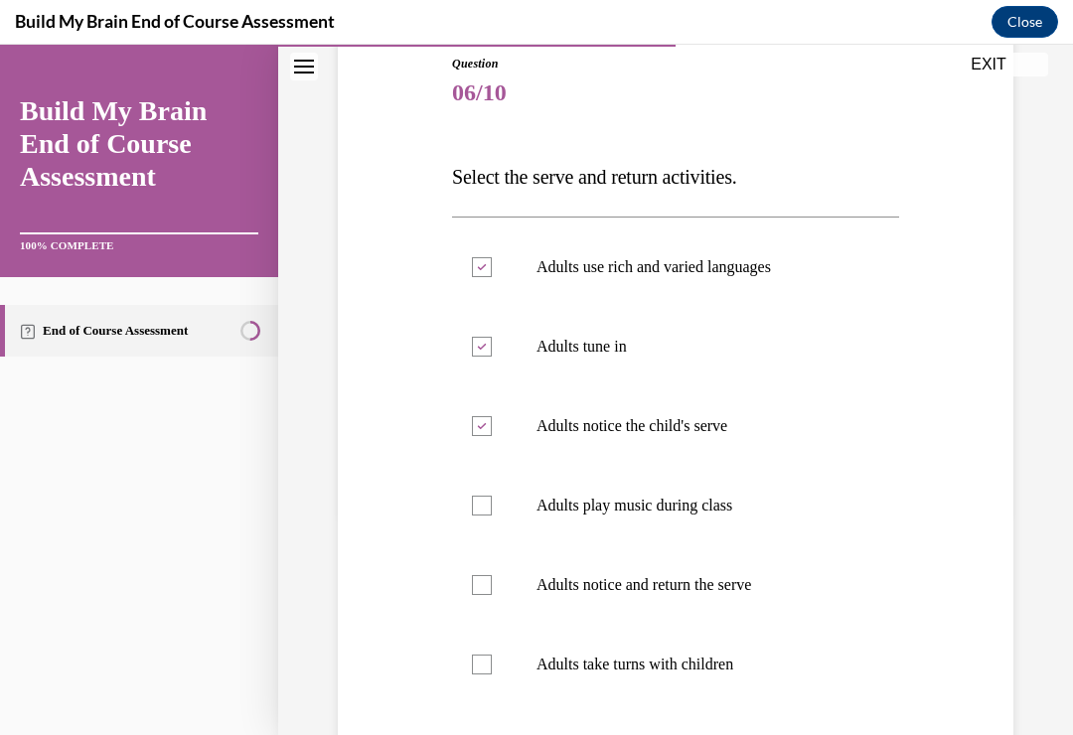
click at [476, 654] on div at bounding box center [482, 664] width 20 height 20
click at [476, 654] on input "Adults take turns with children" at bounding box center [482, 664] width 20 height 20
checkbox input "true"
click at [493, 581] on label "Adults notice and return the serve" at bounding box center [675, 584] width 447 height 79
click at [492, 581] on input "Adults notice and return the serve" at bounding box center [482, 585] width 20 height 20
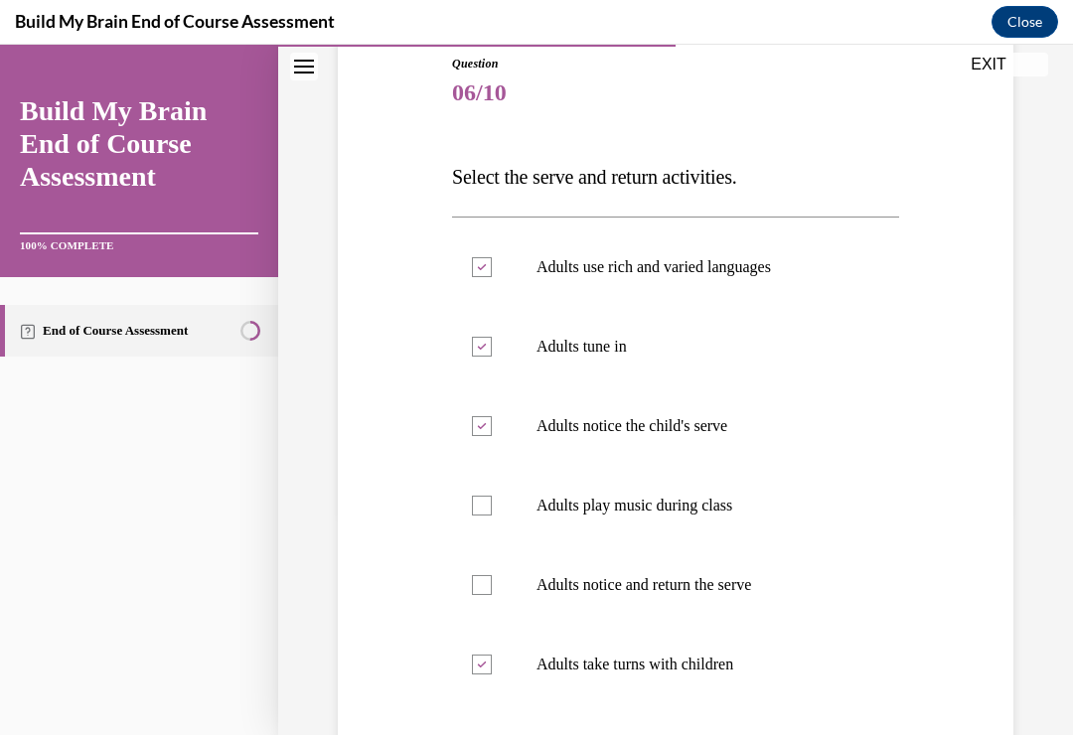
checkbox input "true"
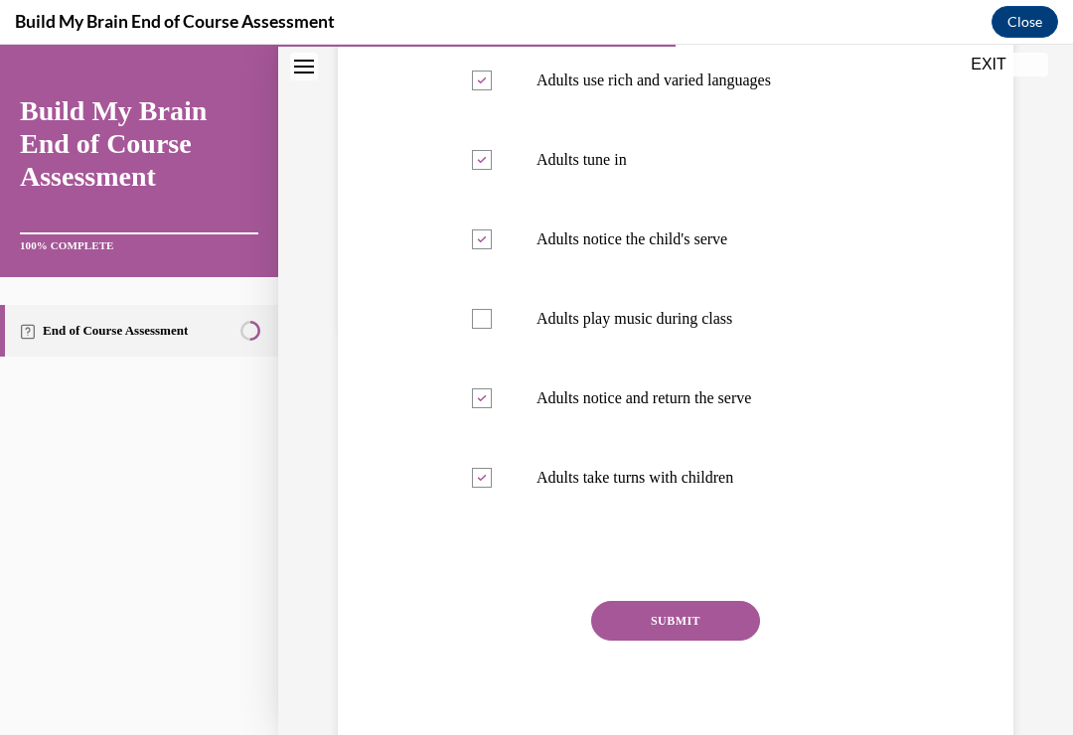
click at [704, 612] on button "SUBMIT" at bounding box center [675, 621] width 169 height 40
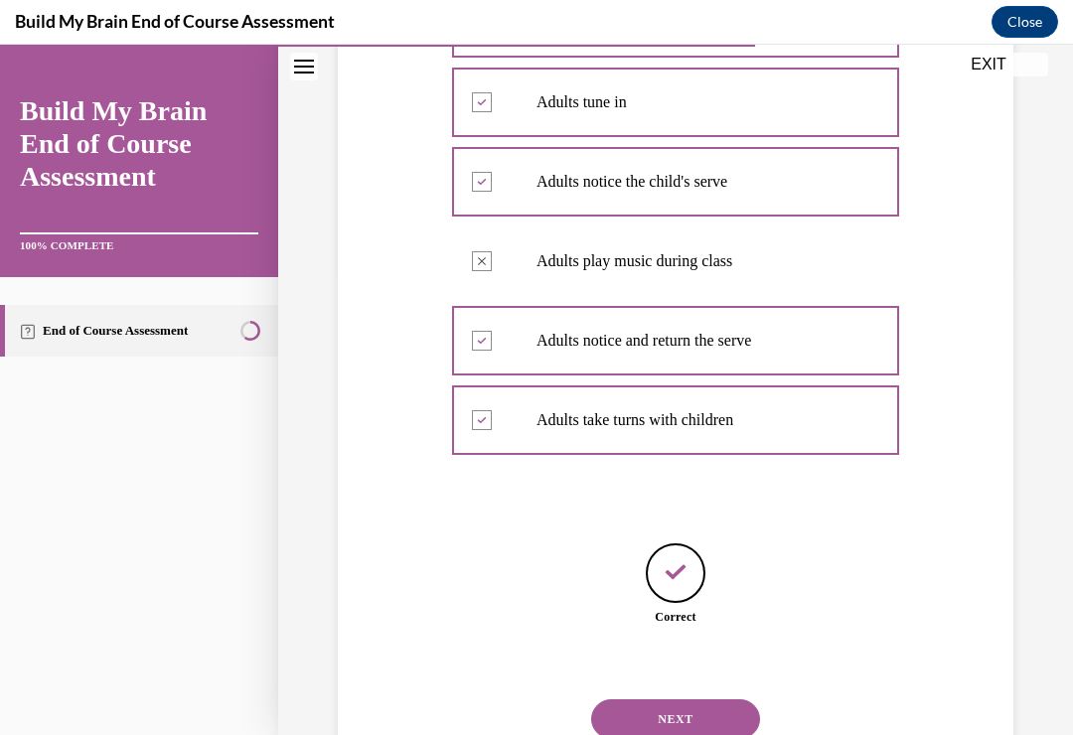
scroll to position [485, 0]
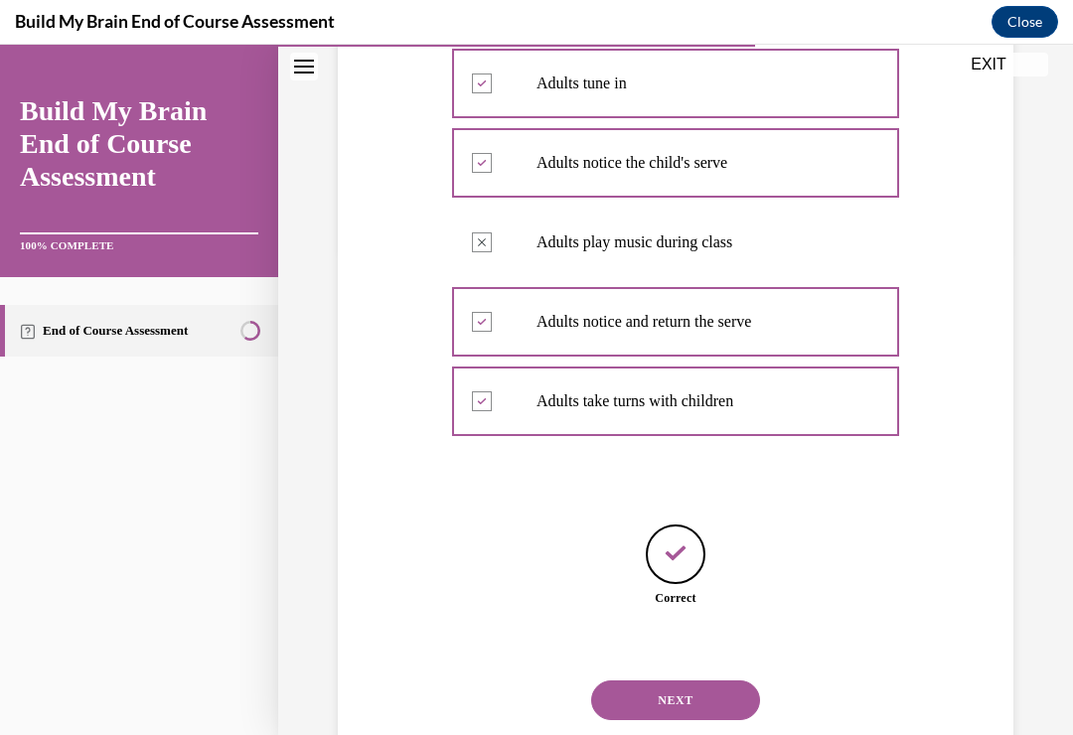
click at [698, 680] on button "NEXT" at bounding box center [675, 700] width 169 height 40
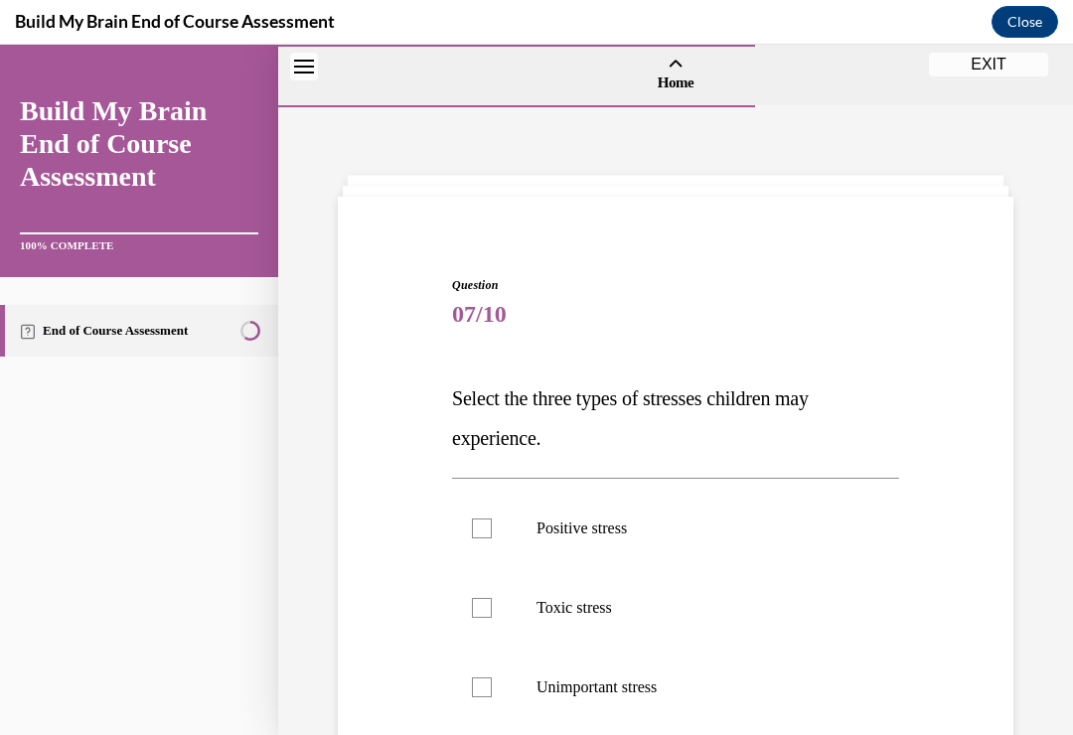
scroll to position [85, 0]
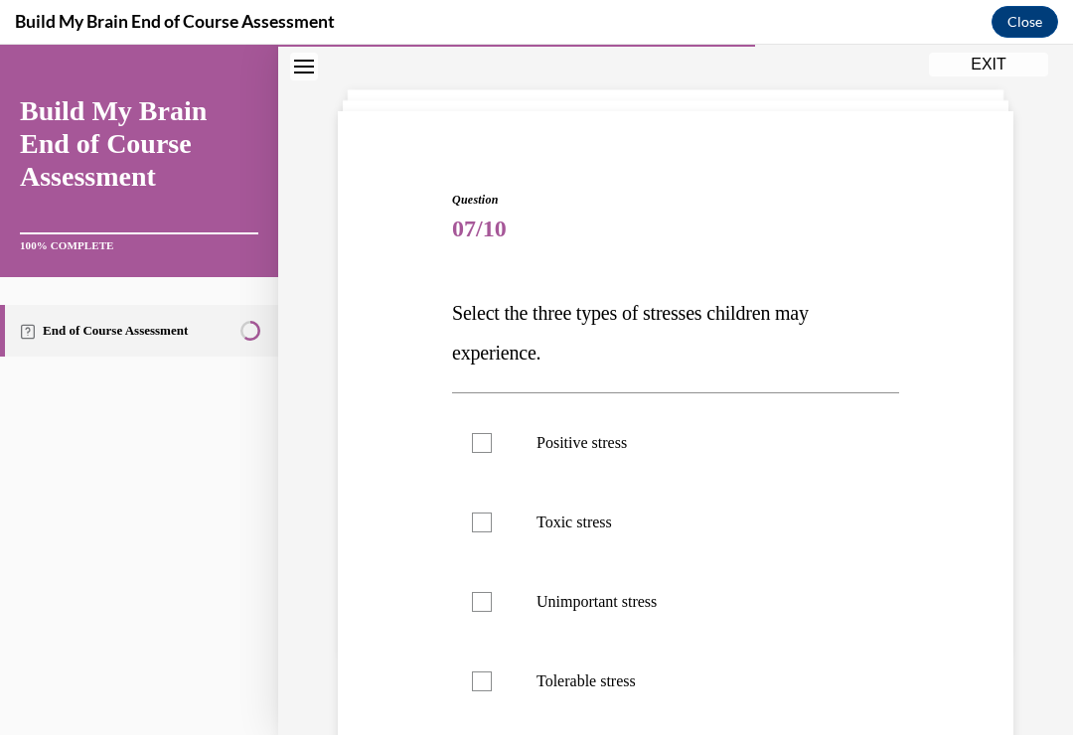
click at [482, 429] on label "Positive stress" at bounding box center [675, 442] width 447 height 79
click at [482, 433] on input "Positive stress" at bounding box center [482, 443] width 20 height 20
checkbox input "true"
click at [478, 522] on div at bounding box center [482, 522] width 20 height 20
click at [478, 522] on input "Toxic stress" at bounding box center [482, 522] width 20 height 20
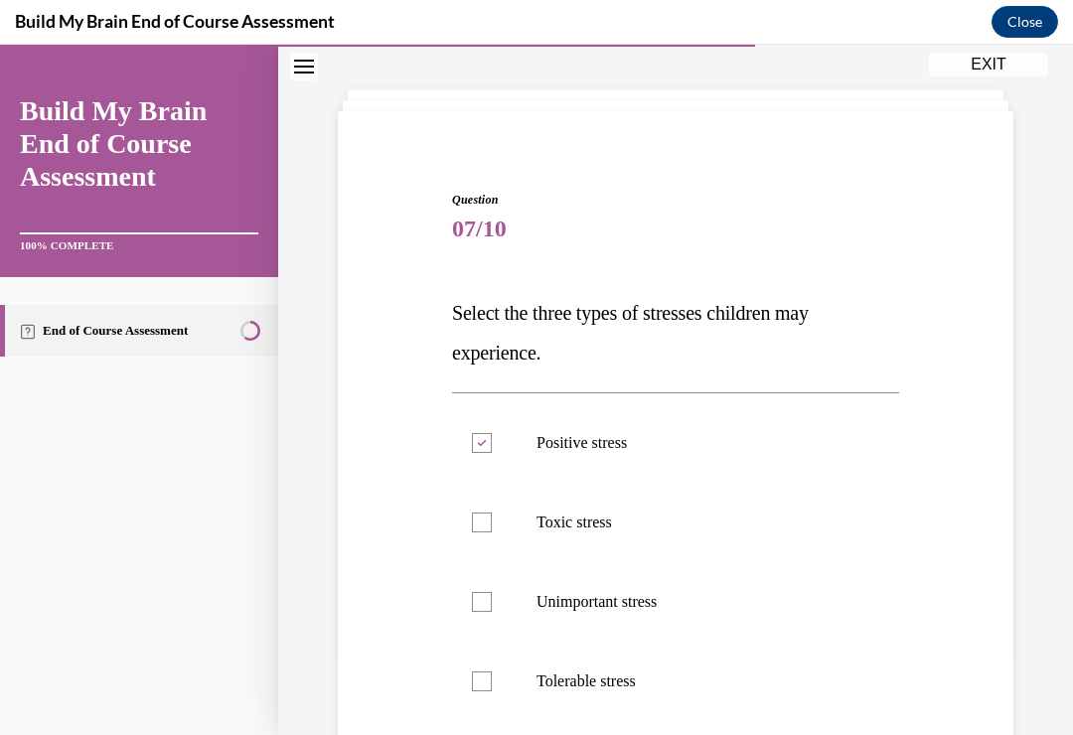
checkbox input "true"
click at [483, 676] on div at bounding box center [482, 681] width 20 height 20
click at [483, 676] on input "Tolerable stress" at bounding box center [482, 681] width 20 height 20
checkbox input "true"
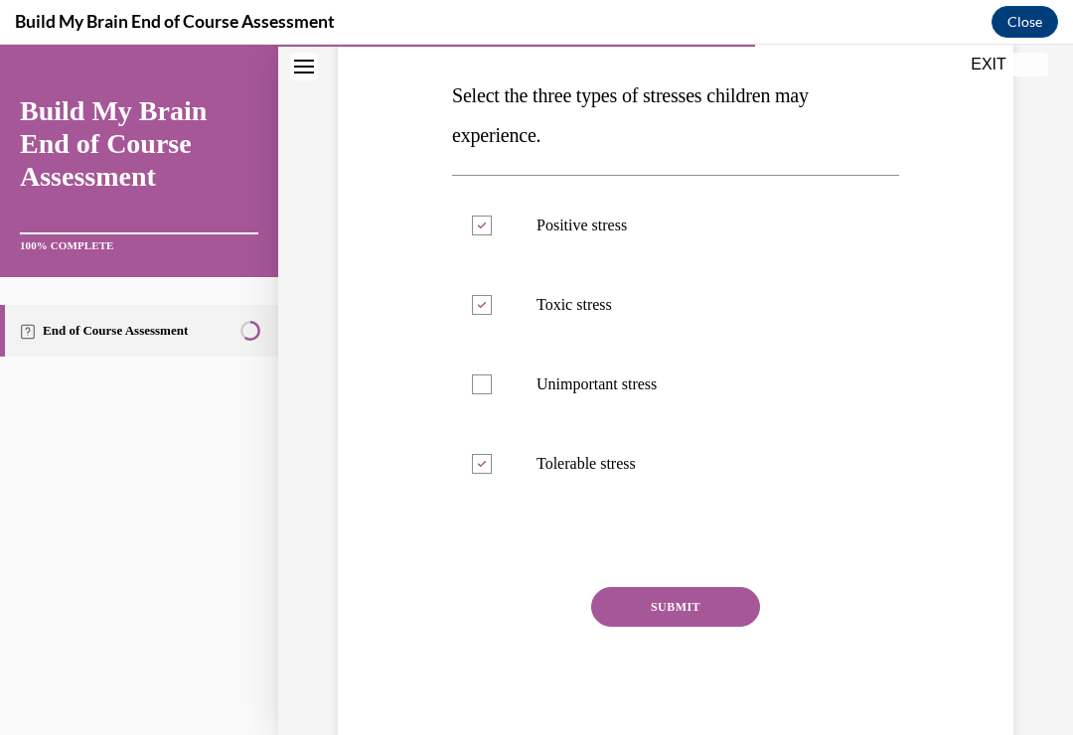
click at [706, 604] on button "SUBMIT" at bounding box center [675, 607] width 169 height 40
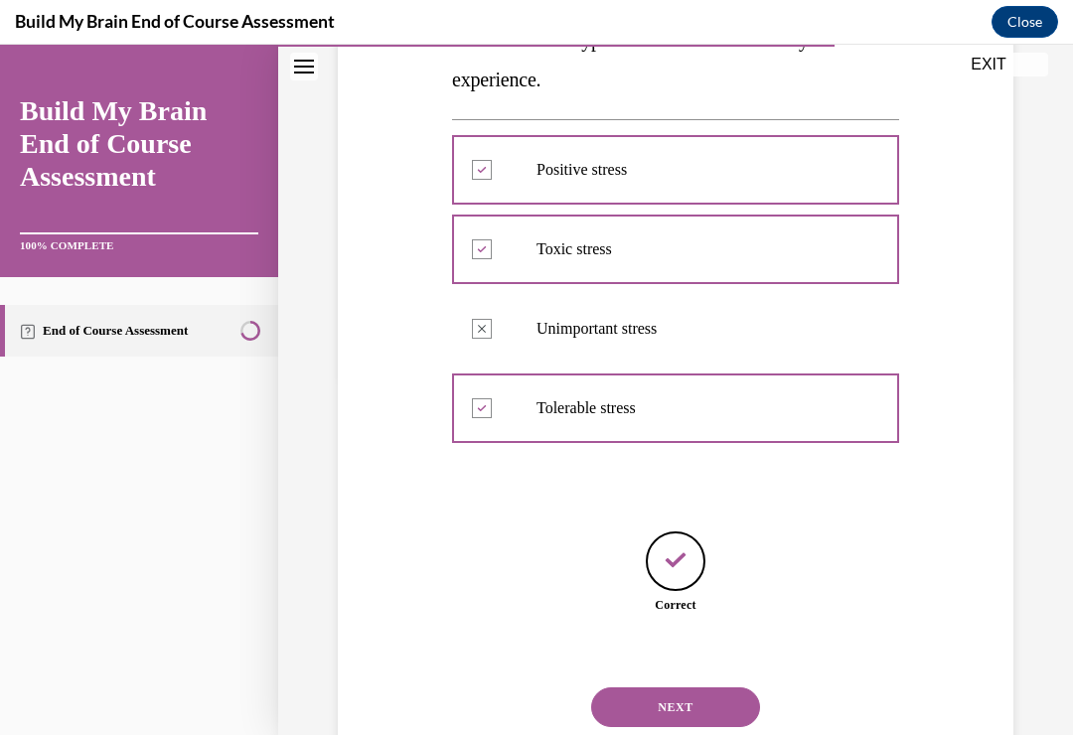
scroll to position [365, 0]
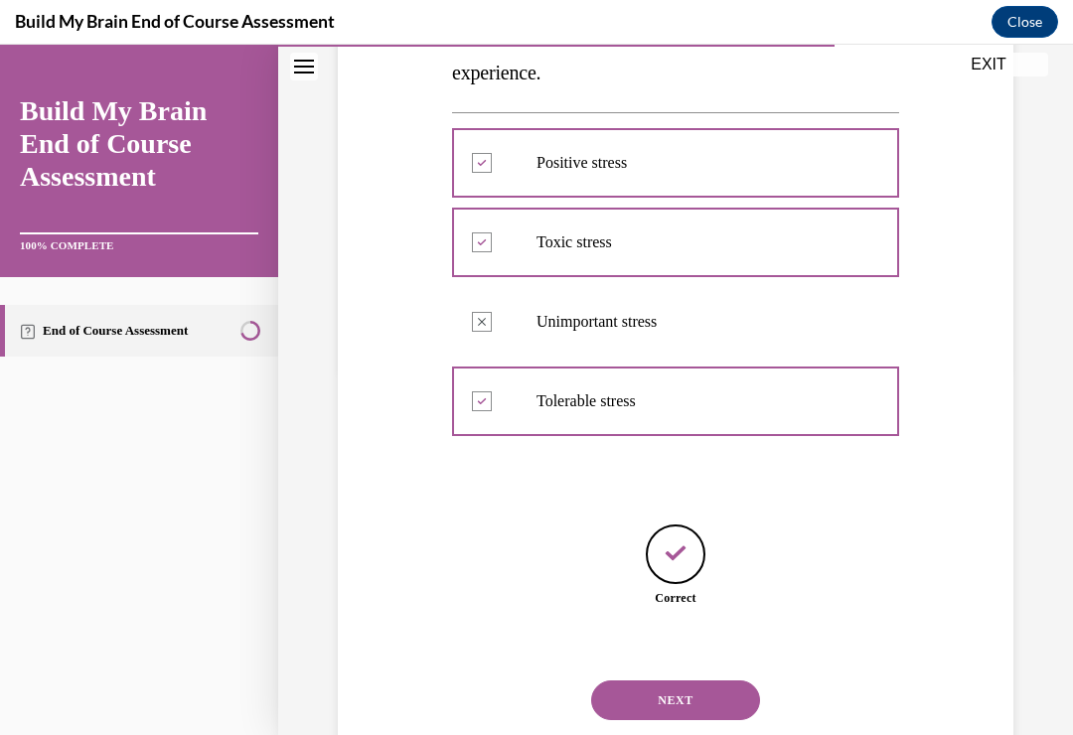
click at [696, 680] on button "NEXT" at bounding box center [675, 700] width 169 height 40
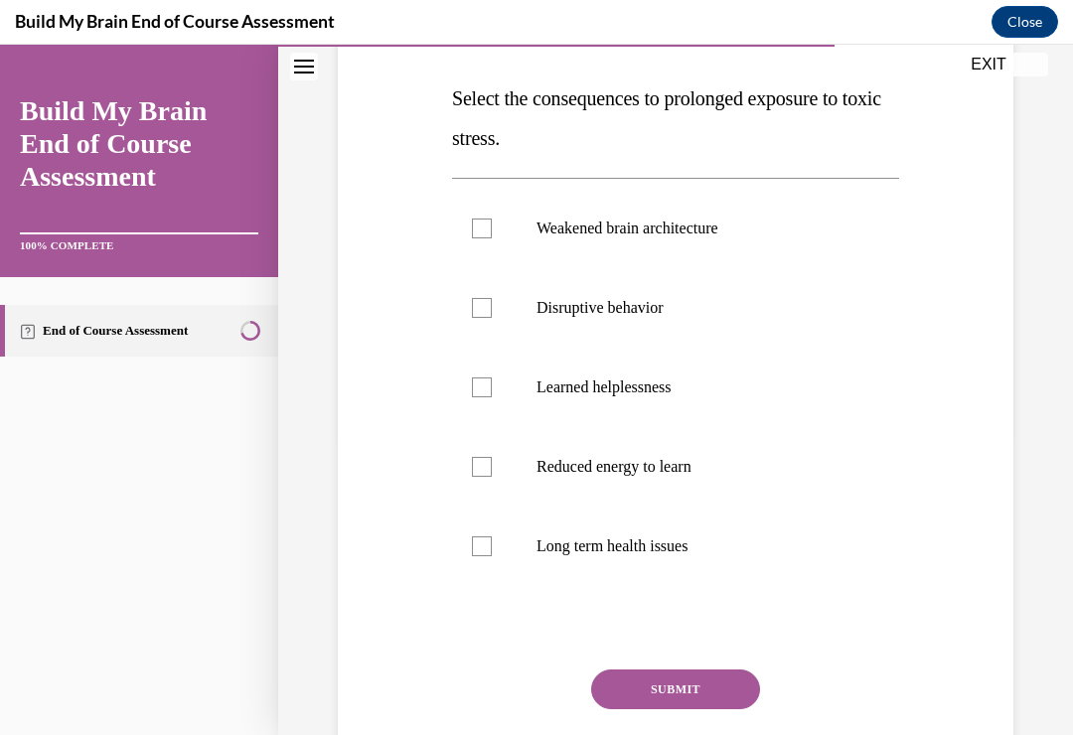
scroll to position [308, 0]
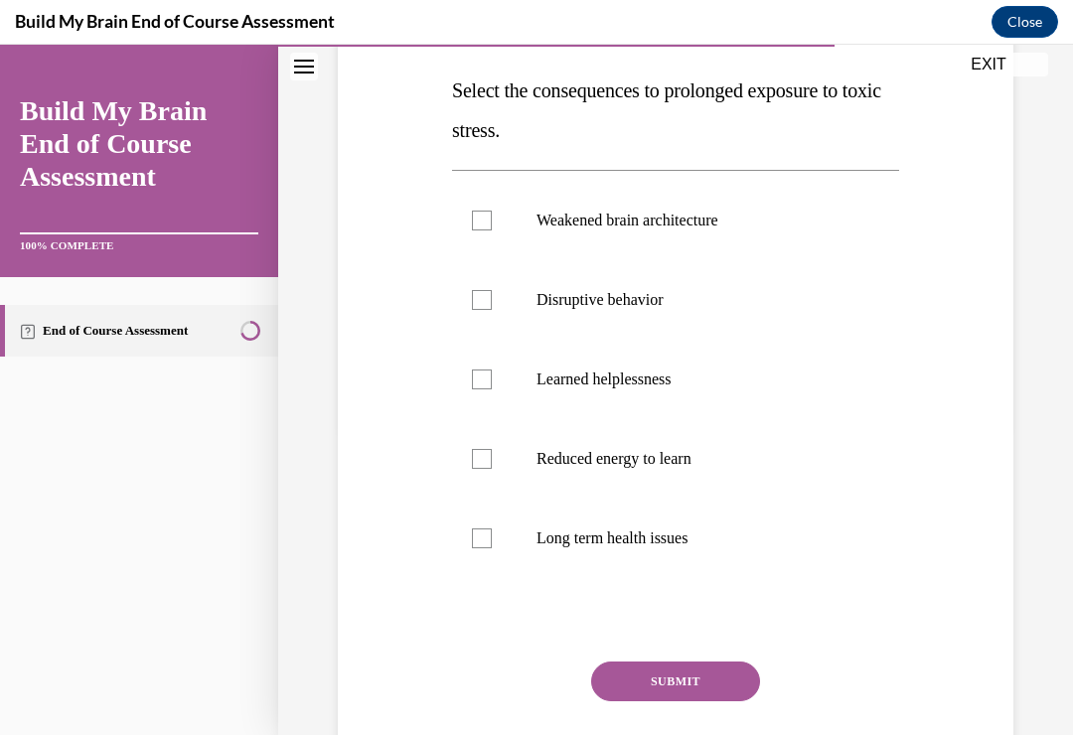
click at [481, 218] on div at bounding box center [482, 221] width 20 height 20
click at [481, 218] on input "Weakened brain architecture" at bounding box center [482, 221] width 20 height 20
checkbox input "true"
click at [485, 305] on div at bounding box center [482, 300] width 20 height 20
click at [485, 305] on input "Disruptive behavior" at bounding box center [482, 300] width 20 height 20
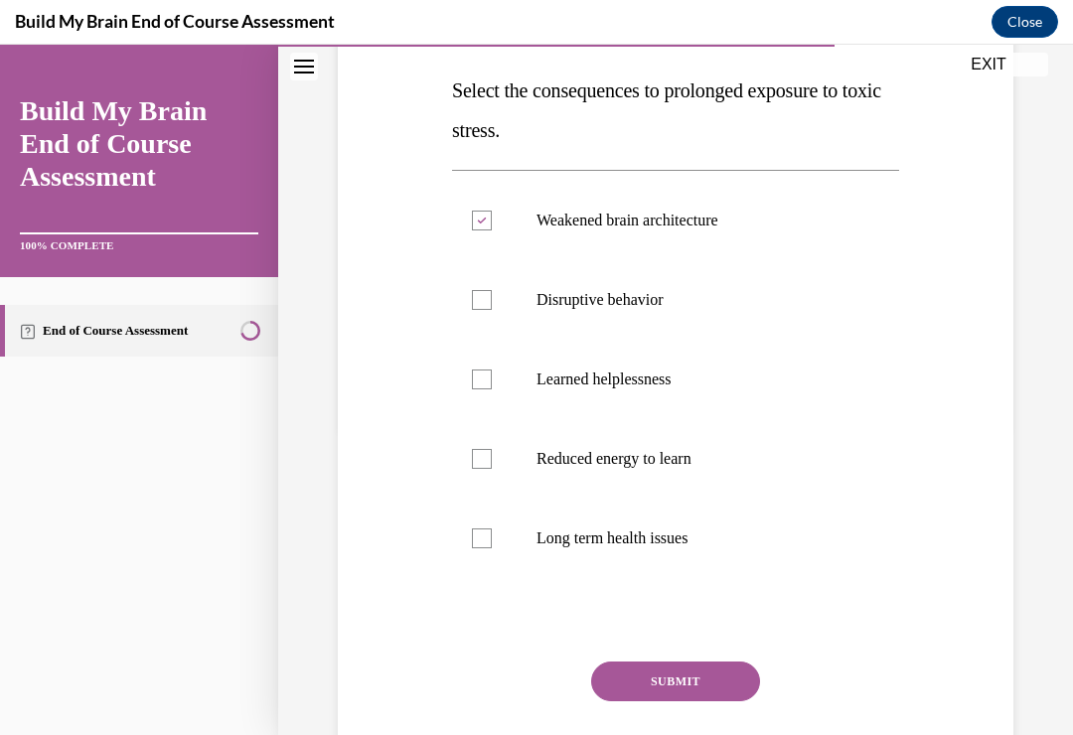
checkbox input "true"
click at [473, 458] on div at bounding box center [482, 459] width 20 height 20
click at [473, 458] on input "Reduced energy to learn" at bounding box center [482, 459] width 20 height 20
checkbox input "true"
click at [475, 537] on div at bounding box center [482, 538] width 20 height 20
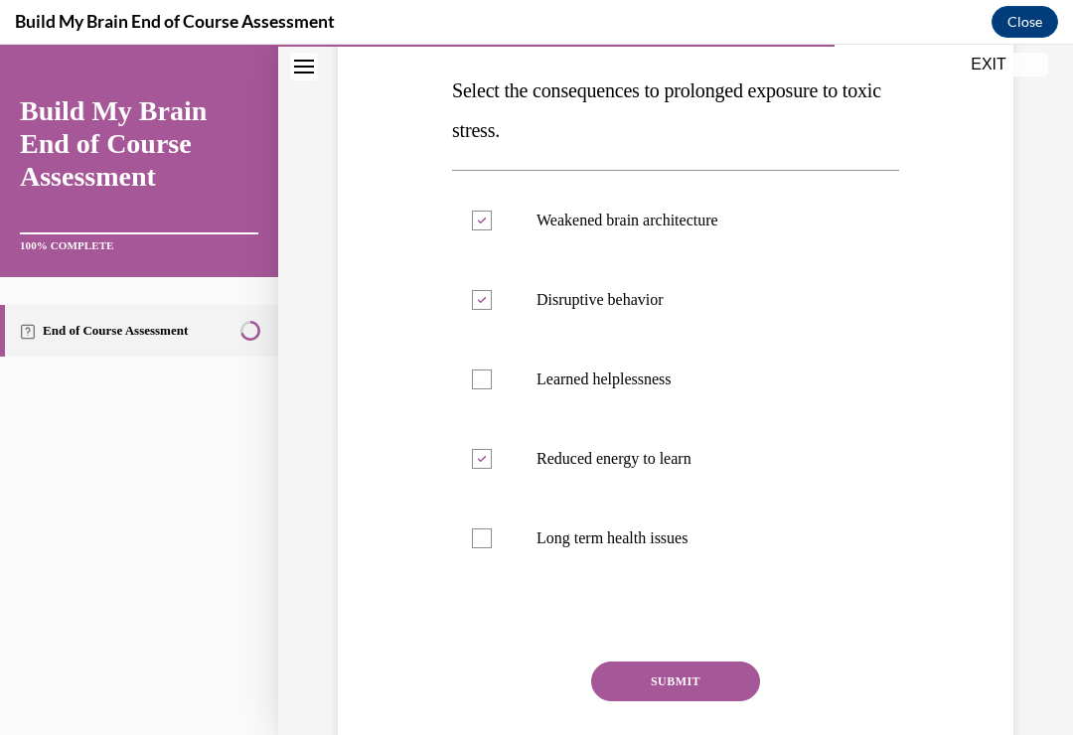
click at [475, 537] on input "Long term health issues" at bounding box center [482, 538] width 20 height 20
checkbox input "true"
click at [695, 680] on button "SUBMIT" at bounding box center [675, 681] width 169 height 40
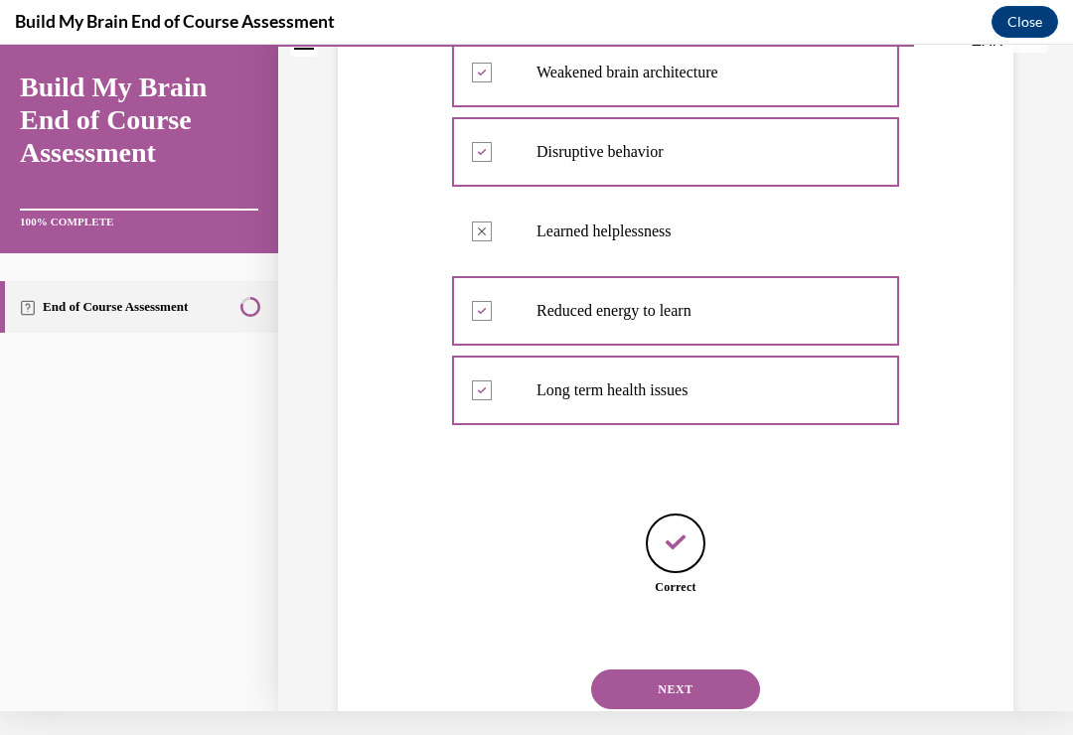
scroll to position [445, 0]
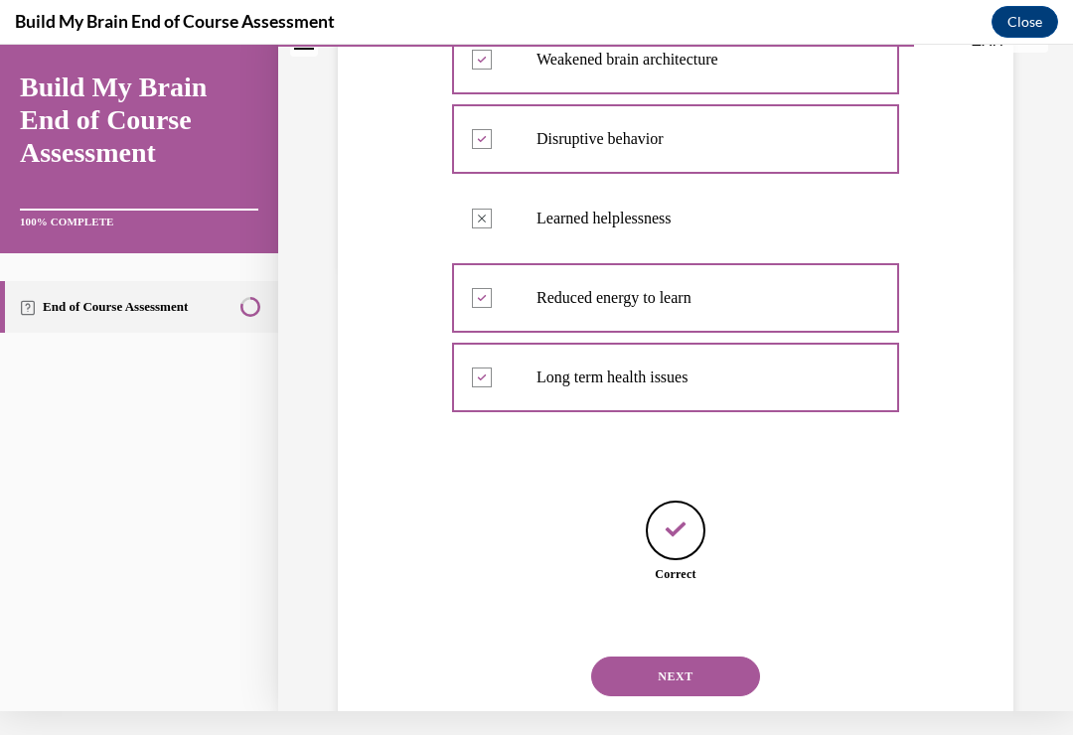
click at [697, 656] on button "NEXT" at bounding box center [675, 676] width 169 height 40
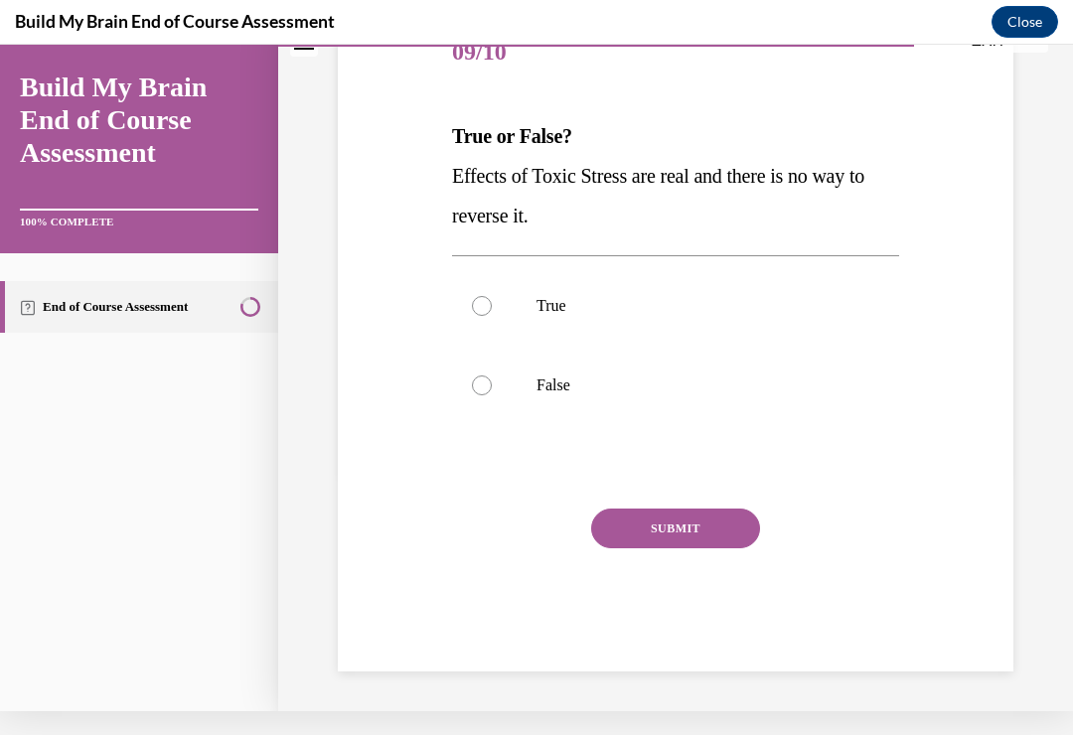
scroll to position [184, 0]
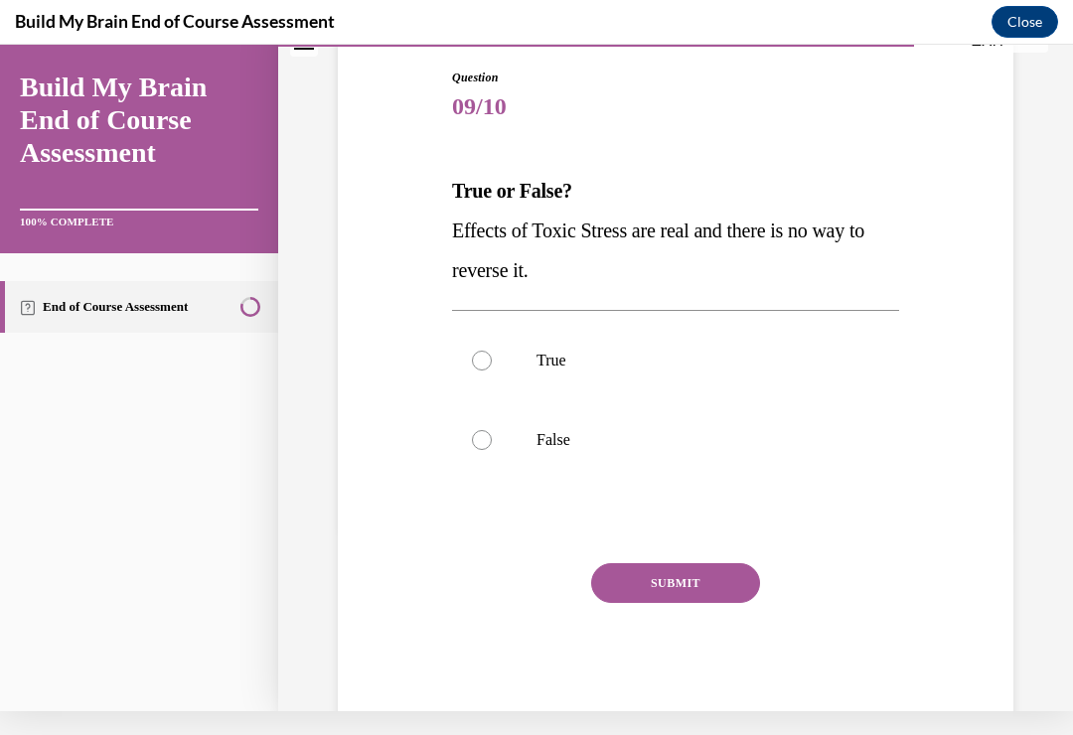
click at [479, 435] on div at bounding box center [482, 440] width 20 height 20
click at [479, 435] on input "False" at bounding box center [482, 440] width 20 height 20
radio input "true"
click at [705, 578] on button "SUBMIT" at bounding box center [675, 583] width 169 height 40
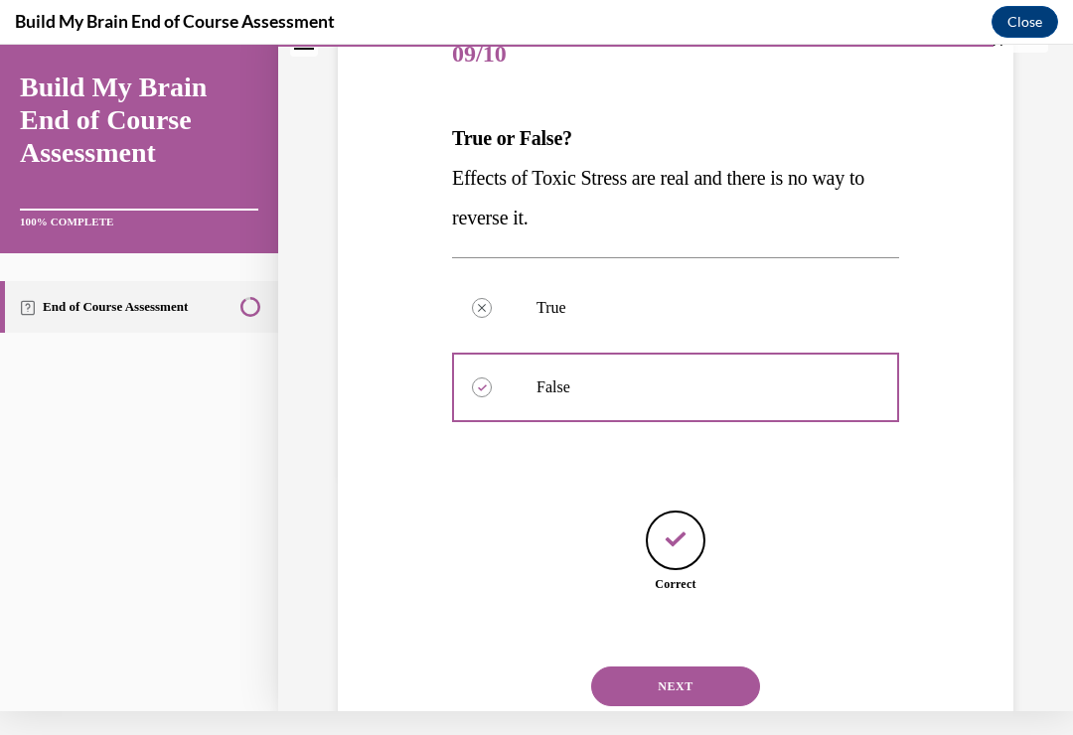
scroll to position [246, 0]
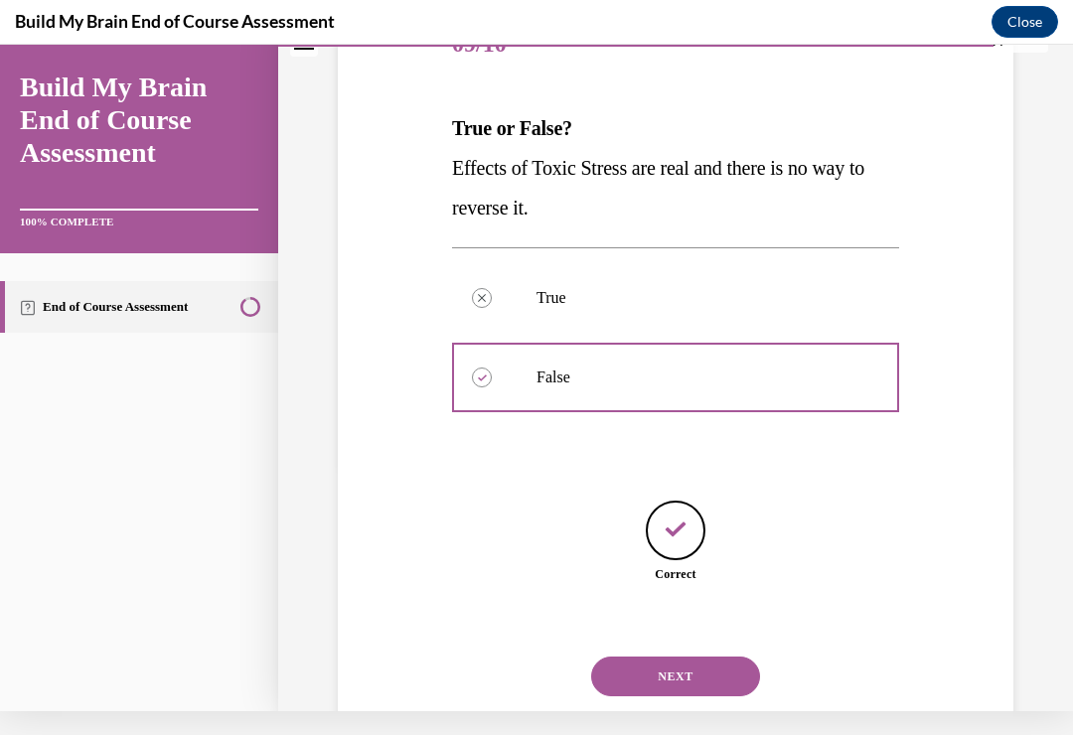
click at [700, 656] on button "NEXT" at bounding box center [675, 676] width 169 height 40
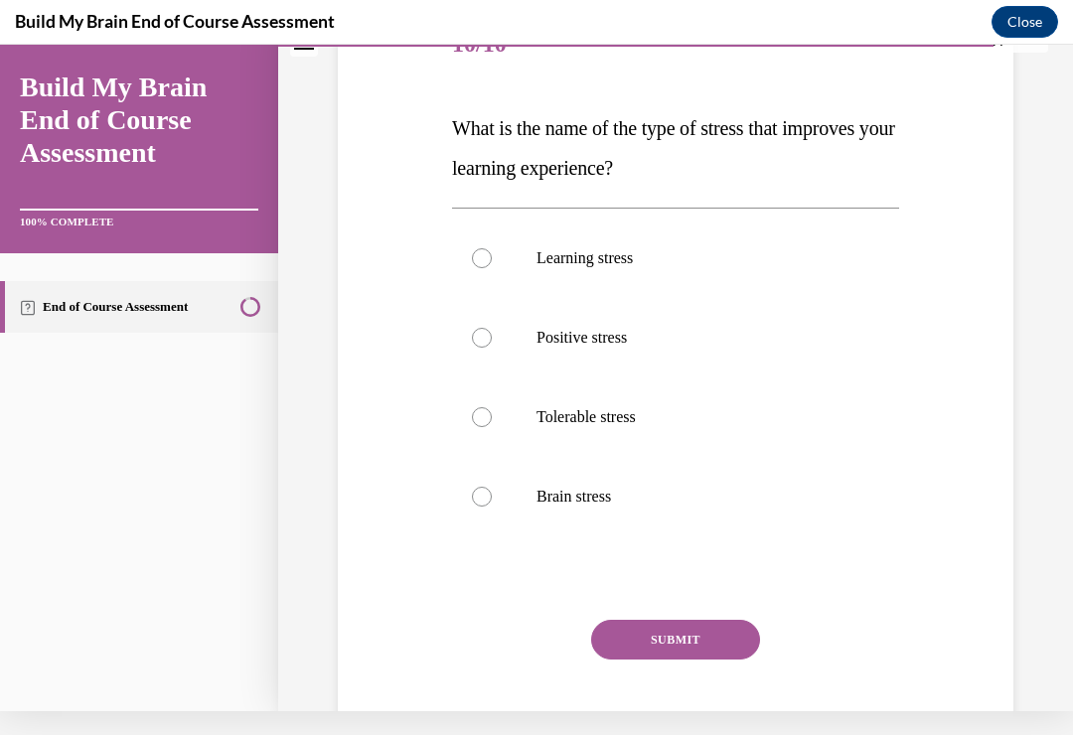
scroll to position [0, 0]
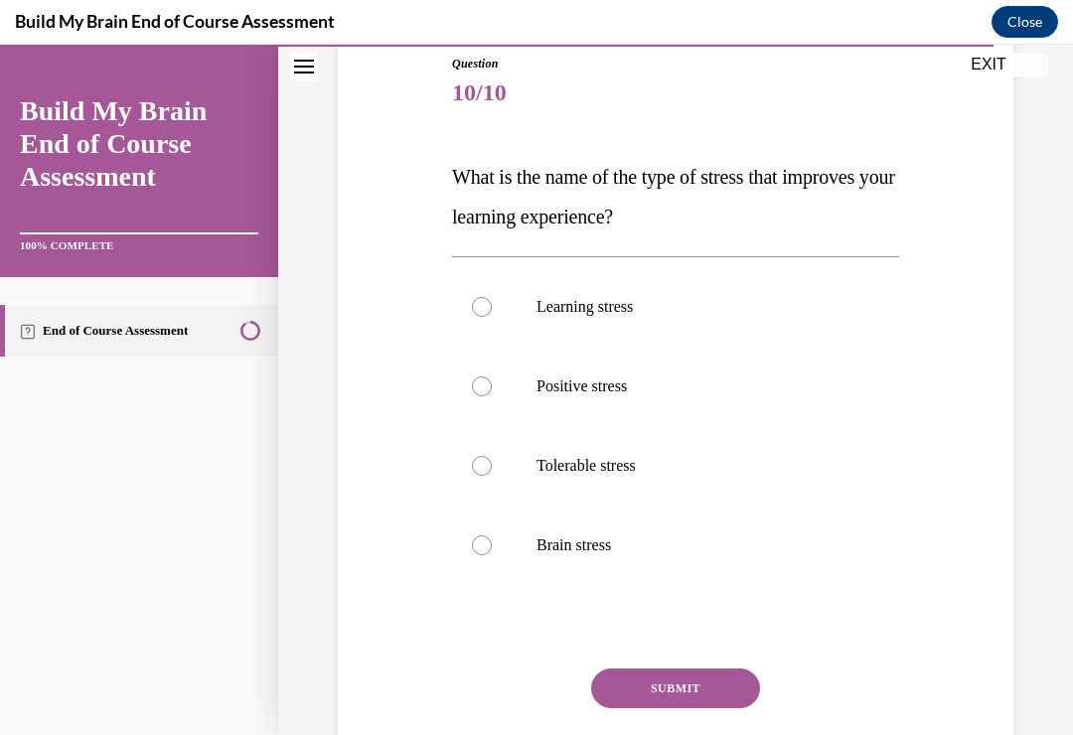
click at [481, 377] on div at bounding box center [482, 386] width 20 height 20
click at [481, 377] on input "Positive stress" at bounding box center [482, 386] width 20 height 20
radio input "true"
click at [706, 689] on button "SUBMIT" at bounding box center [675, 688] width 169 height 40
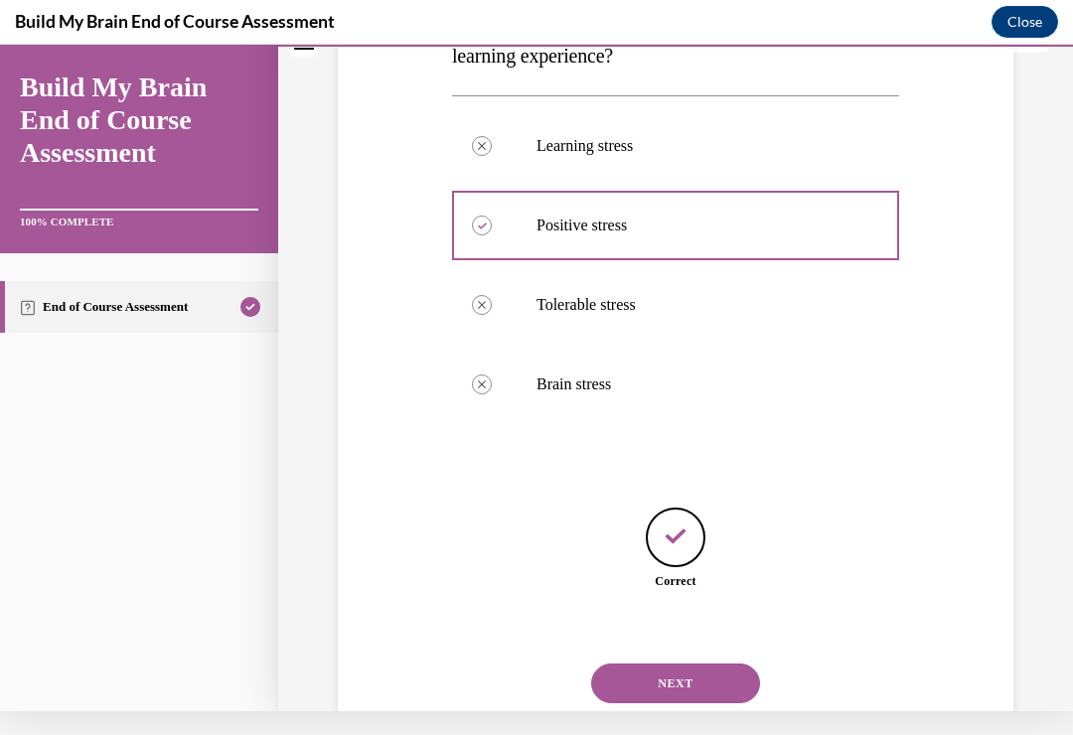
scroll to position [365, 0]
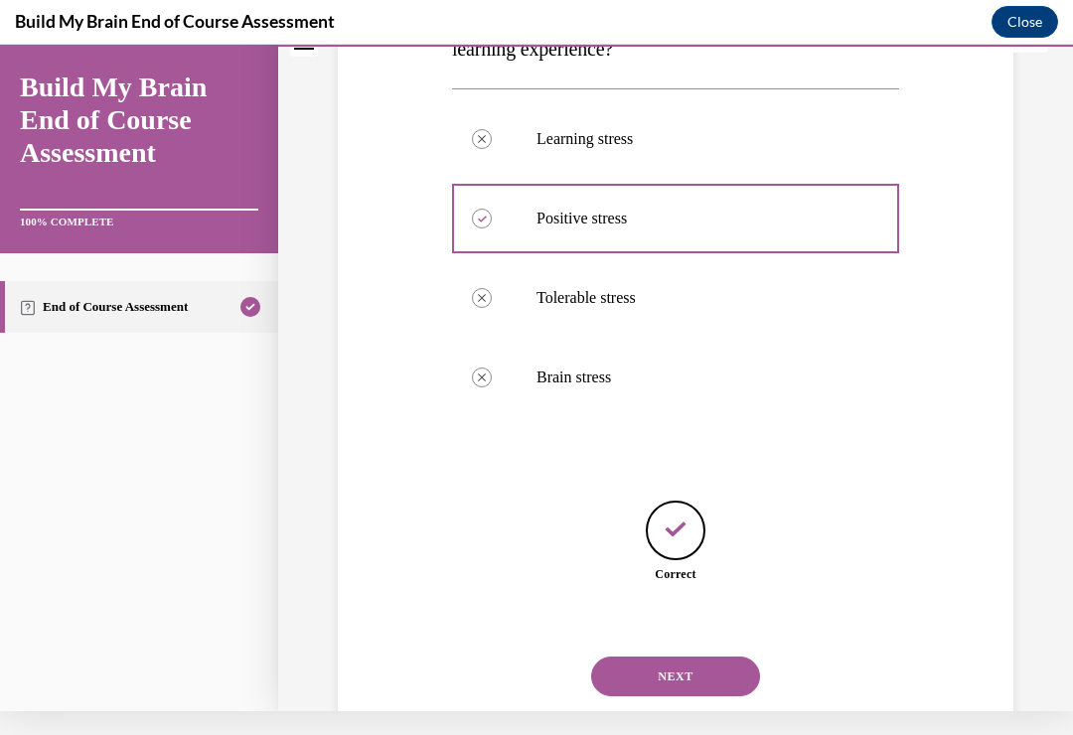
click at [685, 656] on button "NEXT" at bounding box center [675, 676] width 169 height 40
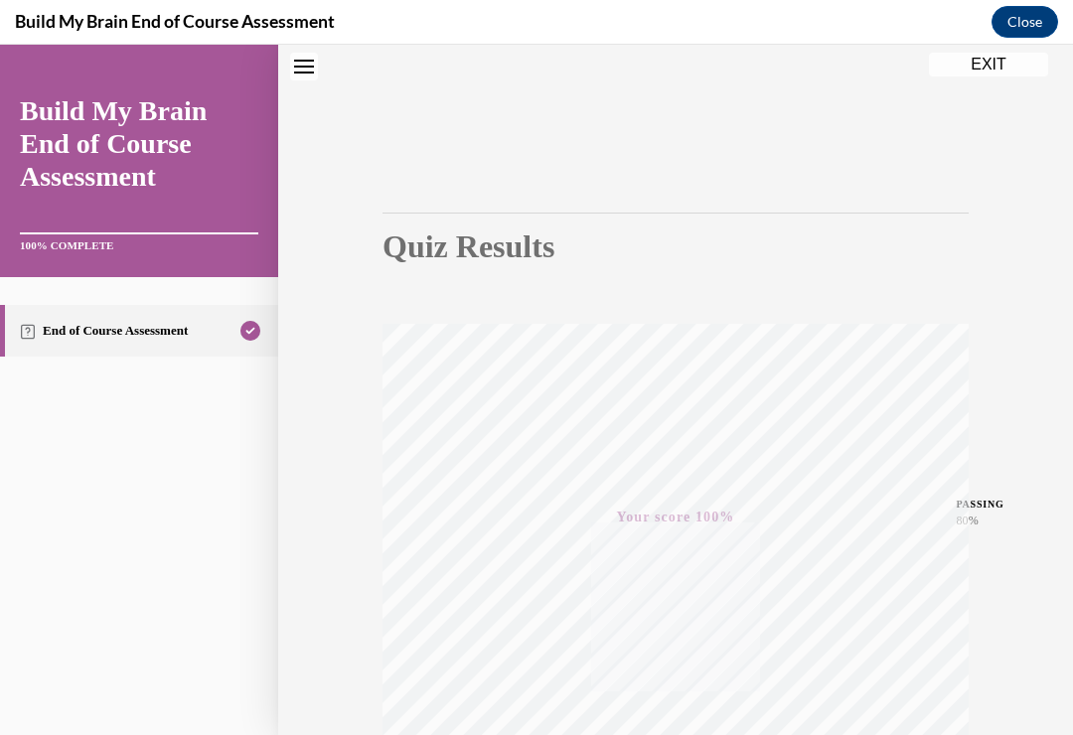
scroll to position [17, 0]
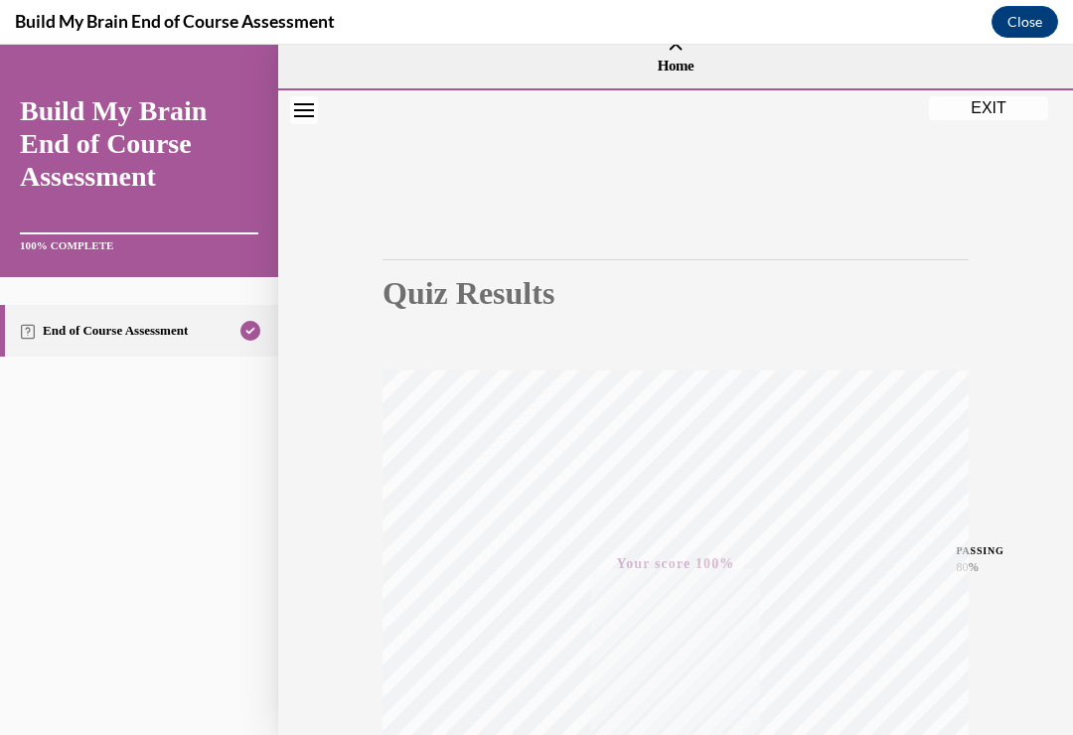
click at [1000, 107] on button "EXIT" at bounding box center [988, 108] width 119 height 24
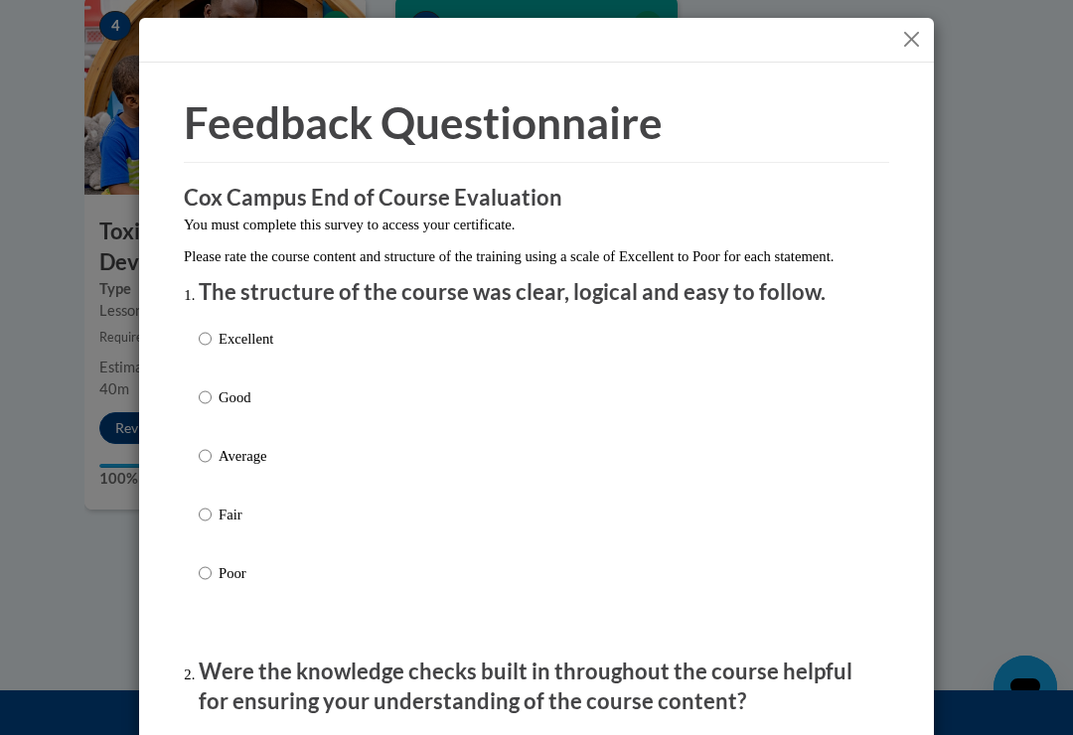
click at [199, 330] on input "Excellent" at bounding box center [205, 339] width 13 height 22
radio input "true"
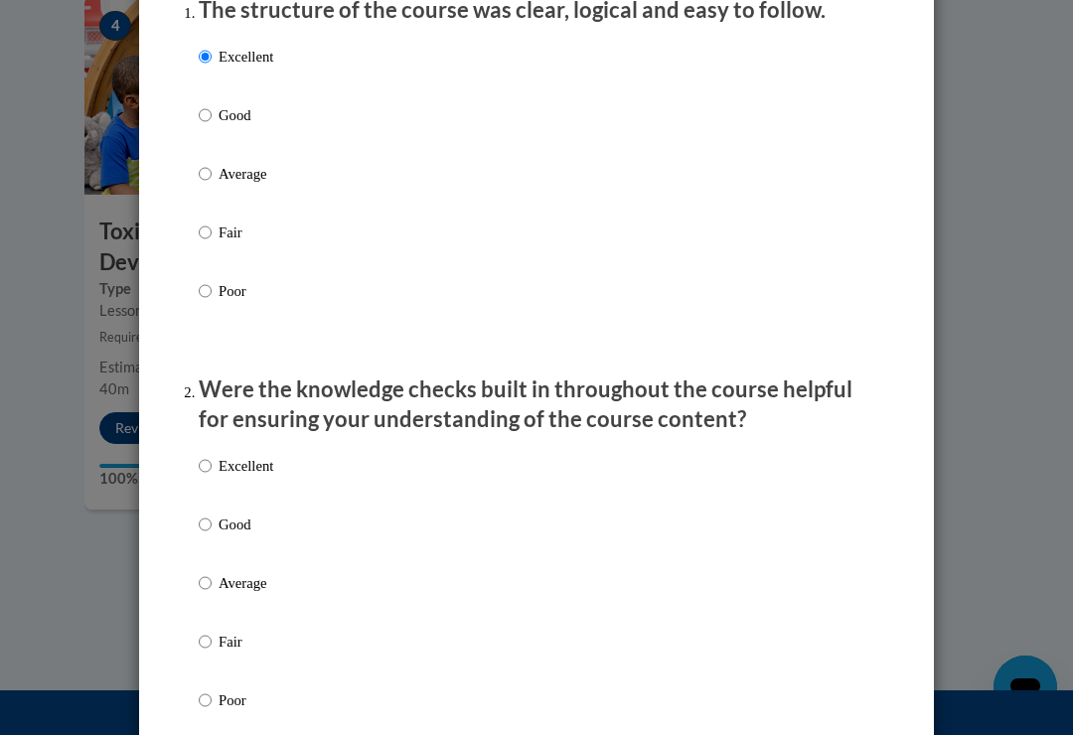
scroll to position [297, 0]
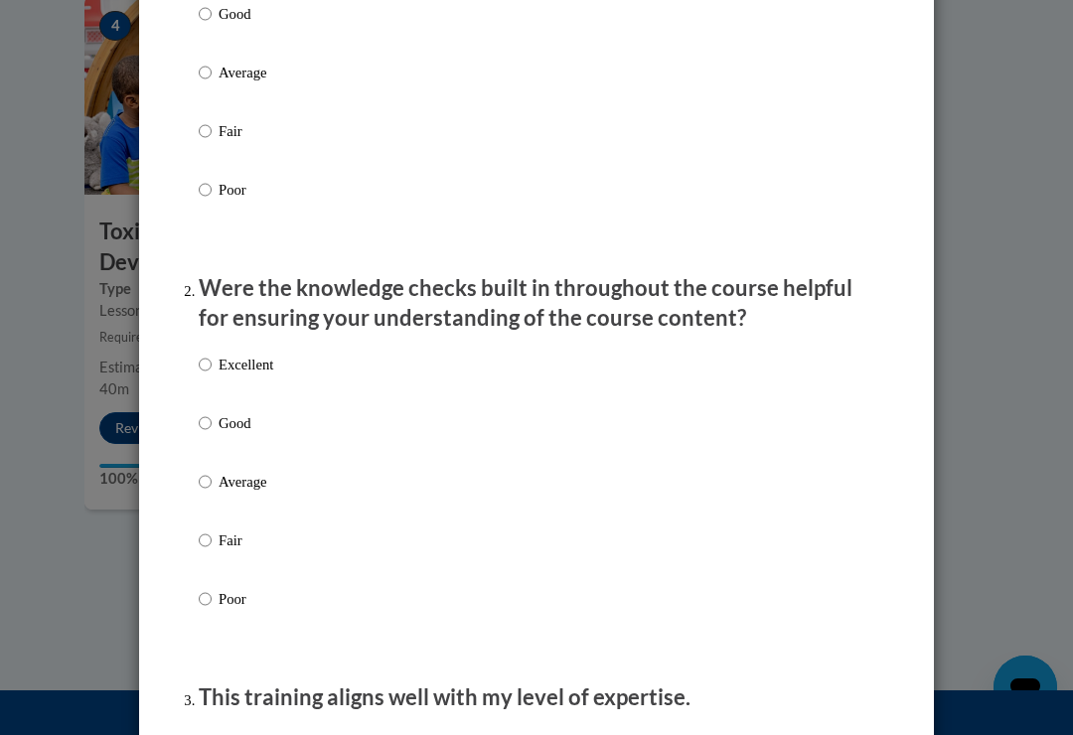
scroll to position [397, 0]
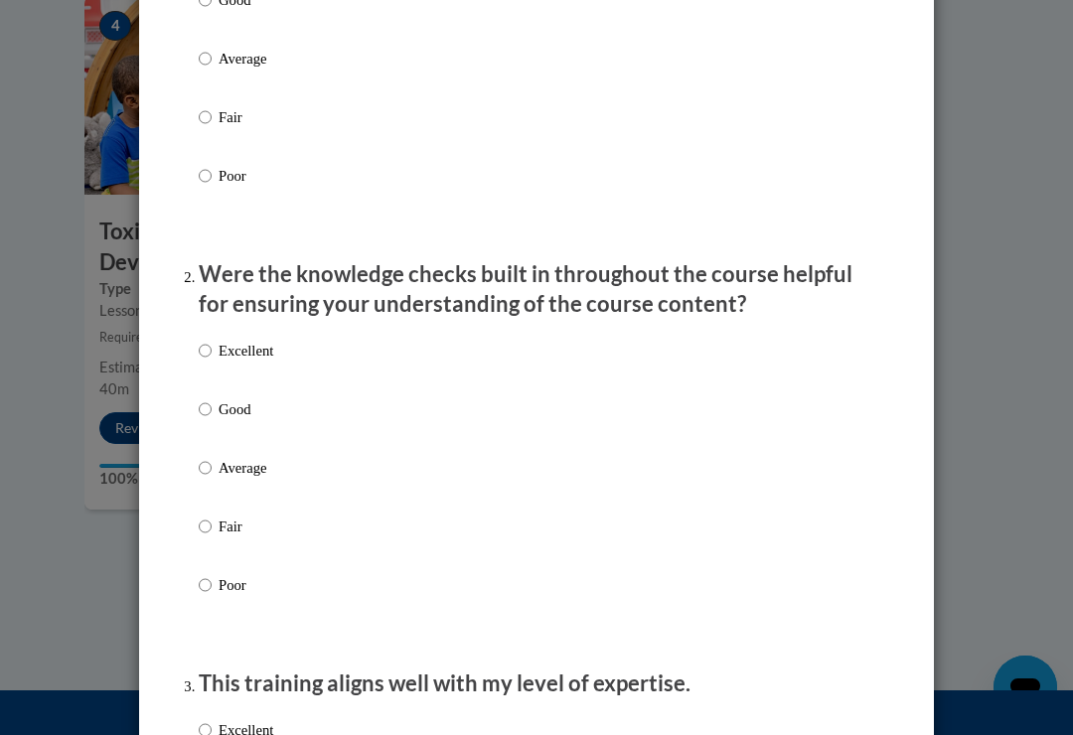
click at [211, 343] on input "Excellent" at bounding box center [205, 351] width 13 height 22
radio input "true"
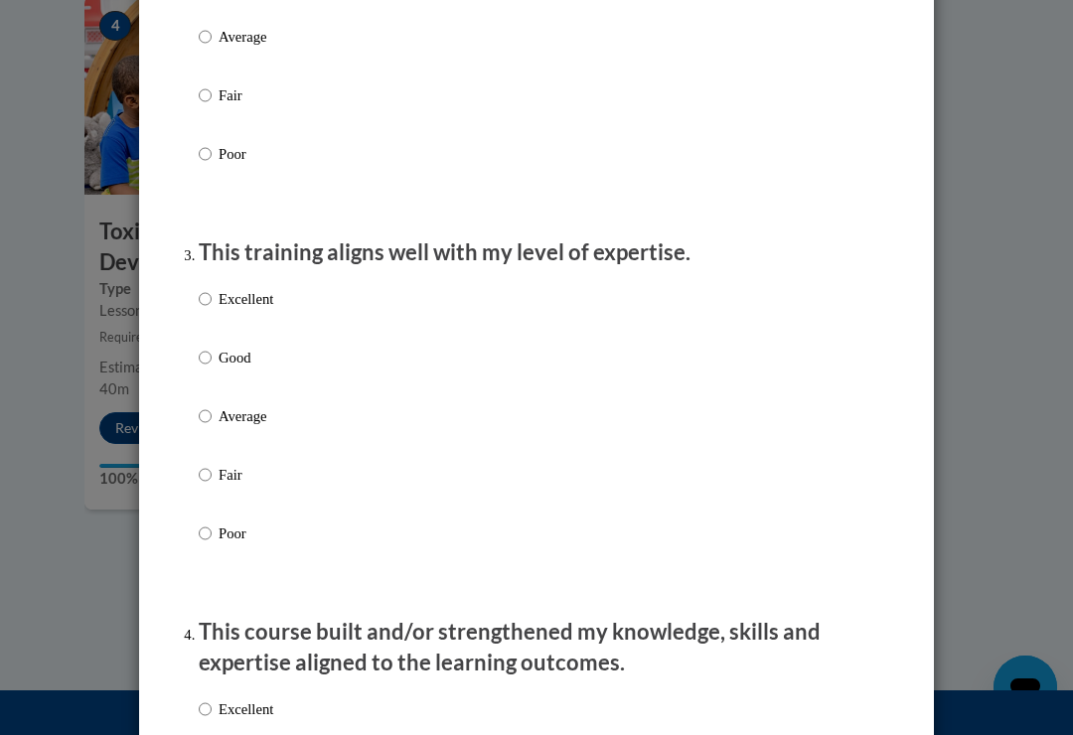
scroll to position [841, 0]
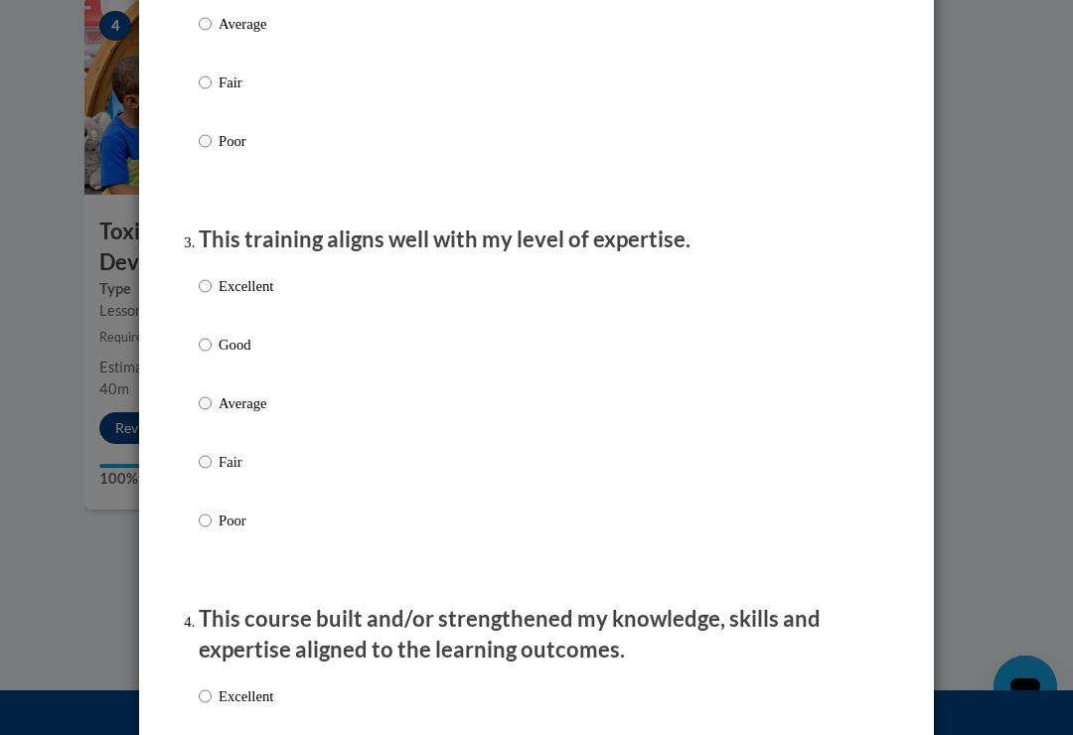
click at [209, 277] on input "Excellent" at bounding box center [205, 286] width 13 height 22
radio input "true"
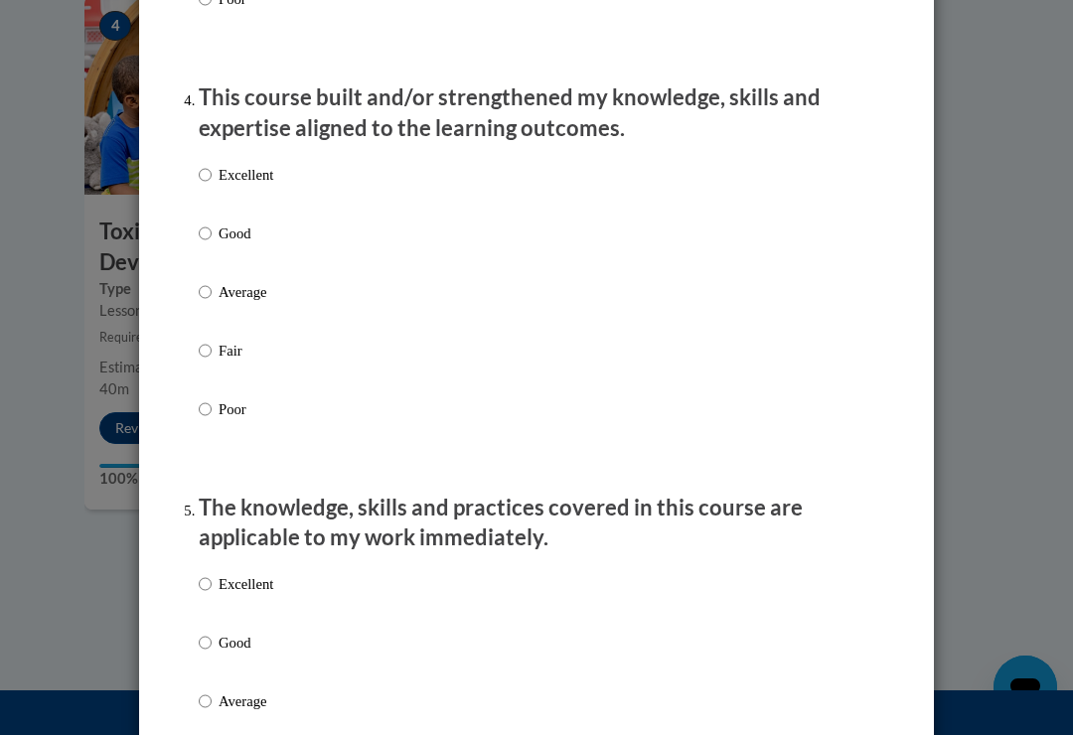
scroll to position [1383, 0]
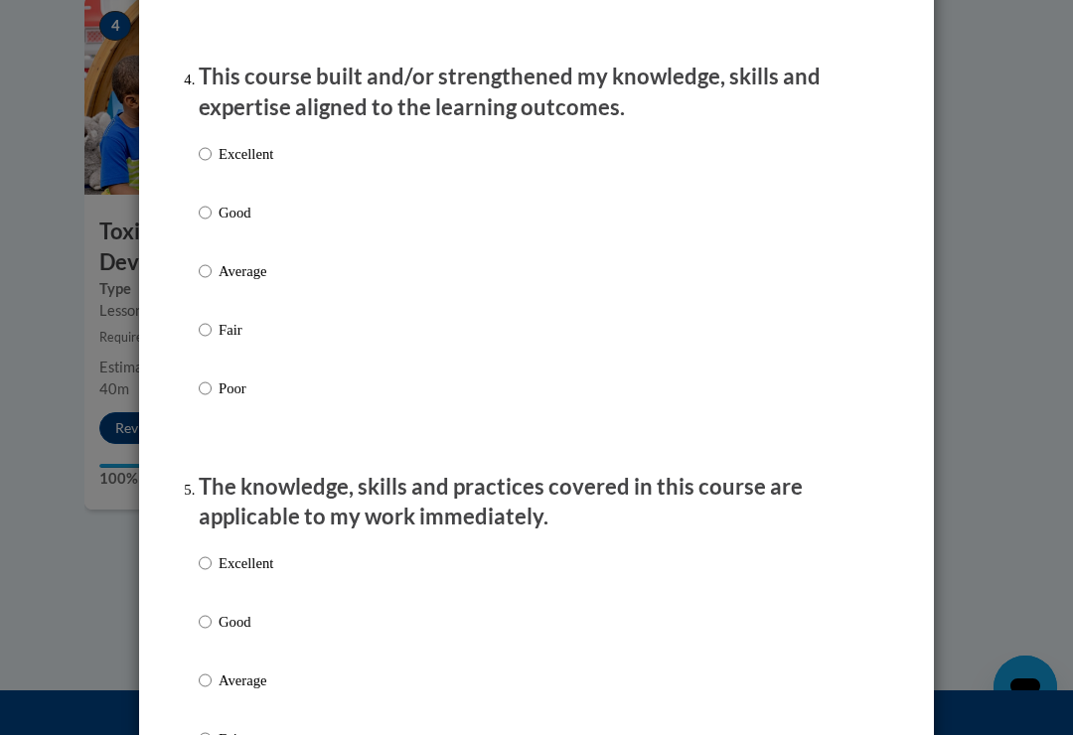
click at [203, 152] on input "Excellent" at bounding box center [205, 154] width 13 height 22
radio input "true"
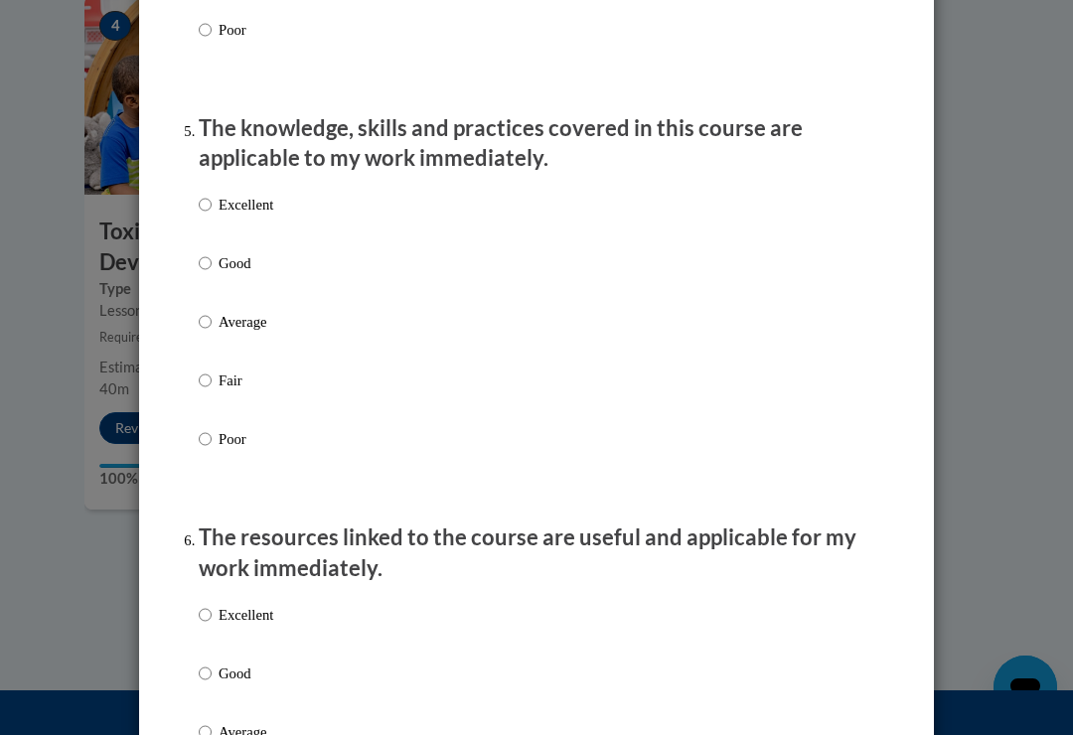
scroll to position [1743, 0]
click at [205, 193] on input "Excellent" at bounding box center [205, 204] width 13 height 22
radio input "true"
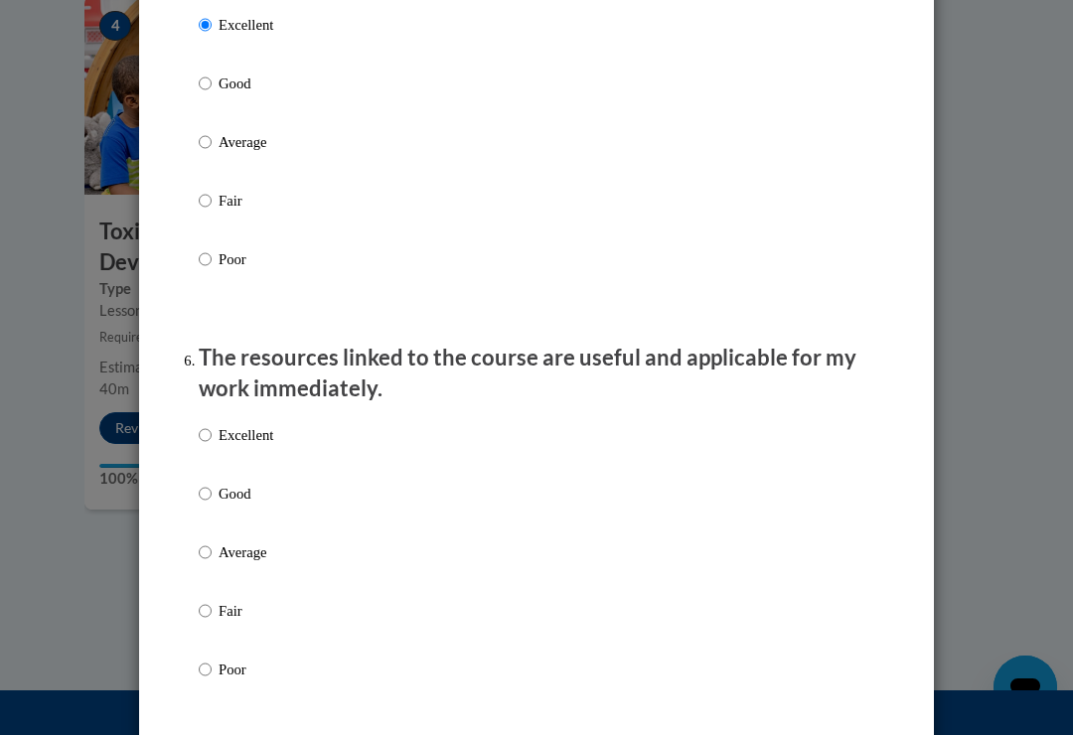
scroll to position [1928, 0]
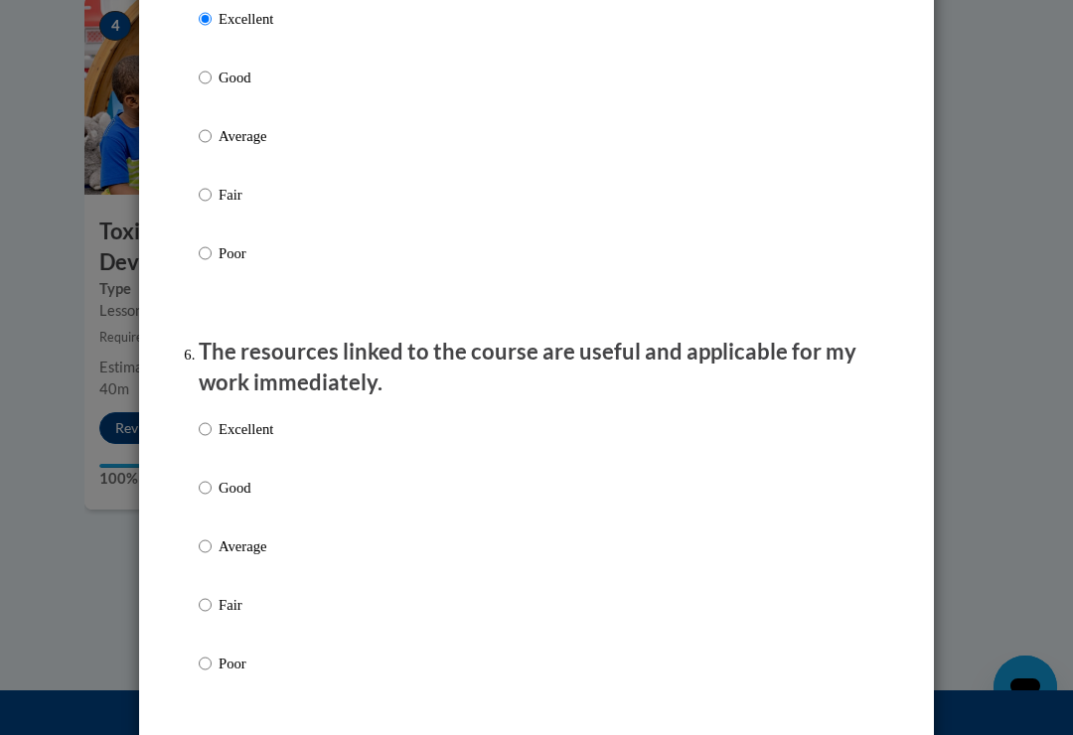
click at [208, 418] on input "Excellent" at bounding box center [205, 429] width 13 height 22
radio input "true"
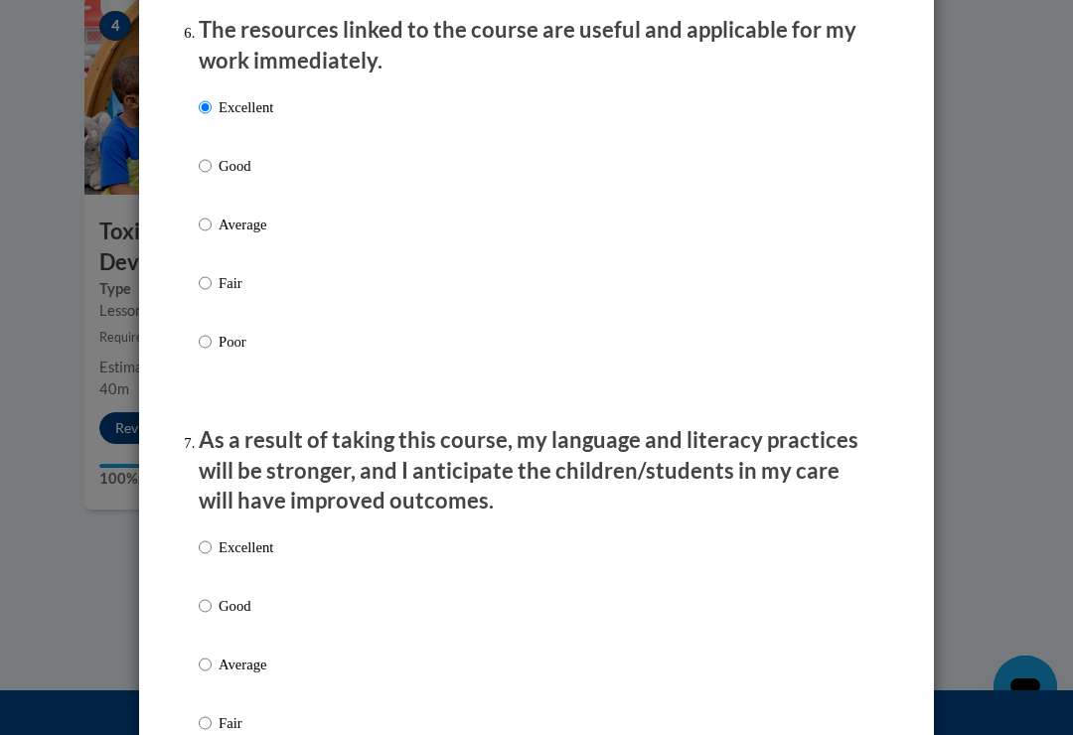
scroll to position [2384, 0]
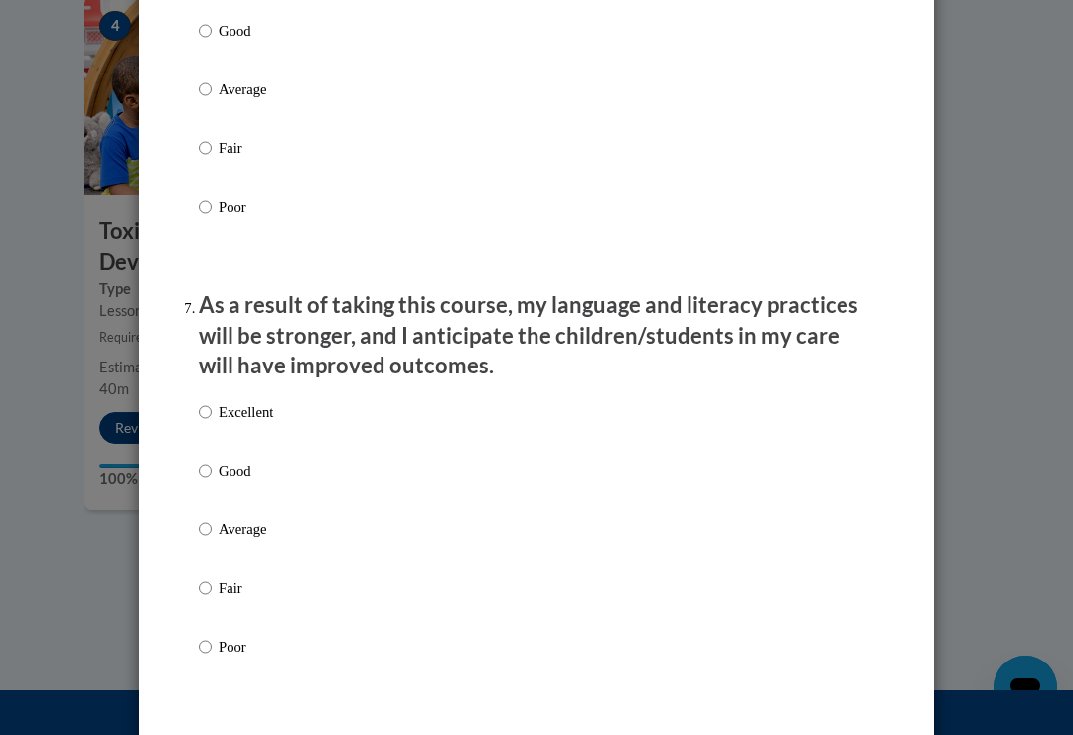
click at [212, 401] on input "Excellent" at bounding box center [205, 412] width 13 height 22
radio input "true"
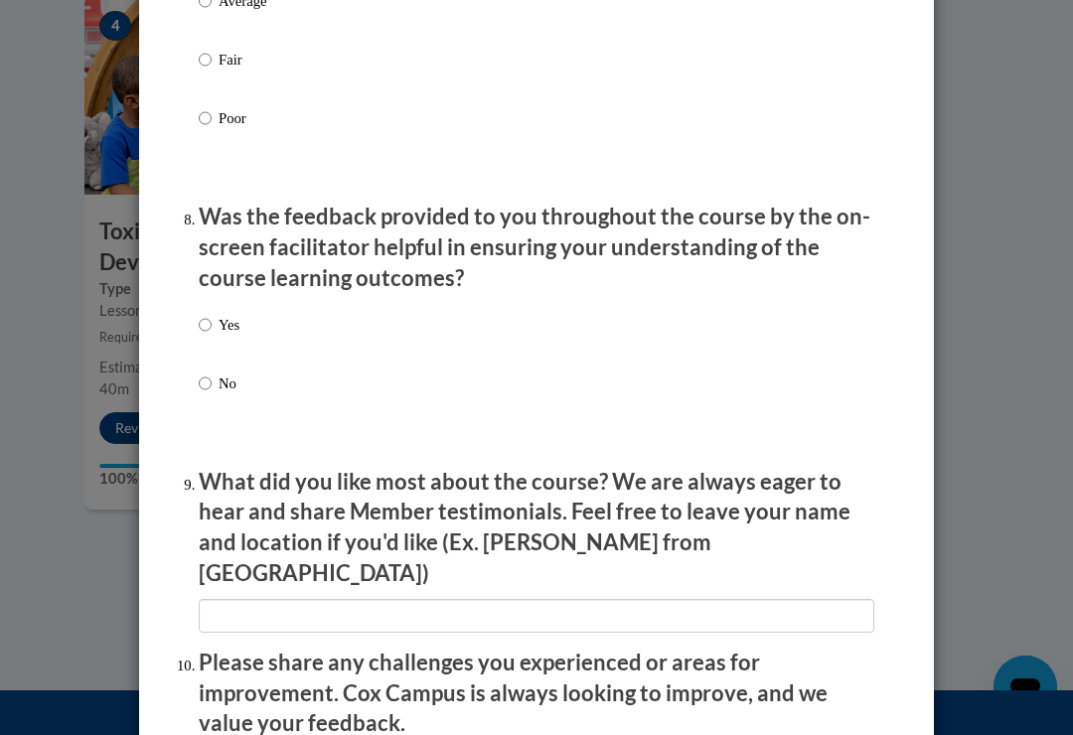
scroll to position [2916, 0]
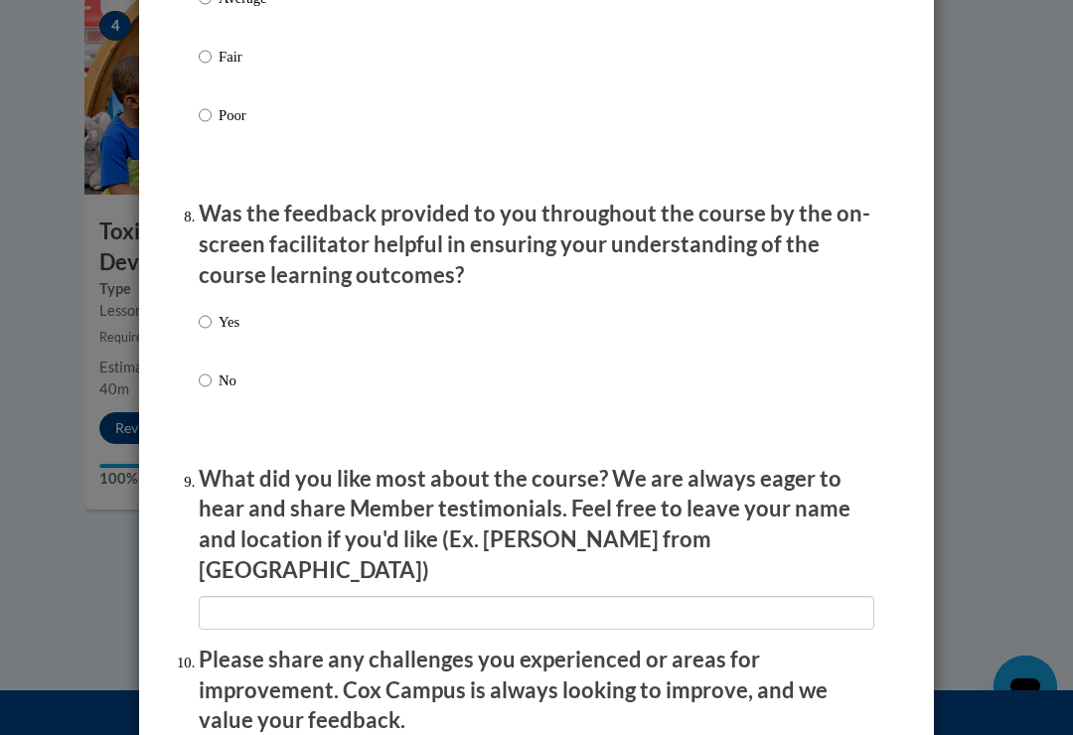
click at [204, 311] on input "Yes" at bounding box center [205, 322] width 13 height 22
radio input "true"
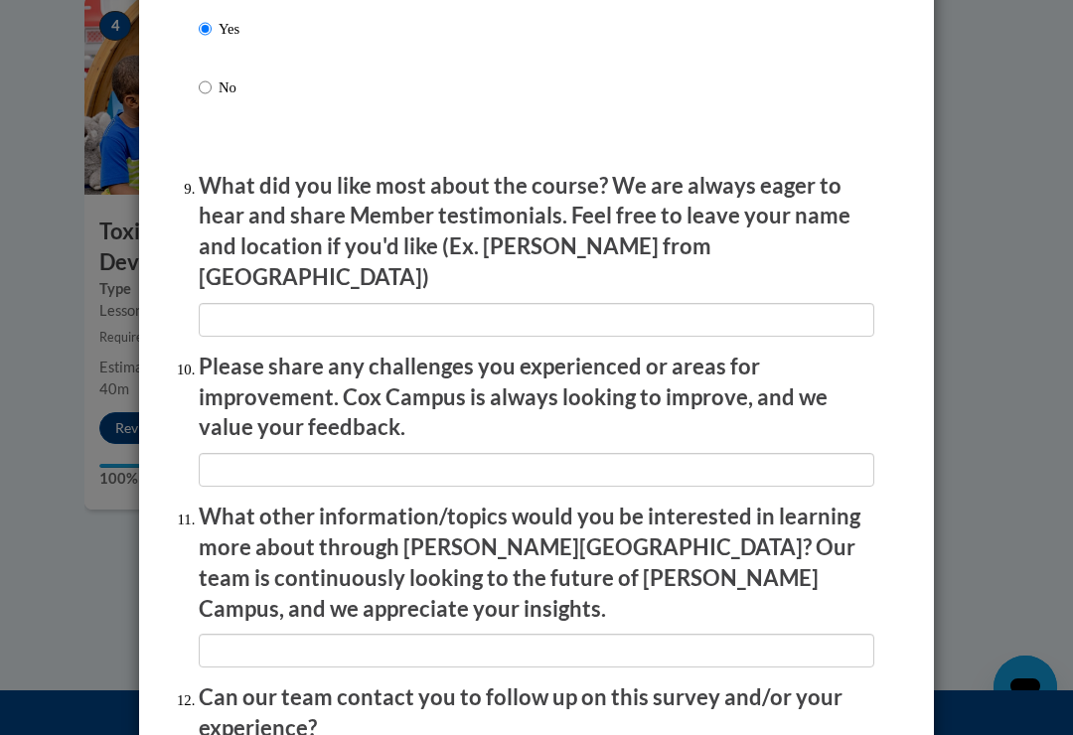
scroll to position [3307, 0]
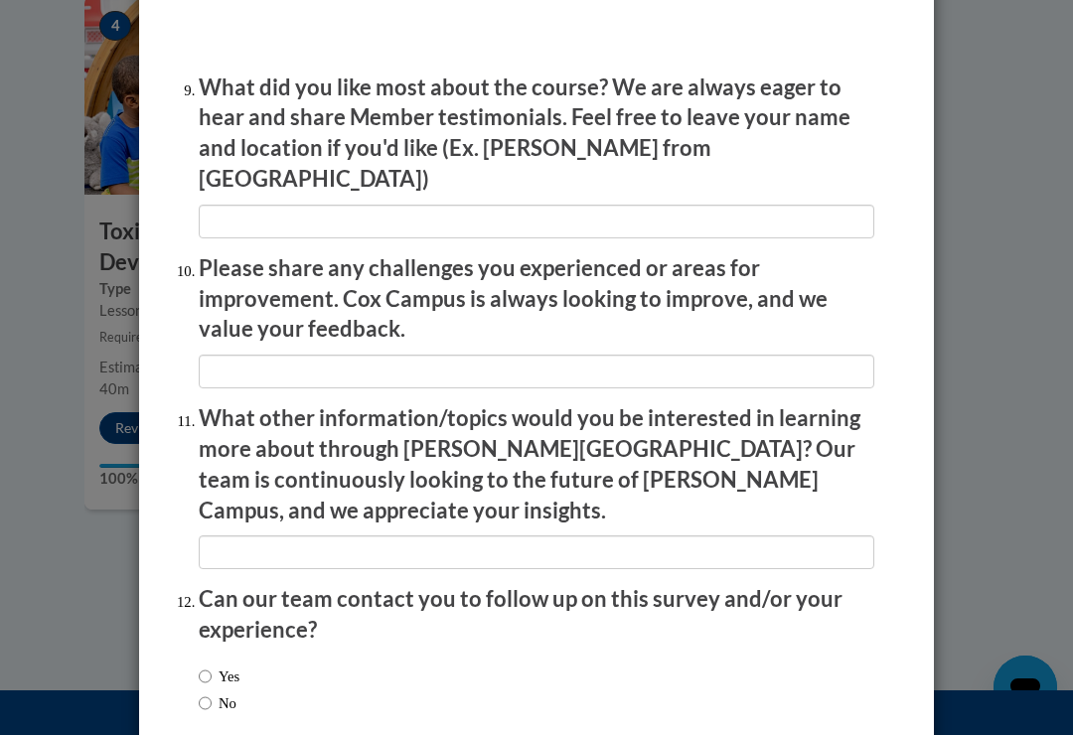
click at [207, 665] on input "Yes" at bounding box center [205, 676] width 13 height 22
radio input "true"
